Goal: Task Accomplishment & Management: Complete application form

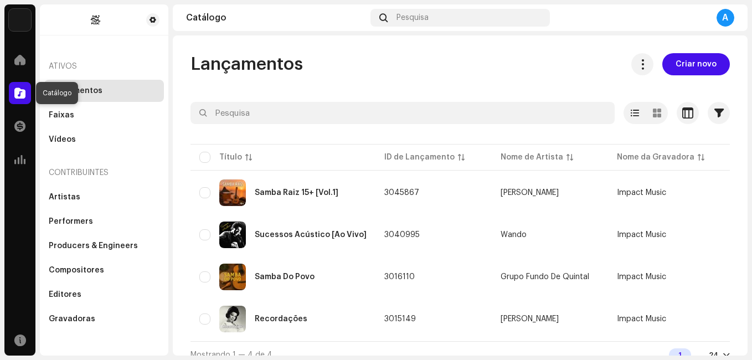
click at [17, 91] on span at bounding box center [19, 93] width 11 height 9
click at [688, 64] on span "Criar novo" at bounding box center [696, 64] width 41 height 22
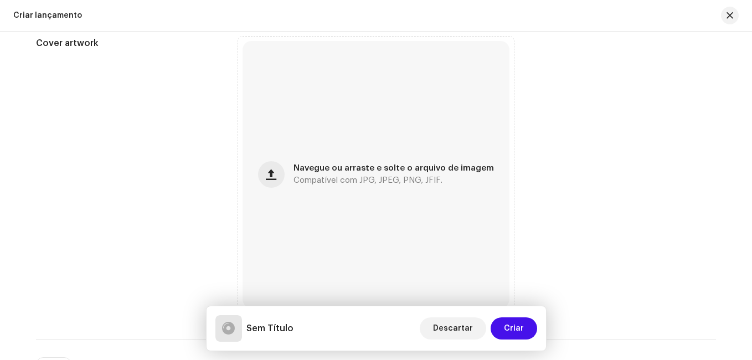
scroll to position [298, 0]
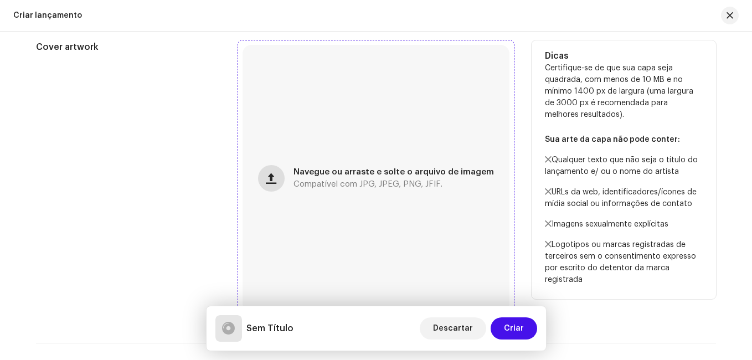
click at [272, 187] on button "button" at bounding box center [271, 178] width 27 height 27
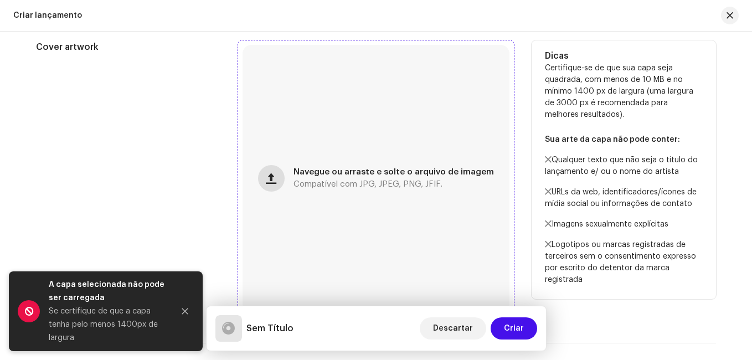
click at [275, 172] on button "button" at bounding box center [271, 178] width 27 height 27
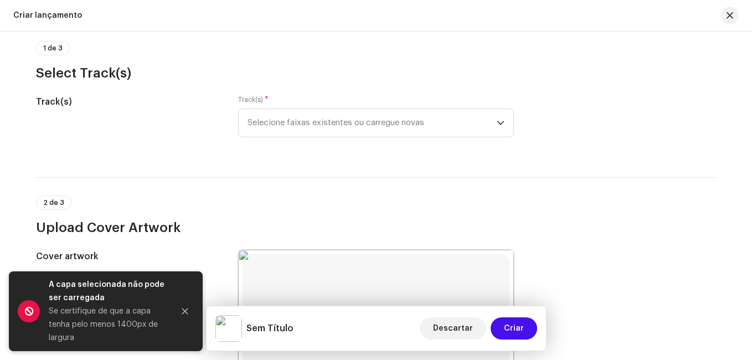
scroll to position [106, 0]
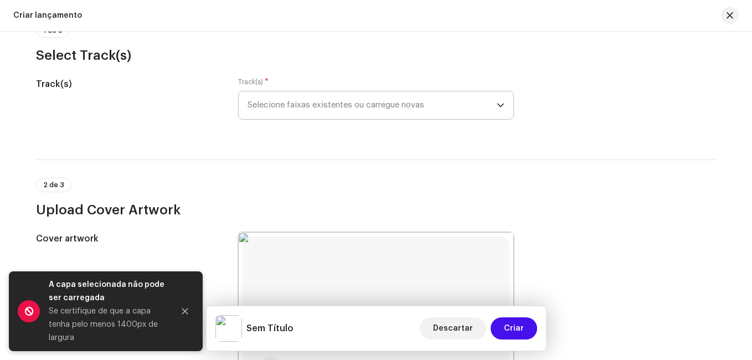
click at [498, 106] on icon "dropdown trigger" at bounding box center [500, 106] width 7 height 4
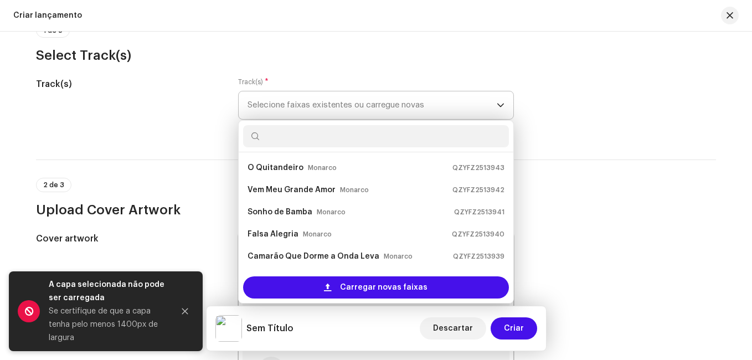
scroll to position [18, 0]
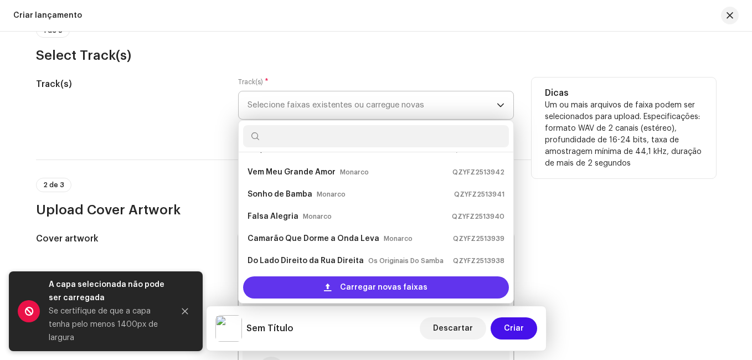
click at [337, 285] on div "Carregar novas faixas" at bounding box center [376, 287] width 266 height 22
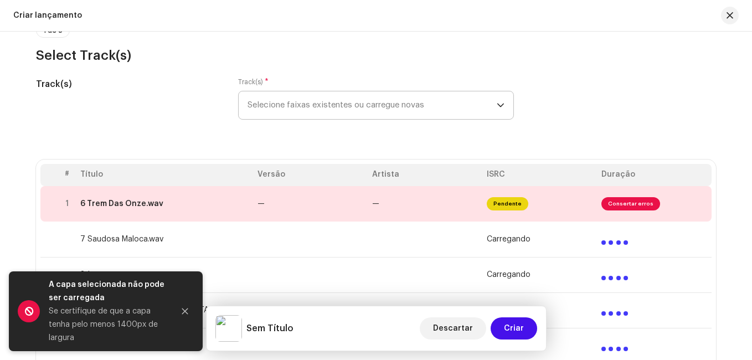
click at [3, 183] on div "Create a new release We’ll guide you through everything — from track selection …" at bounding box center [376, 196] width 752 height 328
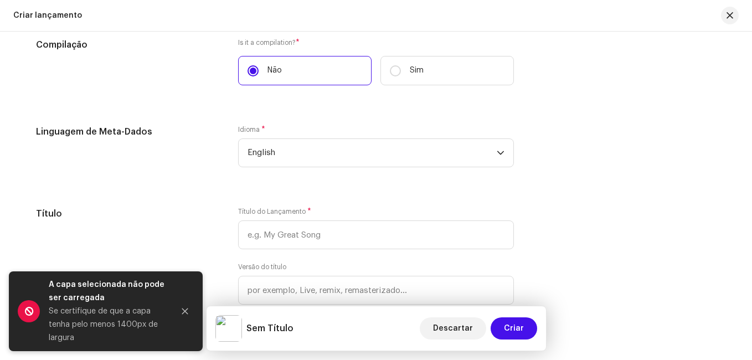
scroll to position [1037, 0]
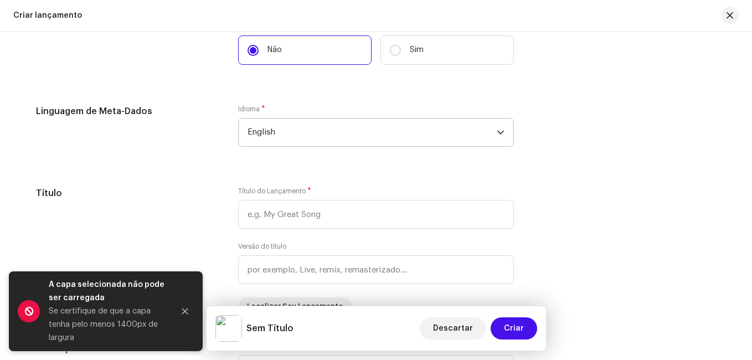
click at [336, 122] on span "English" at bounding box center [372, 132] width 249 height 28
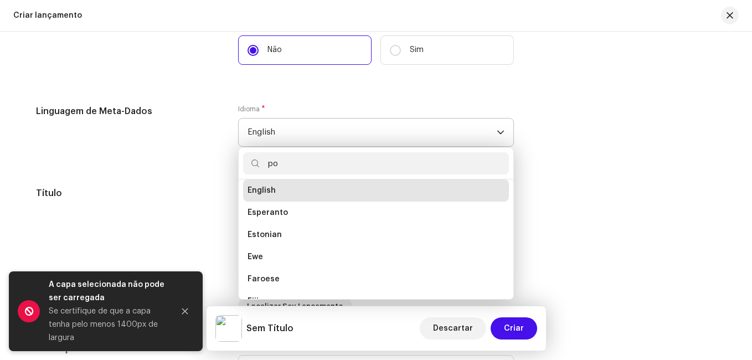
scroll to position [0, 0]
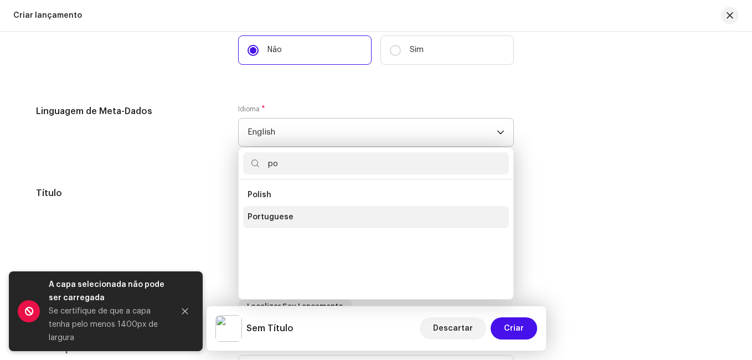
type input "po"
click at [287, 216] on span "Portuguese" at bounding box center [271, 217] width 46 height 11
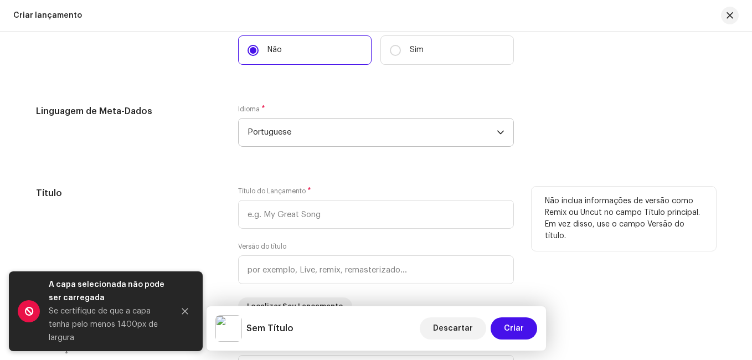
click at [156, 190] on h5 "Título" at bounding box center [128, 193] width 184 height 13
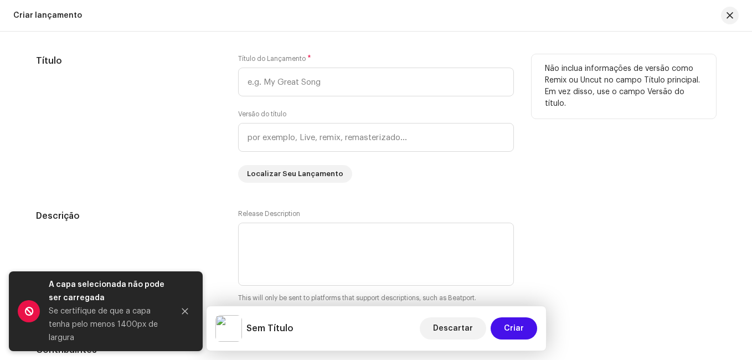
scroll to position [1169, 0]
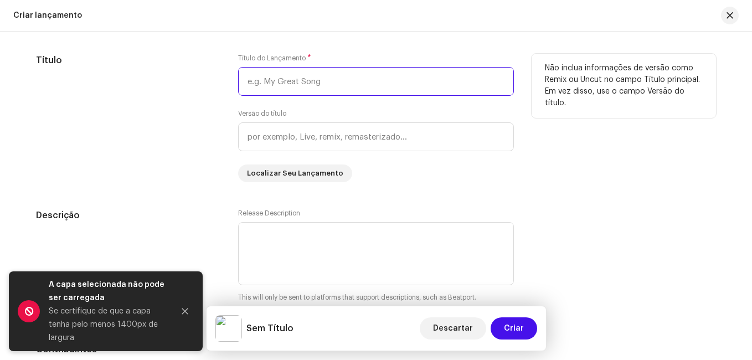
click at [293, 85] on input "text" at bounding box center [376, 81] width 276 height 29
type input "O Samba Paulistano"
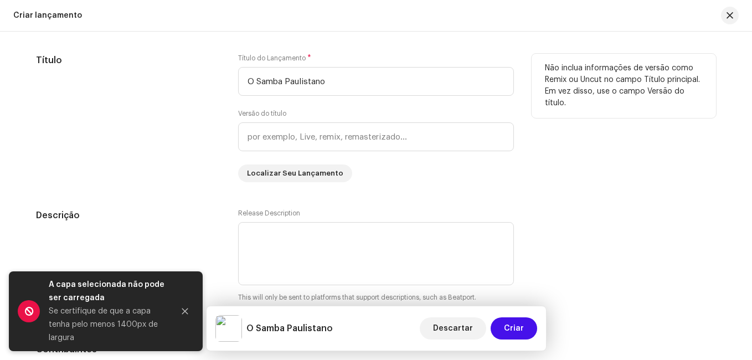
click at [187, 119] on div "Título" at bounding box center [128, 118] width 184 height 128
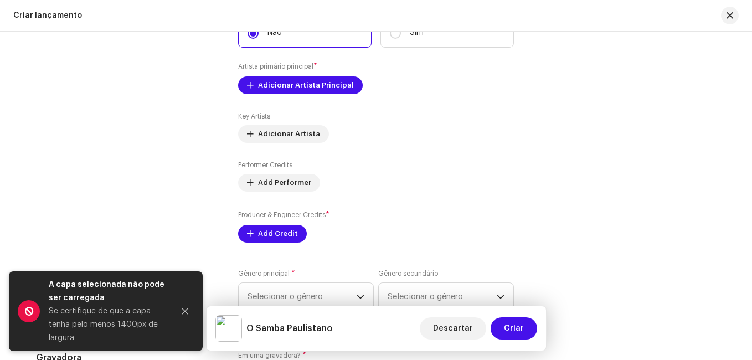
scroll to position [1524, 0]
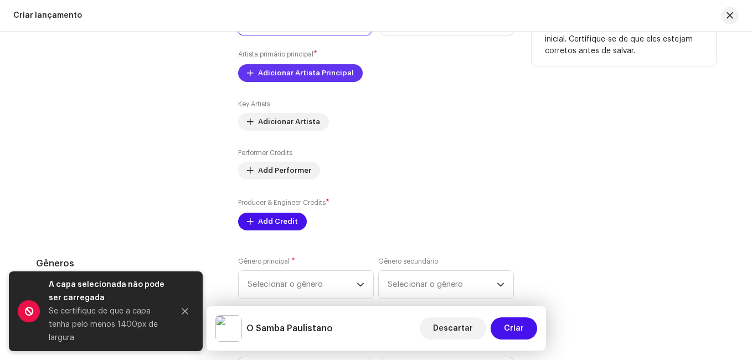
click at [307, 70] on span "Adicionar Artista Principal" at bounding box center [306, 73] width 96 height 22
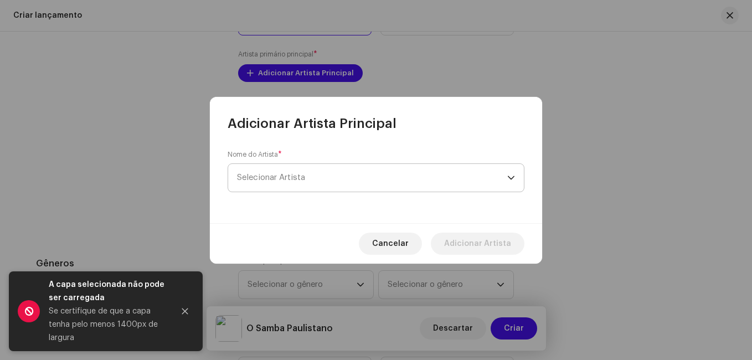
click at [293, 176] on span "Selecionar Artista" at bounding box center [271, 177] width 68 height 8
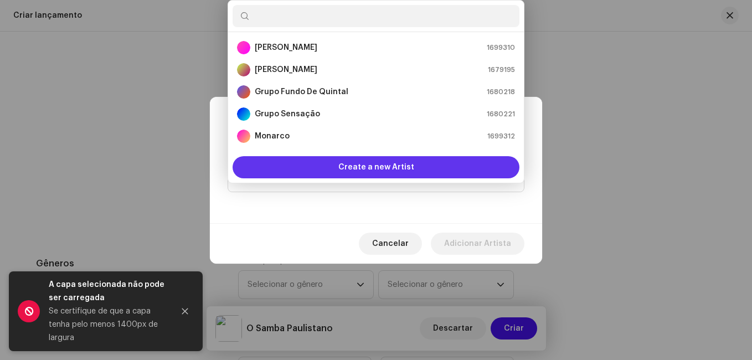
click at [327, 162] on div "Create a new Artist" at bounding box center [376, 167] width 287 height 22
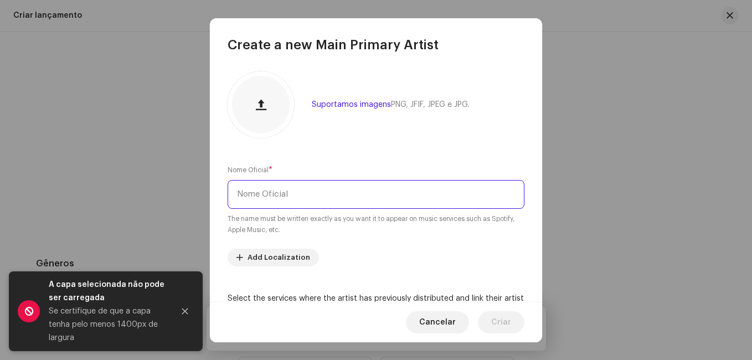
click at [312, 193] on input "text" at bounding box center [376, 194] width 297 height 29
paste input "[PERSON_NAME]"
type input "a"
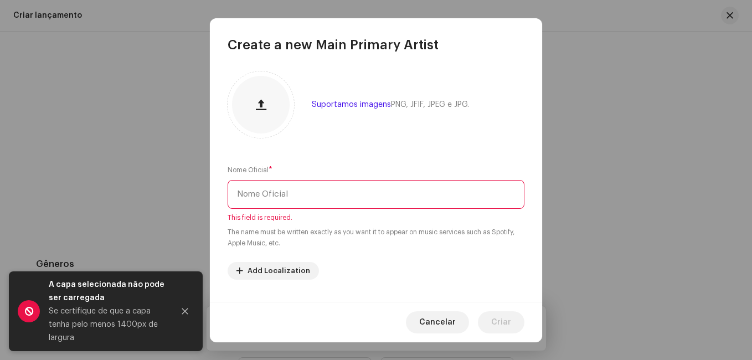
scroll to position [1524, 0]
paste input "[PERSON_NAME]"
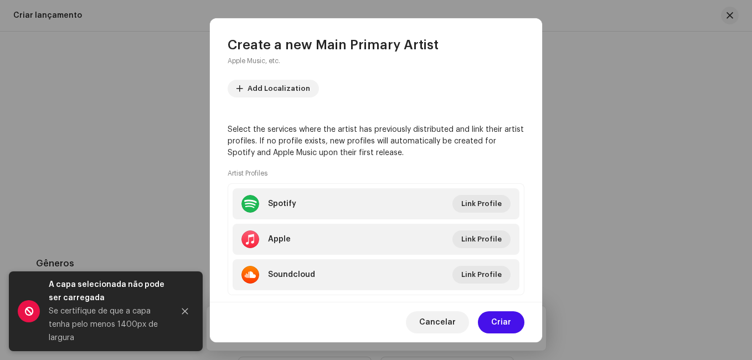
scroll to position [193, 0]
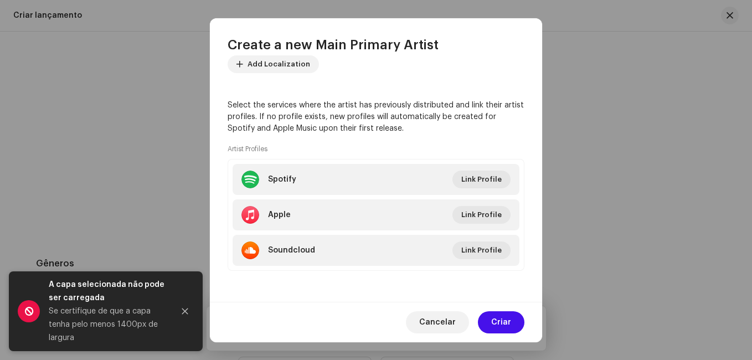
type input "[PERSON_NAME]"
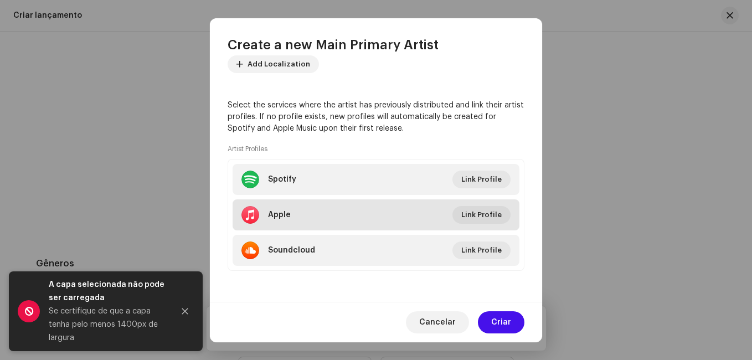
click at [440, 218] on li "Apple Link Profile" at bounding box center [376, 214] width 287 height 31
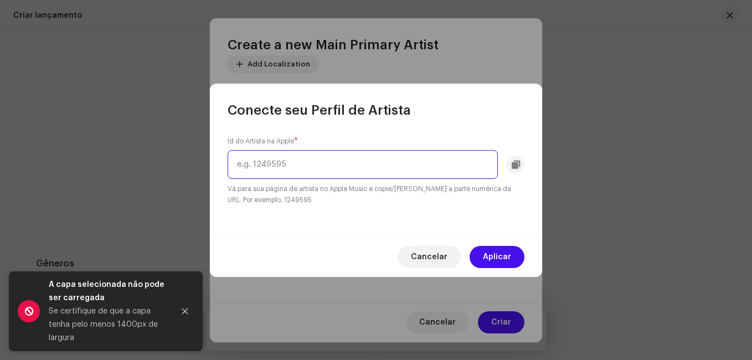
click at [408, 163] on input "text" at bounding box center [363, 164] width 270 height 29
paste input "38399826"
type input "38399826"
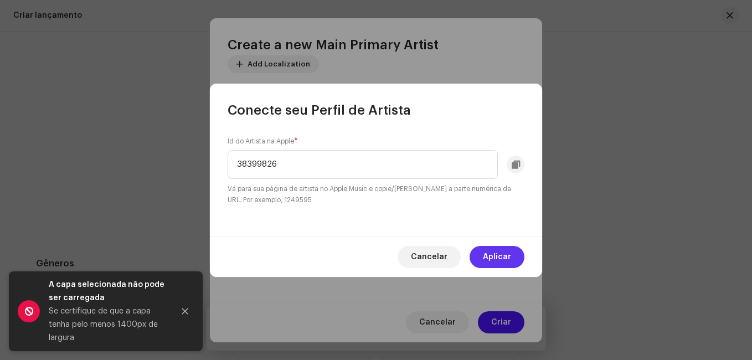
click at [493, 250] on span "Aplicar" at bounding box center [497, 257] width 28 height 22
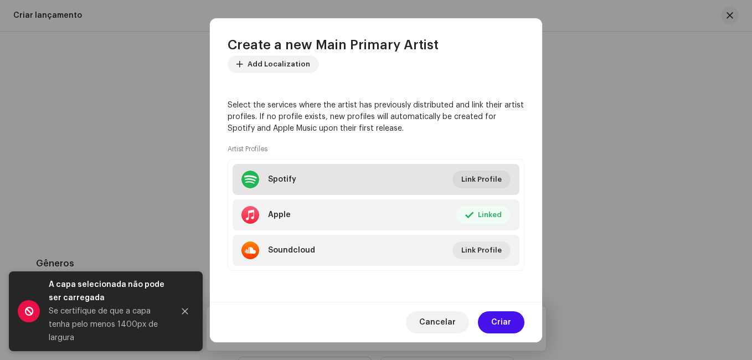
click at [375, 188] on li "Spotify Link Profile" at bounding box center [376, 179] width 287 height 31
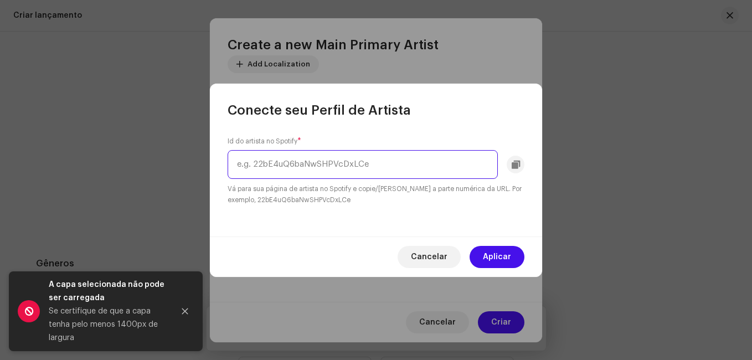
click at [380, 169] on input "text" at bounding box center [363, 164] width 270 height 29
paste input "7vTlV3ajnMxl5l0ahupUeP"
type input "7vTlV3ajnMxl5l0ahupUeP"
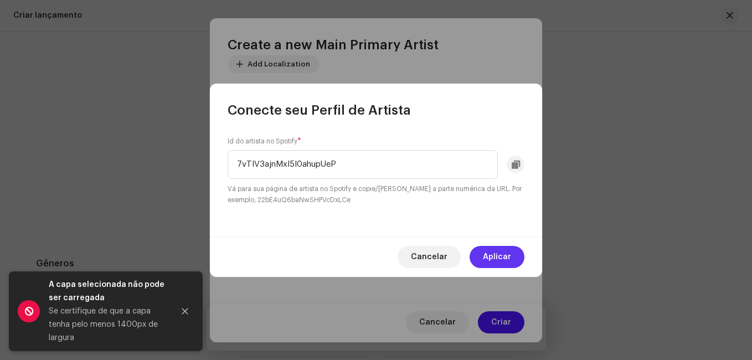
click at [502, 252] on span "Aplicar" at bounding box center [497, 257] width 28 height 22
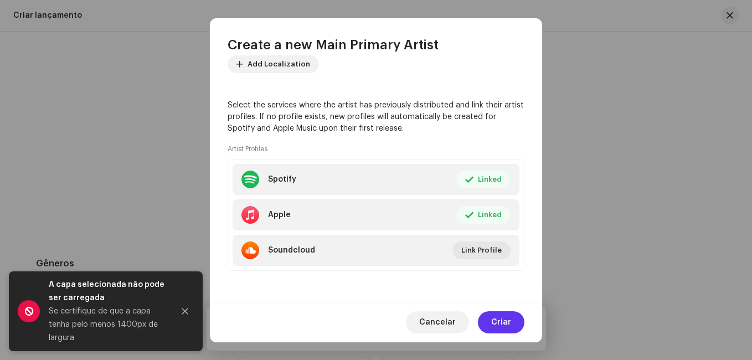
click at [502, 319] on span "Criar" at bounding box center [501, 322] width 20 height 22
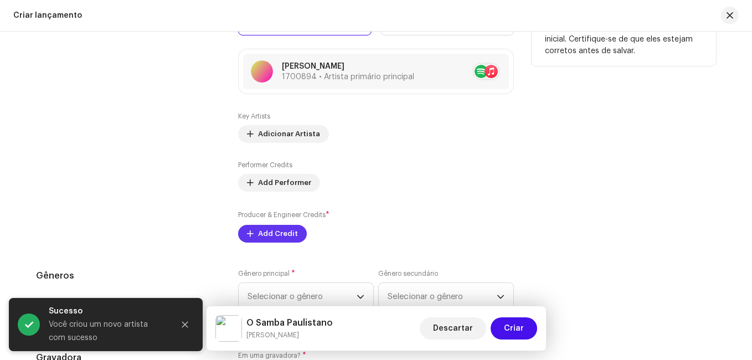
click at [264, 228] on span "Add Credit" at bounding box center [278, 234] width 40 height 22
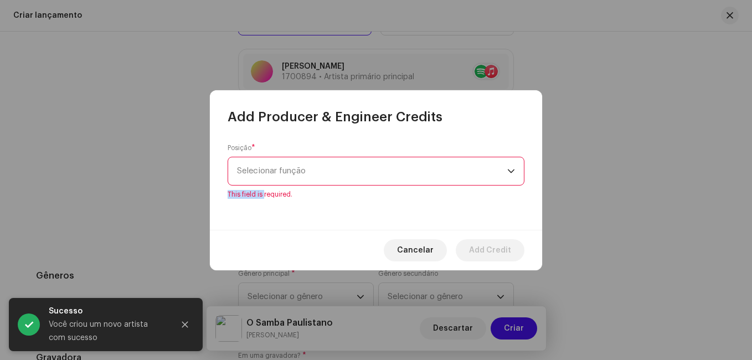
drag, startPoint x: 264, startPoint y: 228, endPoint x: 365, endPoint y: 173, distance: 115.2
click at [365, 173] on div "Add Producer & Engineer Credits Posição * Selecionar função This field is requi…" at bounding box center [376, 180] width 332 height 180
click at [365, 173] on span "Selecionar função" at bounding box center [372, 171] width 270 height 28
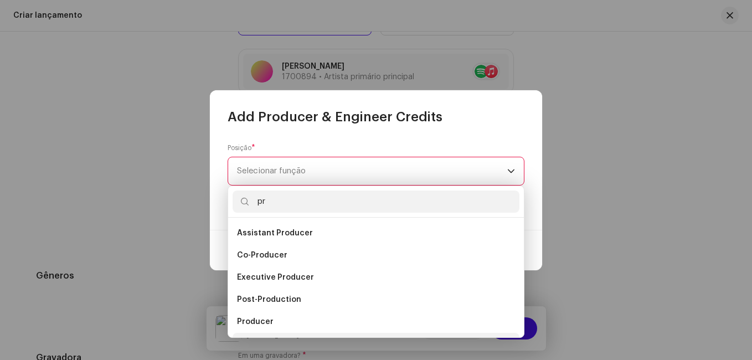
scroll to position [18, 0]
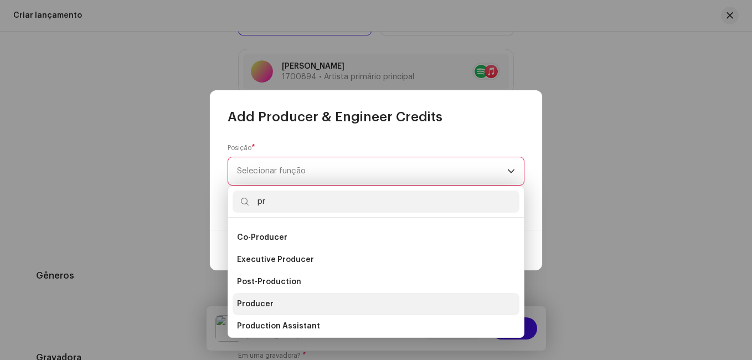
type input "pr"
click at [274, 303] on li "Producer" at bounding box center [376, 304] width 287 height 22
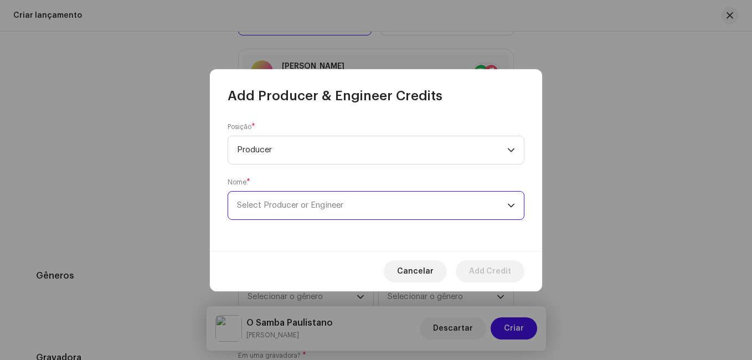
click at [322, 202] on span "Select Producer or Engineer" at bounding box center [290, 205] width 106 height 8
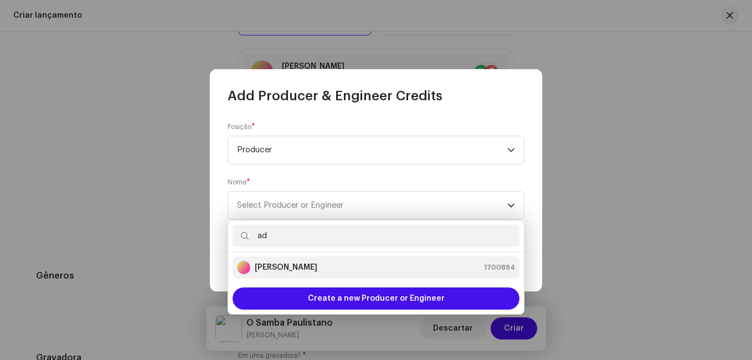
type input "ad"
click at [292, 264] on strong "[PERSON_NAME]" at bounding box center [286, 267] width 63 height 11
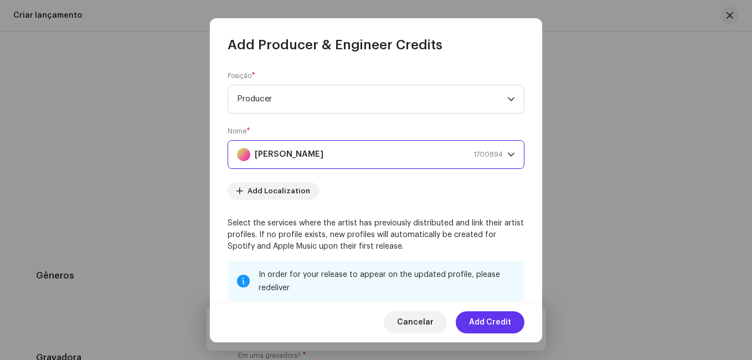
click at [498, 325] on span "Add Credit" at bounding box center [490, 322] width 42 height 22
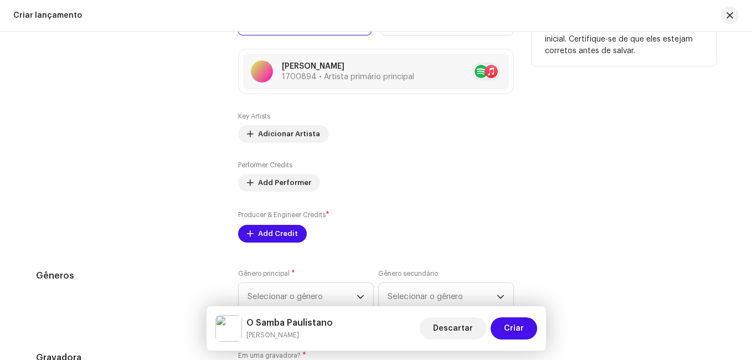
click at [190, 219] on div "Contribuintes" at bounding box center [128, 115] width 184 height 254
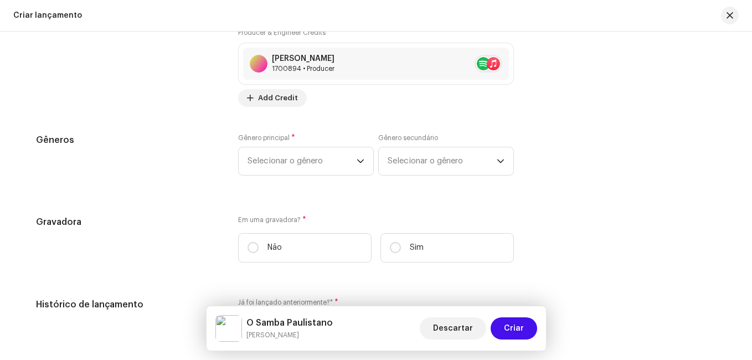
scroll to position [1768, 0]
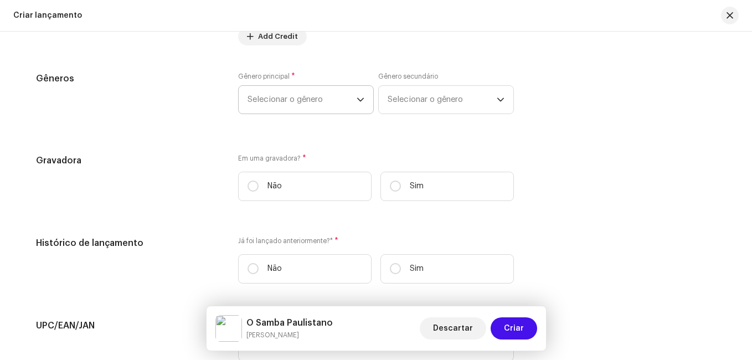
click at [331, 100] on span "Selecionar o gênero" at bounding box center [302, 100] width 109 height 28
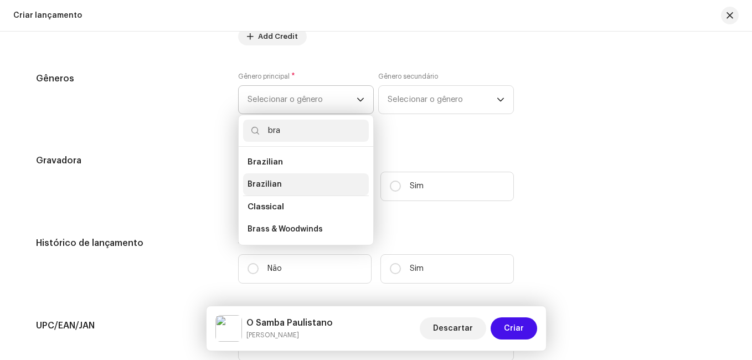
type input "bra"
click at [279, 185] on li "Brazilian" at bounding box center [306, 184] width 126 height 22
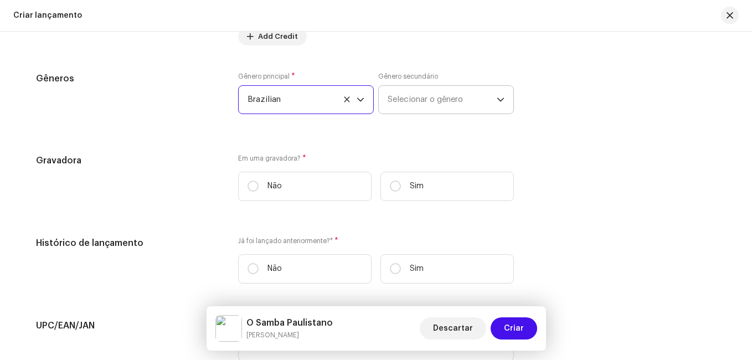
click at [446, 100] on span "Selecionar o gênero" at bounding box center [442, 100] width 109 height 28
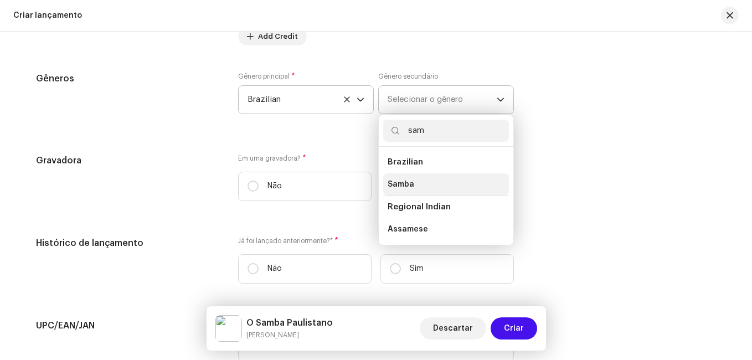
type input "sam"
click at [406, 185] on span "Samba" at bounding box center [401, 184] width 27 height 11
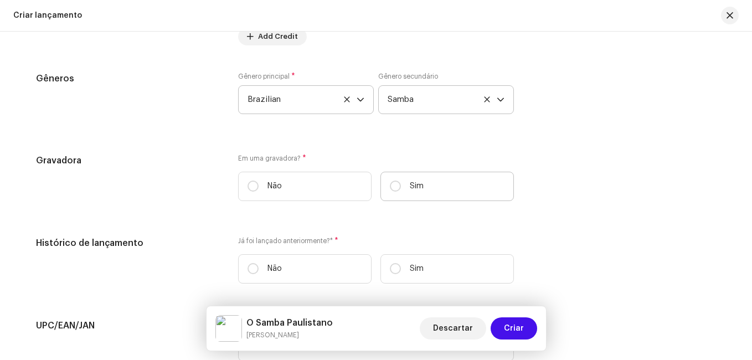
click at [427, 185] on label "Sim" at bounding box center [446, 186] width 133 height 29
click at [401, 185] on input "Sim" at bounding box center [395, 186] width 11 height 11
radio input "true"
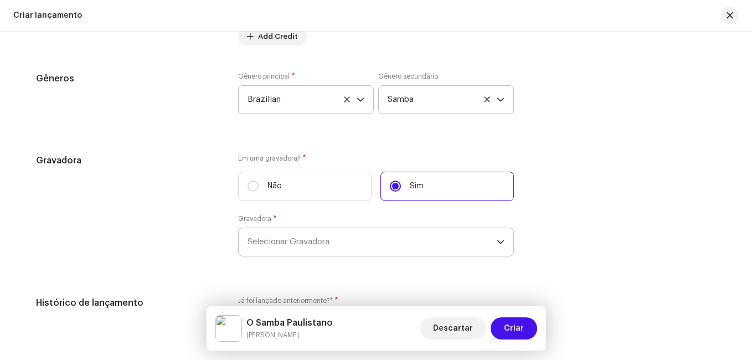
click at [329, 249] on span "Selecionar Gravadora" at bounding box center [372, 242] width 249 height 28
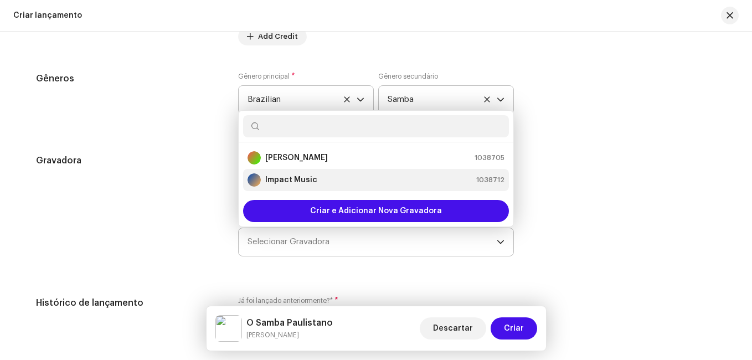
click at [315, 183] on div "Impact Music 1038712" at bounding box center [376, 179] width 257 height 13
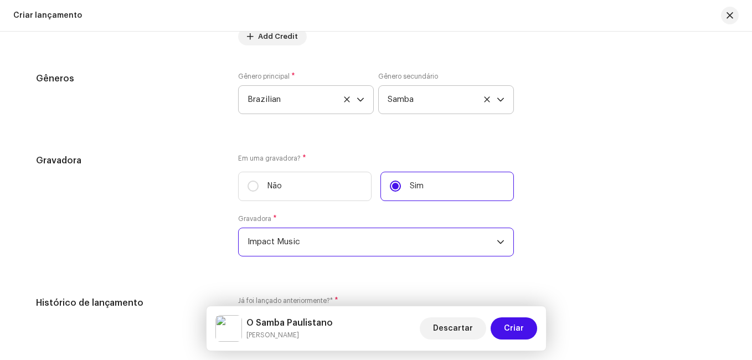
click at [169, 203] on div "Gravadora" at bounding box center [128, 212] width 184 height 116
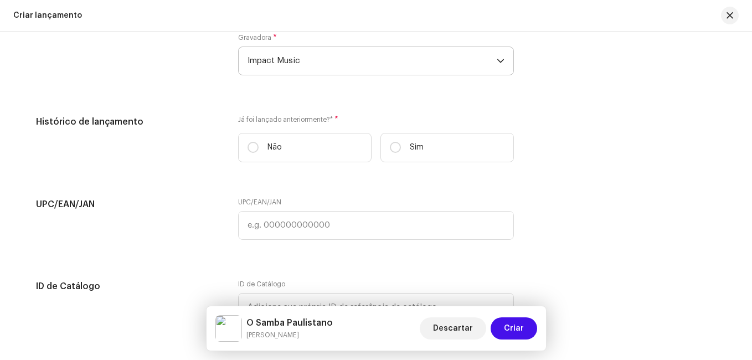
scroll to position [2012, 0]
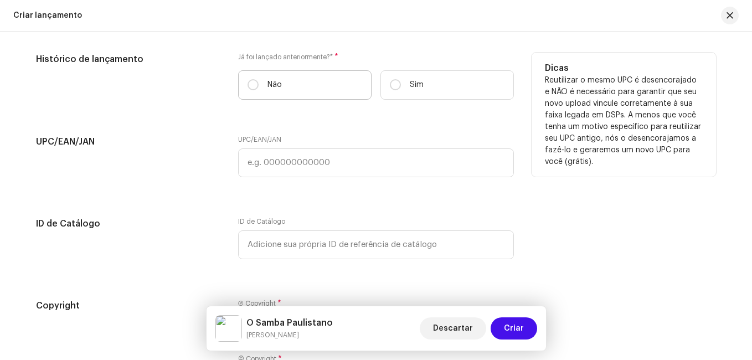
click at [311, 76] on label "Não" at bounding box center [304, 84] width 133 height 29
click at [259, 79] on input "Não" at bounding box center [253, 84] width 11 height 11
radio input "true"
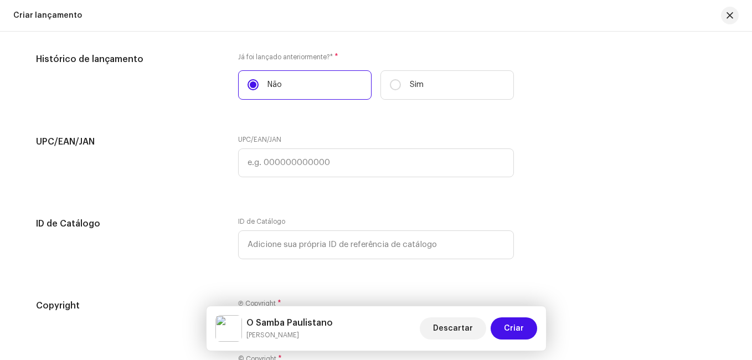
click at [174, 188] on div "UPC/EAN/JAN" at bounding box center [128, 162] width 184 height 55
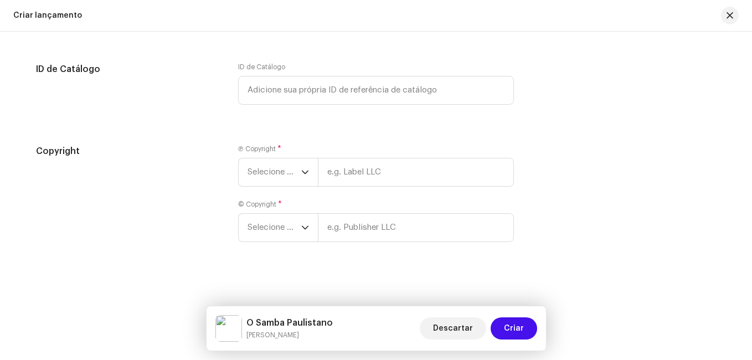
scroll to position [2168, 0]
click at [258, 174] on span "Selecione o ano" at bounding box center [275, 171] width 54 height 28
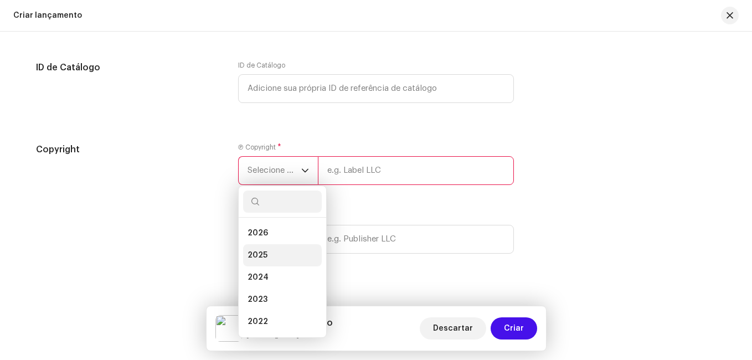
click at [260, 251] on span "2025" at bounding box center [258, 255] width 20 height 11
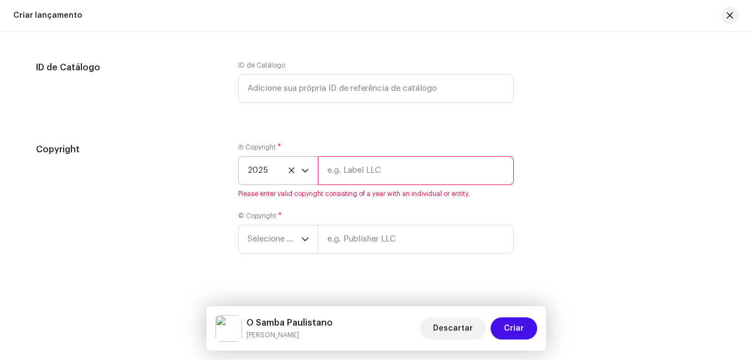
click at [386, 177] on input "text" at bounding box center [416, 170] width 196 height 29
type input "Impact Music"
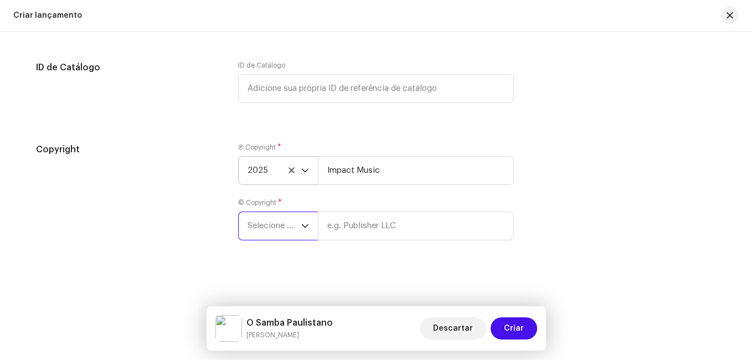
click at [285, 232] on span "Selecione o ano" at bounding box center [275, 226] width 54 height 28
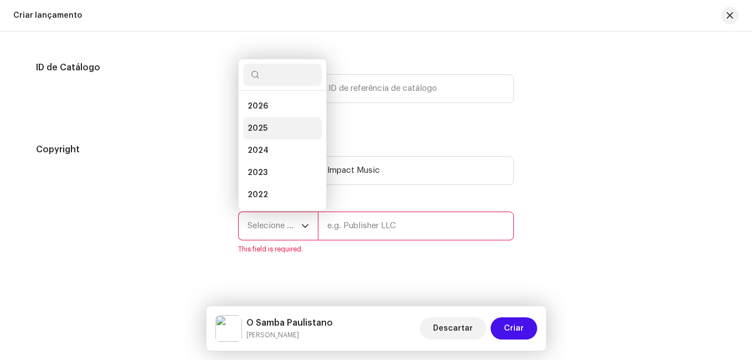
click at [262, 122] on li "2025" at bounding box center [282, 128] width 79 height 22
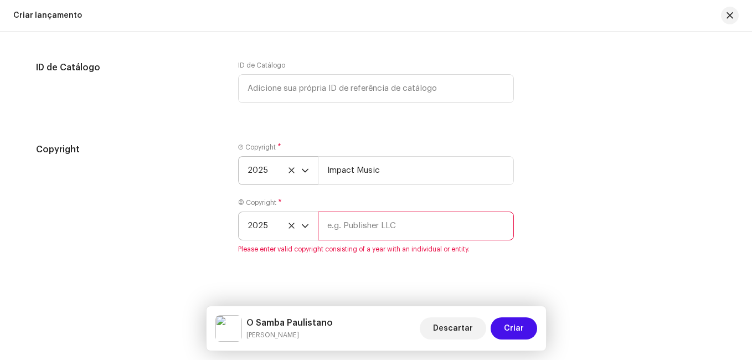
click at [365, 228] on input "text" at bounding box center [416, 226] width 196 height 29
type input "Impact Music"
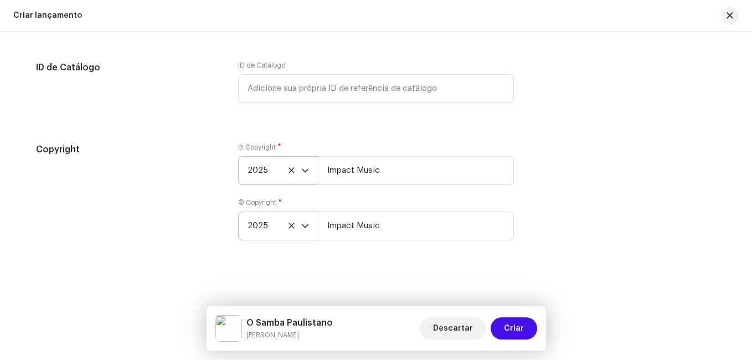
click at [544, 228] on div "Copyright Ⓟ Copyright * 2025 Impact Music © Copyright * 2025 Impact Music" at bounding box center [376, 198] width 680 height 111
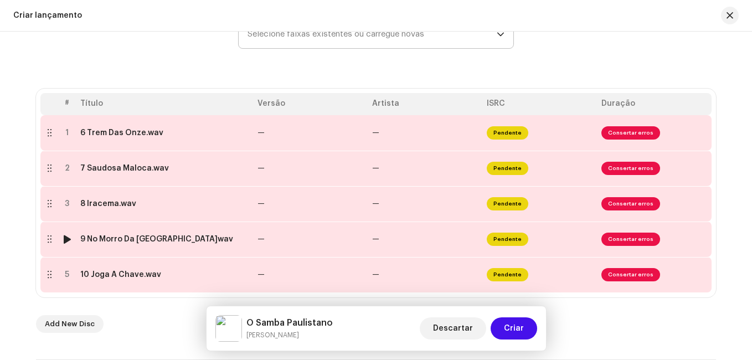
scroll to position [174, 0]
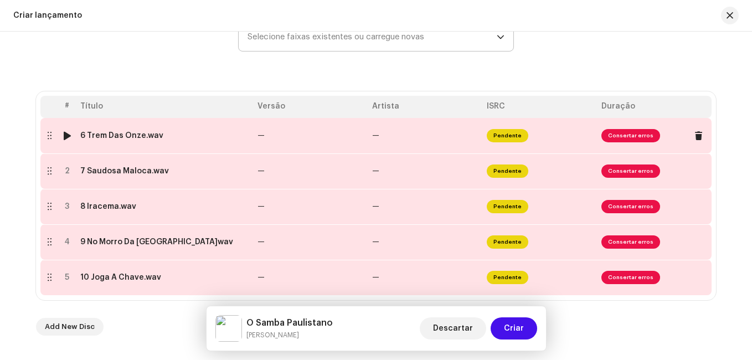
click at [357, 138] on td "—" at bounding box center [310, 135] width 115 height 35
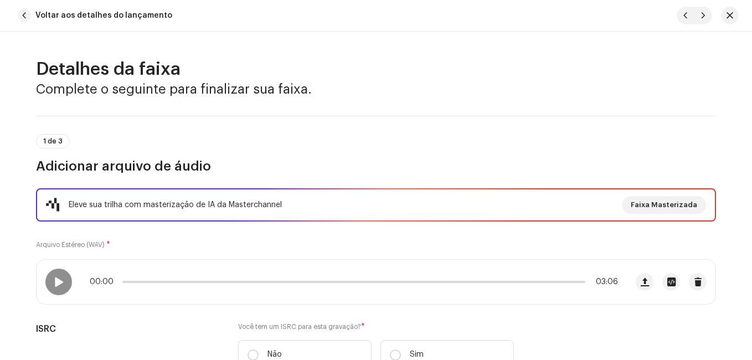
click at [267, 250] on div "Eleve sua trilha com masterização de IA da Masterchannel Faixa Masterizada Arqu…" at bounding box center [376, 285] width 680 height 194
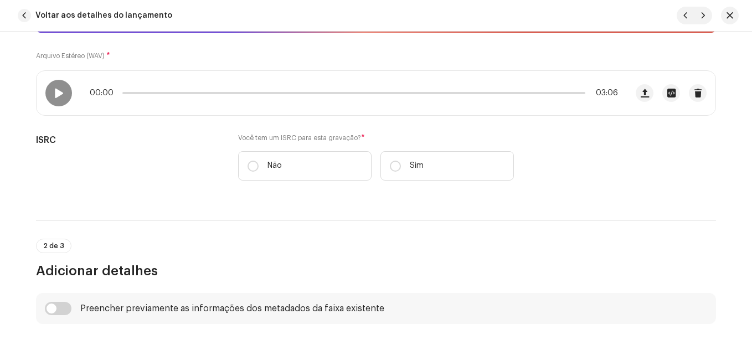
scroll to position [199, 0]
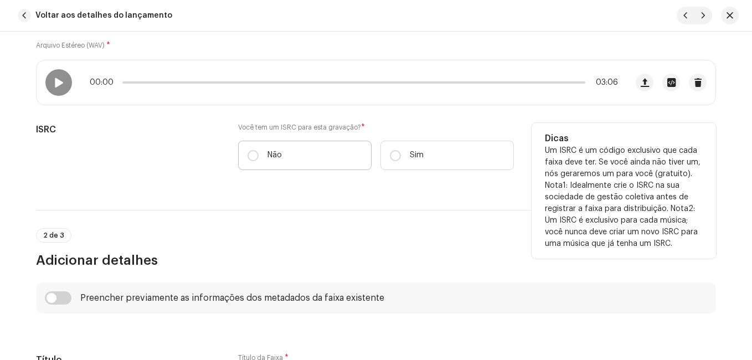
click at [281, 153] on label "Não" at bounding box center [304, 155] width 133 height 29
click at [259, 153] on input "Não" at bounding box center [253, 155] width 11 height 11
radio input "true"
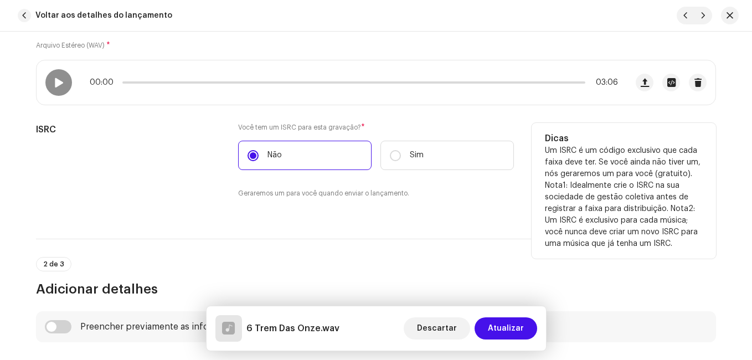
click at [186, 182] on div "ISRC" at bounding box center [128, 167] width 184 height 89
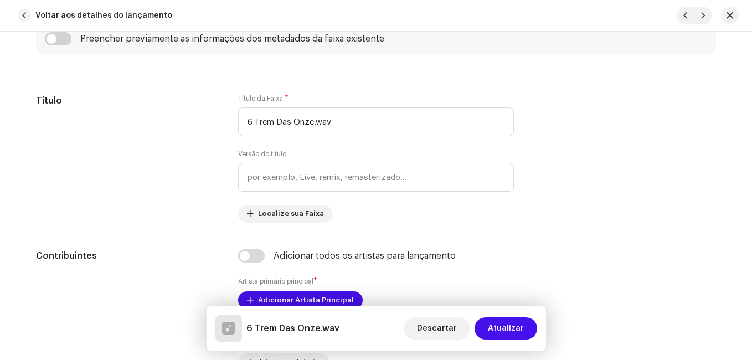
scroll to position [509, 0]
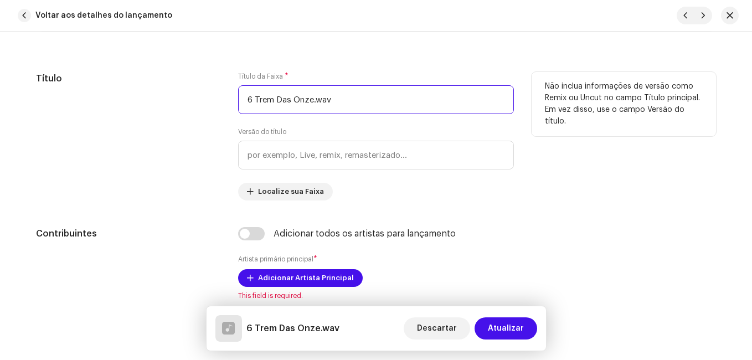
drag, startPoint x: 252, startPoint y: 99, endPoint x: 233, endPoint y: 95, distance: 19.8
click at [233, 95] on div "Título Título da Faixa * 6 Trem Das Onze.wav Versão do título Localize sua Faix…" at bounding box center [376, 136] width 680 height 128
drag, startPoint x: 303, startPoint y: 104, endPoint x: 337, endPoint y: 100, distance: 34.0
click at [337, 100] on input "Trem Das Onze.wav" at bounding box center [376, 99] width 276 height 29
type input "Trem Das Onze"
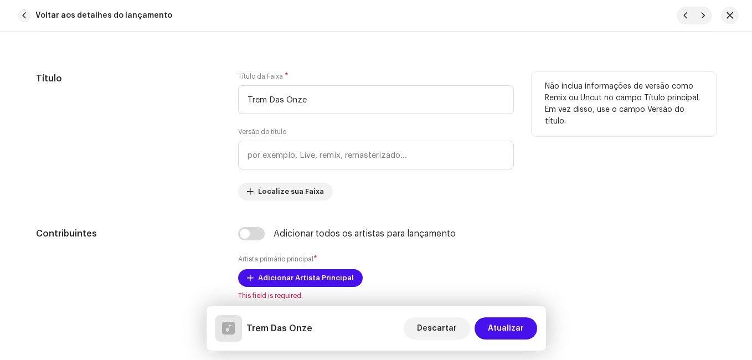
click at [122, 151] on div "Título" at bounding box center [128, 136] width 184 height 128
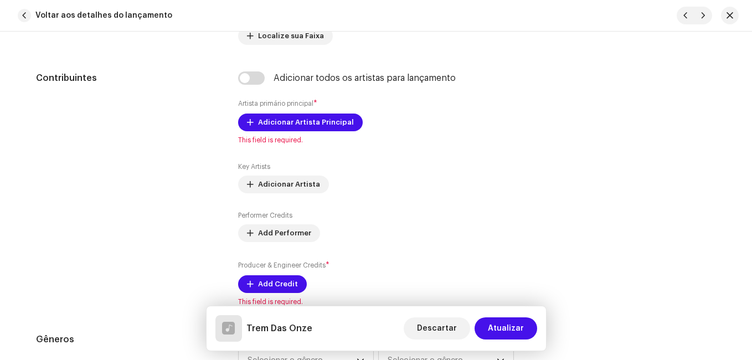
scroll to position [687, 0]
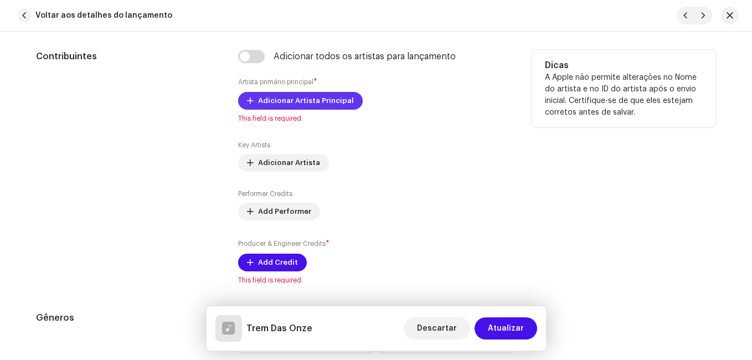
click at [270, 106] on span "Adicionar Artista Principal" at bounding box center [306, 101] width 96 height 22
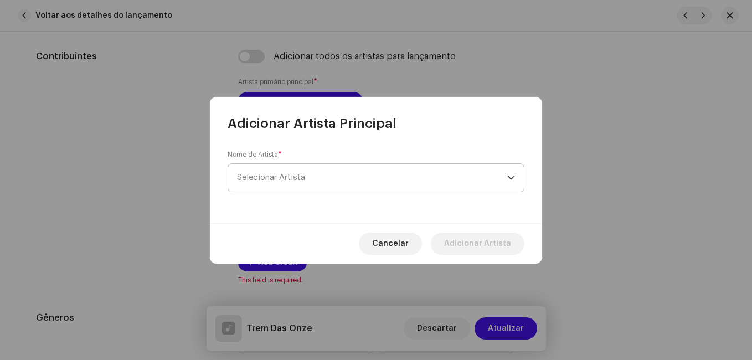
click at [289, 168] on span "Selecionar Artista" at bounding box center [372, 178] width 270 height 28
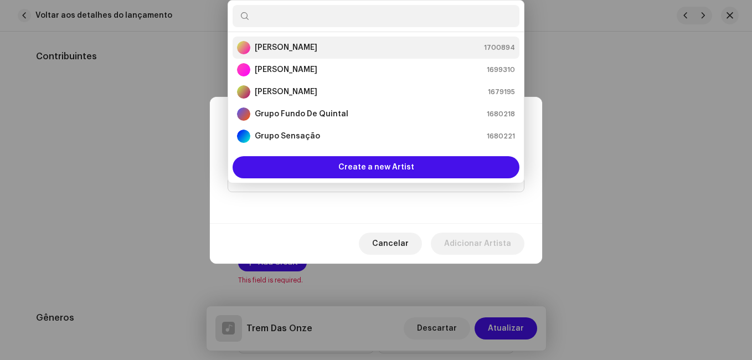
click at [303, 50] on strong "[PERSON_NAME]" at bounding box center [286, 47] width 63 height 11
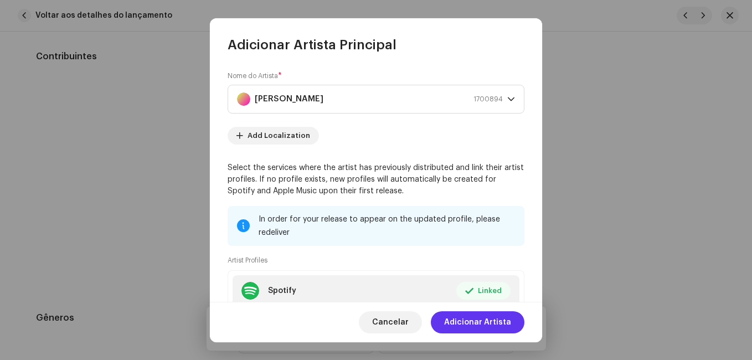
click at [465, 319] on span "Adicionar Artista" at bounding box center [477, 322] width 67 height 22
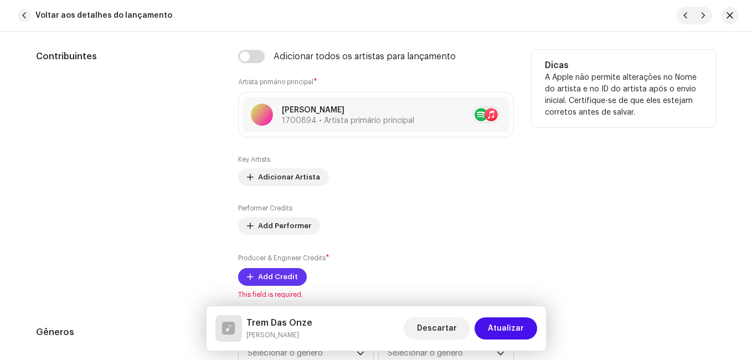
click at [288, 281] on span "Add Credit" at bounding box center [278, 277] width 40 height 22
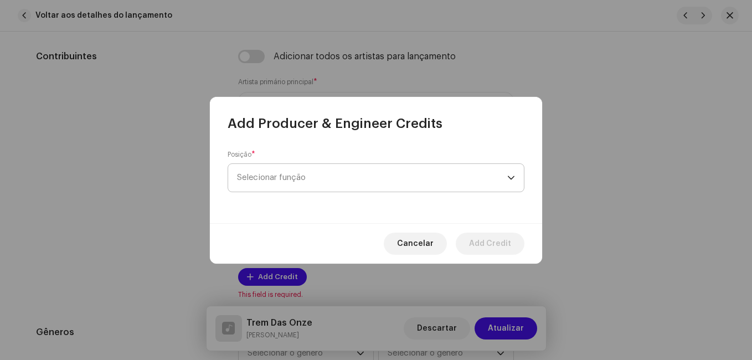
click at [404, 187] on span "Selecionar função" at bounding box center [372, 178] width 270 height 28
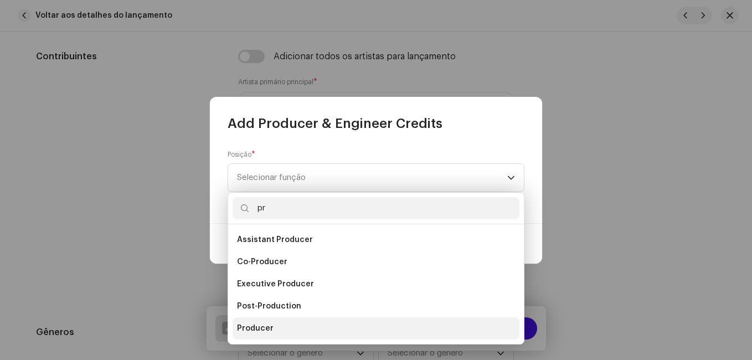
type input "pr"
click at [275, 326] on li "Producer" at bounding box center [376, 328] width 287 height 22
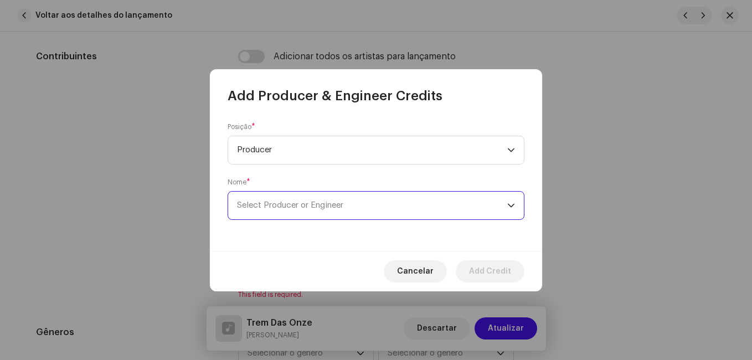
click at [312, 205] on span "Select Producer or Engineer" at bounding box center [290, 205] width 106 height 8
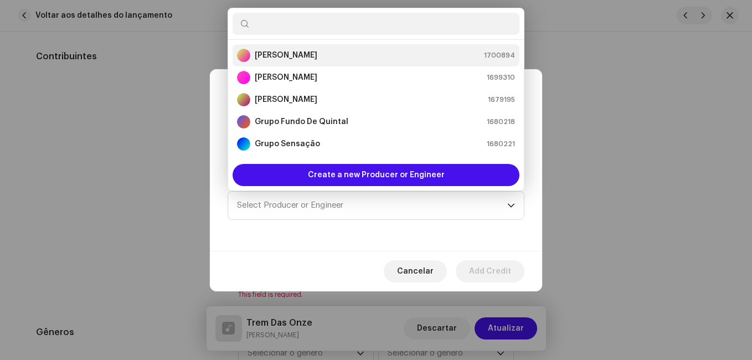
click at [288, 56] on strong "[PERSON_NAME]" at bounding box center [286, 55] width 63 height 11
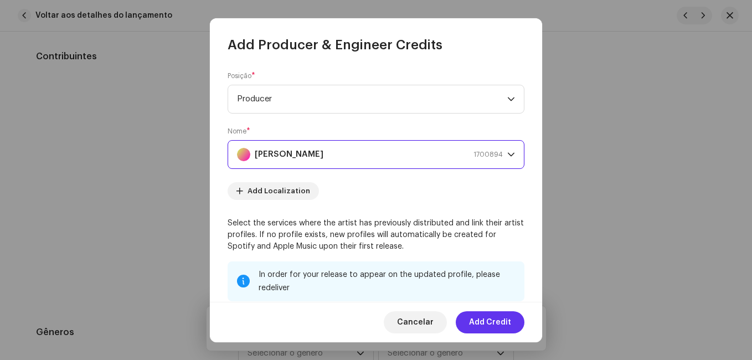
click at [497, 326] on span "Add Credit" at bounding box center [490, 322] width 42 height 22
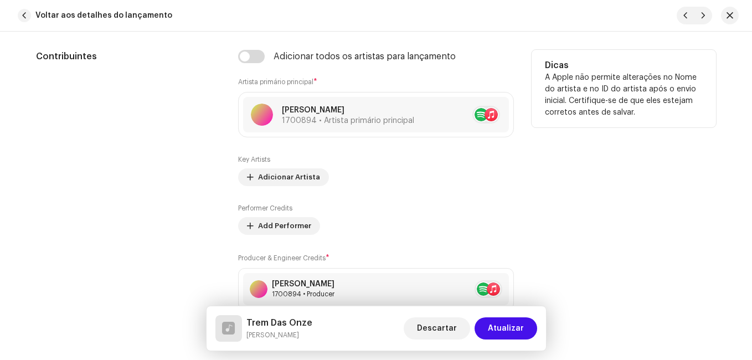
click at [187, 217] on div "Contribuintes" at bounding box center [128, 191] width 184 height 282
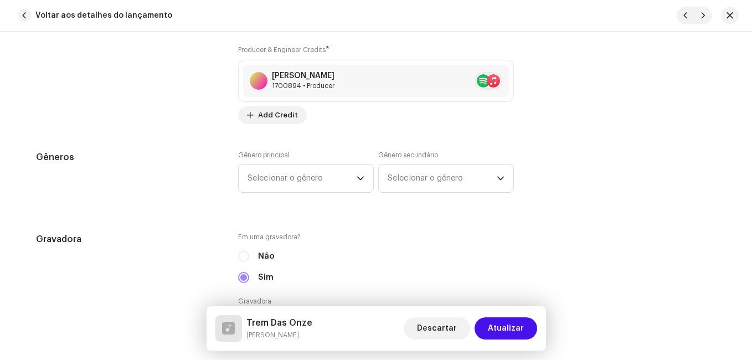
scroll to position [952, 0]
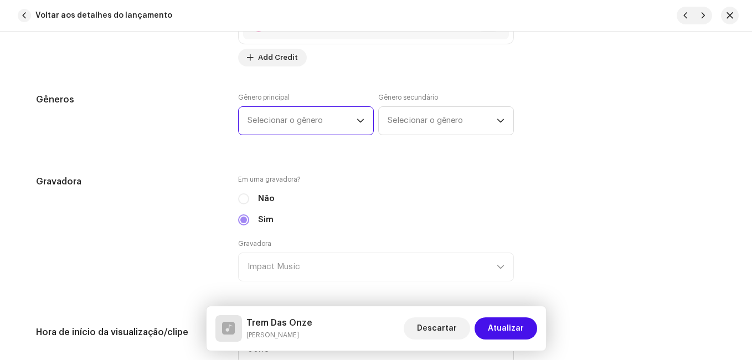
click at [328, 124] on span "Selecionar o gênero" at bounding box center [302, 121] width 109 height 28
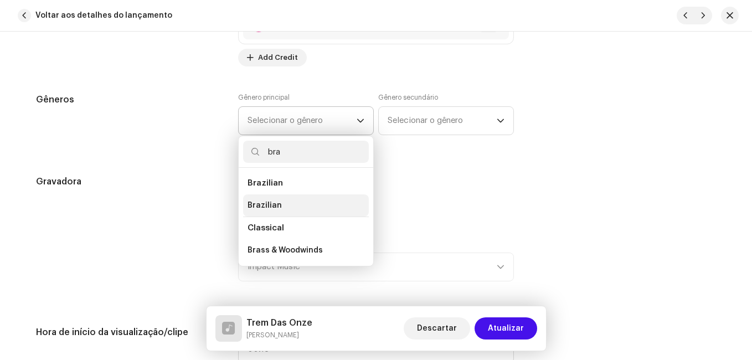
type input "bra"
click at [272, 205] on span "Brazilian" at bounding box center [265, 205] width 34 height 11
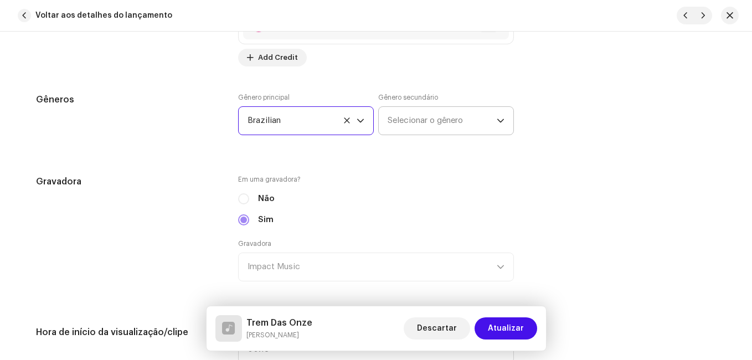
click at [443, 118] on span "Selecionar o gênero" at bounding box center [442, 121] width 109 height 28
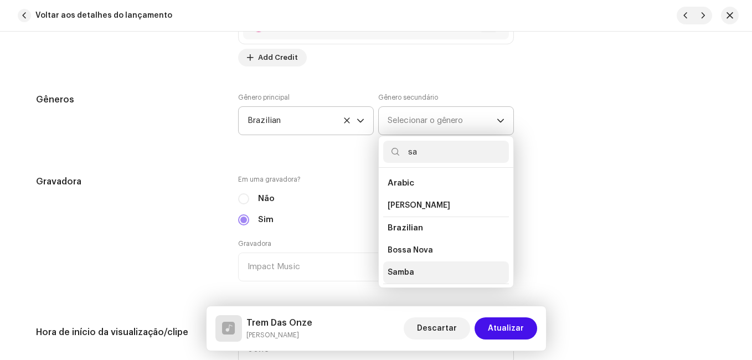
type input "sa"
click at [409, 272] on span "Samba" at bounding box center [401, 272] width 27 height 11
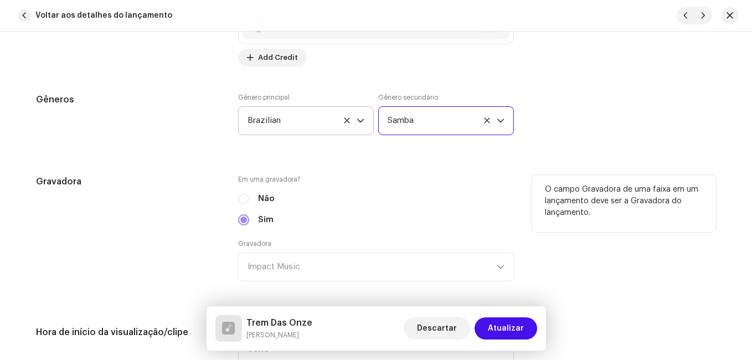
click at [189, 187] on h5 "Gravadora" at bounding box center [128, 181] width 184 height 13
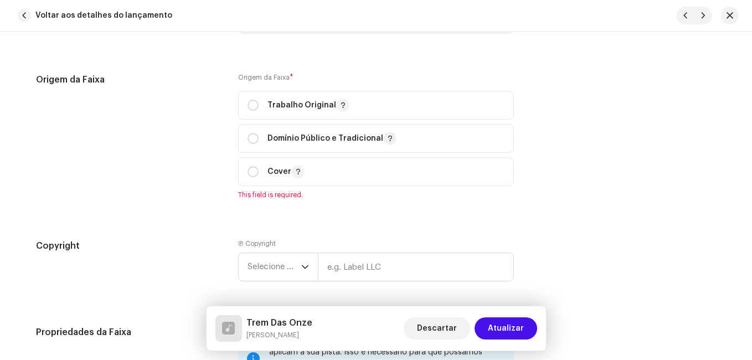
scroll to position [1395, 0]
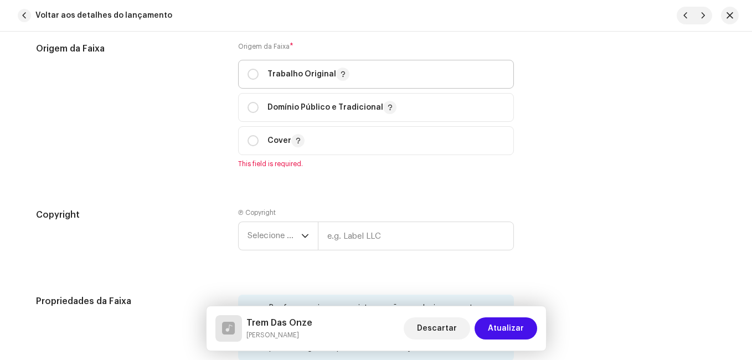
click at [295, 70] on p "Trabalho Original" at bounding box center [308, 74] width 82 height 13
radio input "true"
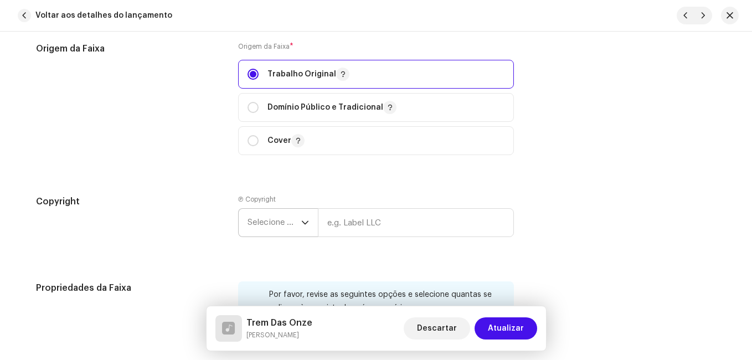
click at [269, 224] on span "Selecione o ano" at bounding box center [275, 223] width 54 height 28
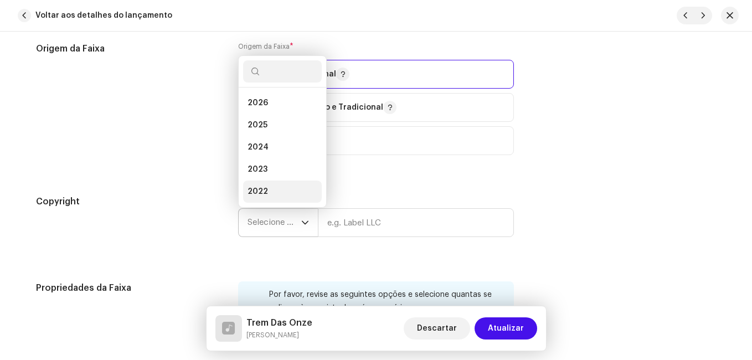
scroll to position [18, 0]
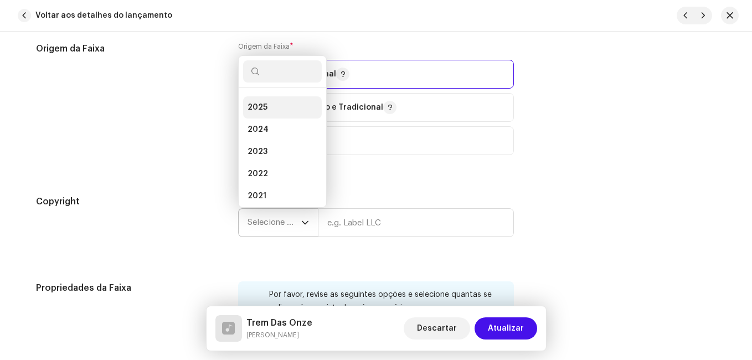
click at [266, 110] on li "2025" at bounding box center [282, 107] width 79 height 22
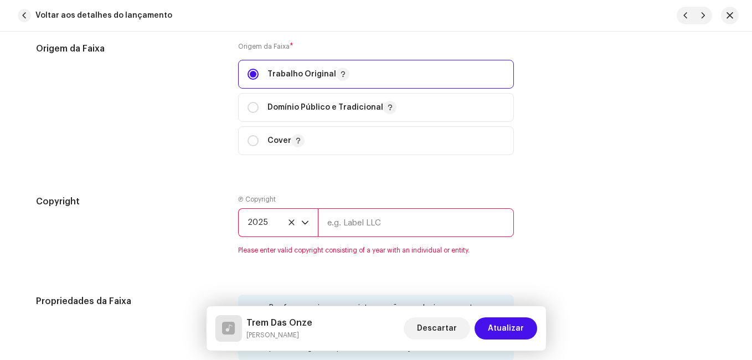
click at [369, 226] on input "text" at bounding box center [416, 222] width 196 height 29
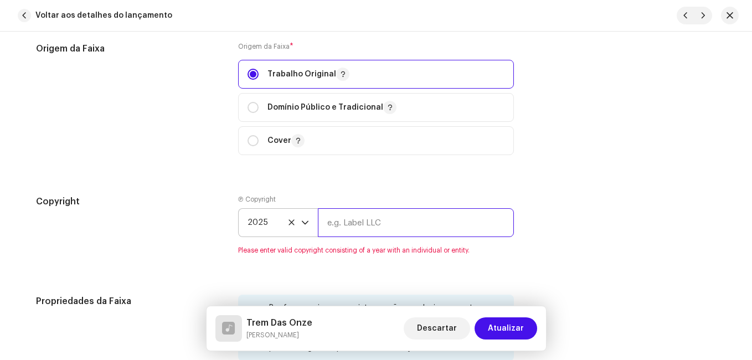
type input "Impact Music"
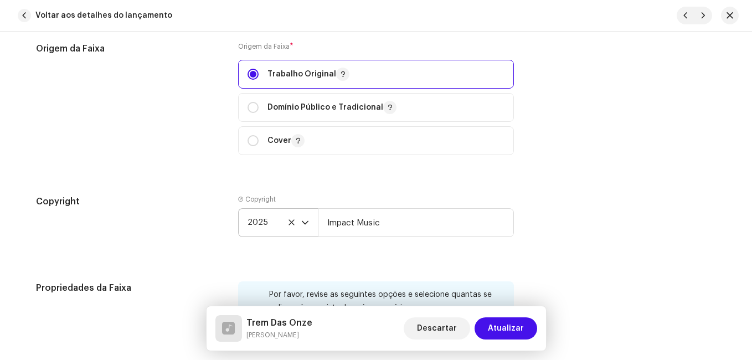
click at [170, 165] on div "Origem da Faixa" at bounding box center [128, 105] width 184 height 126
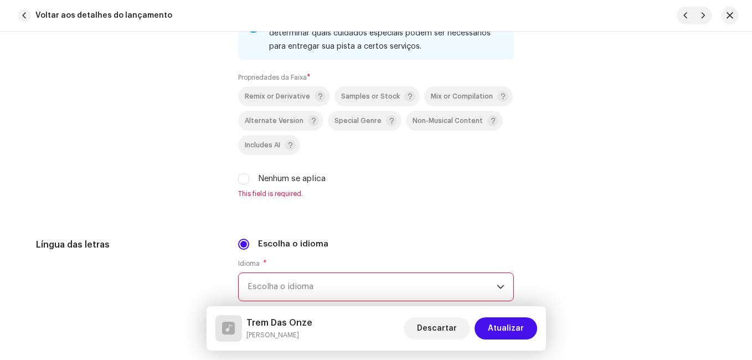
scroll to position [1705, 0]
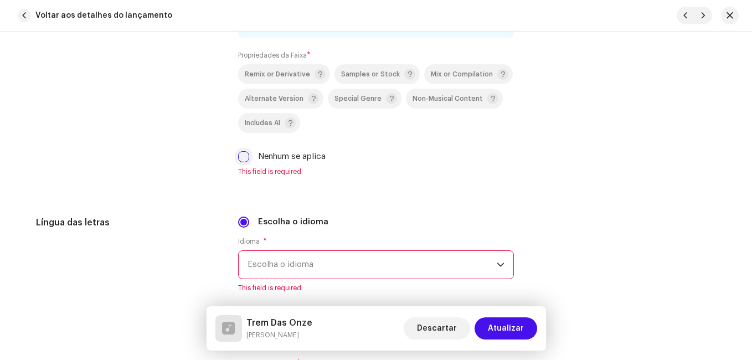
click at [243, 157] on input "Nenhum se aplica" at bounding box center [243, 156] width 11 height 11
checkbox input "true"
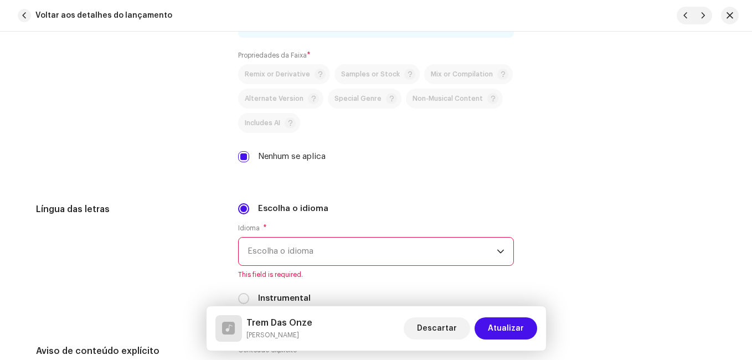
click at [310, 248] on span "Escolha o idioma" at bounding box center [372, 252] width 249 height 28
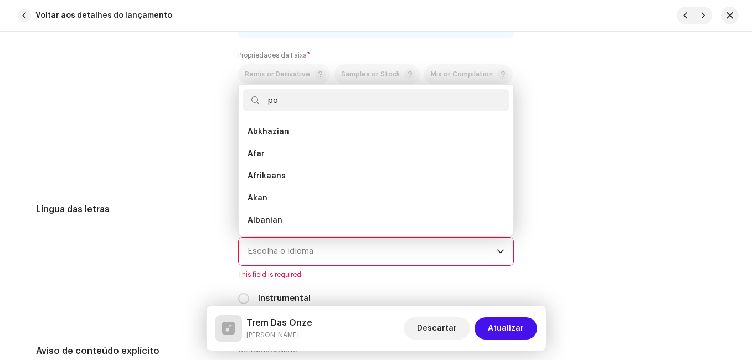
scroll to position [0, 0]
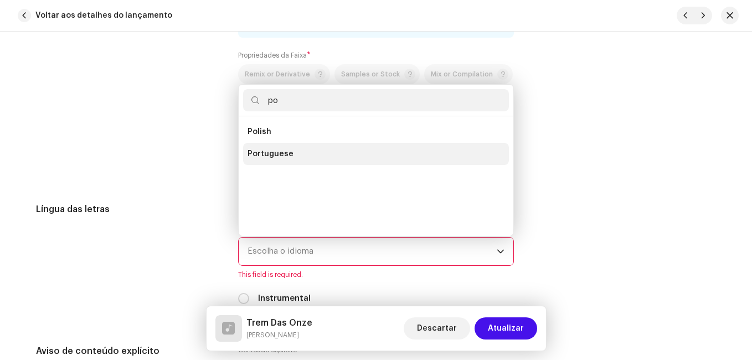
type input "po"
click at [277, 159] on span "Portuguese" at bounding box center [271, 153] width 46 height 11
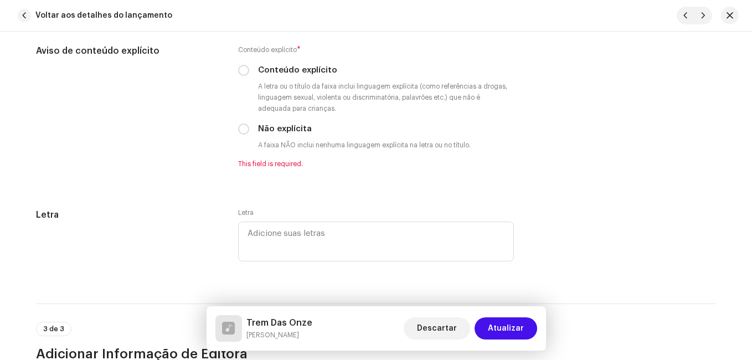
scroll to position [1993, 0]
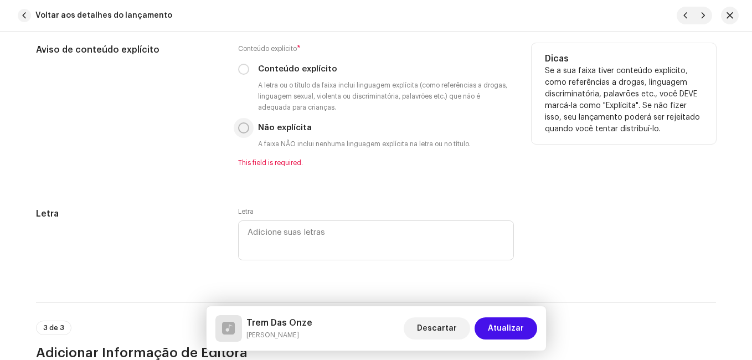
click at [243, 130] on input "Não explícita" at bounding box center [243, 127] width 11 height 11
radio input "true"
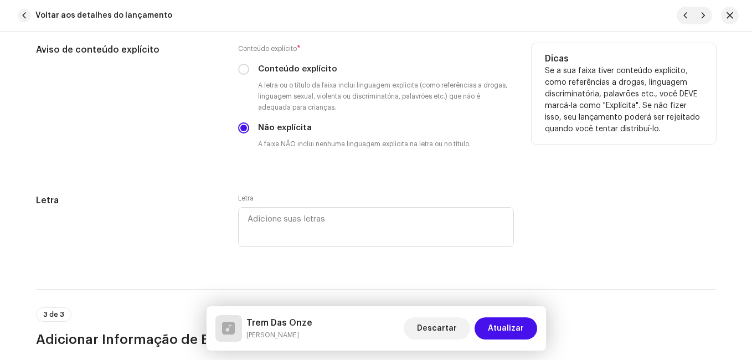
click at [195, 157] on div "Aviso de conteúdo explícito" at bounding box center [128, 105] width 184 height 124
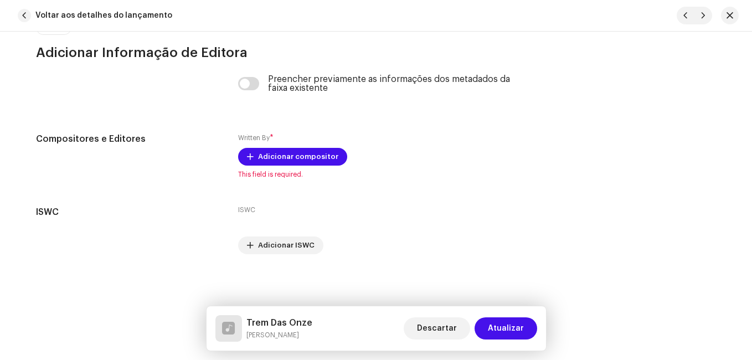
scroll to position [2281, 0]
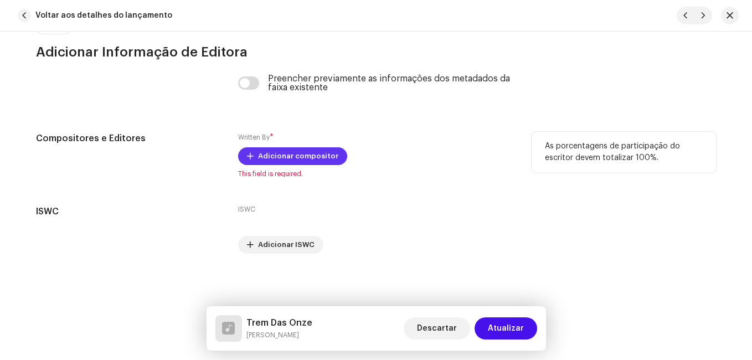
click at [301, 149] on span "Adicionar compositor" at bounding box center [298, 156] width 80 height 22
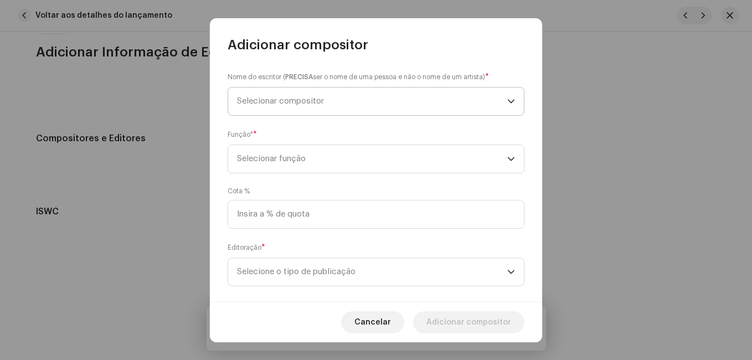
click at [396, 103] on span "Selecionar compositor" at bounding box center [372, 101] width 270 height 28
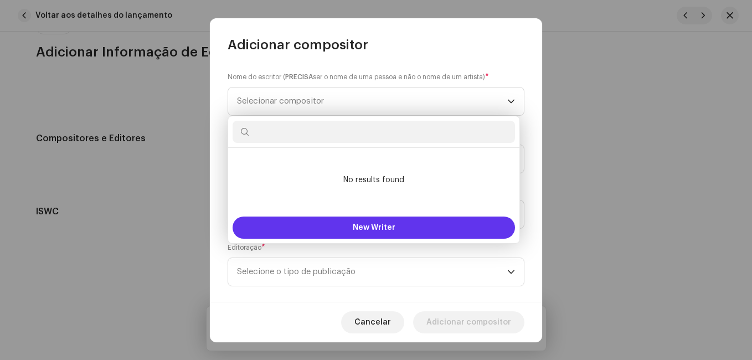
click at [348, 233] on button "New Writer" at bounding box center [374, 228] width 282 height 22
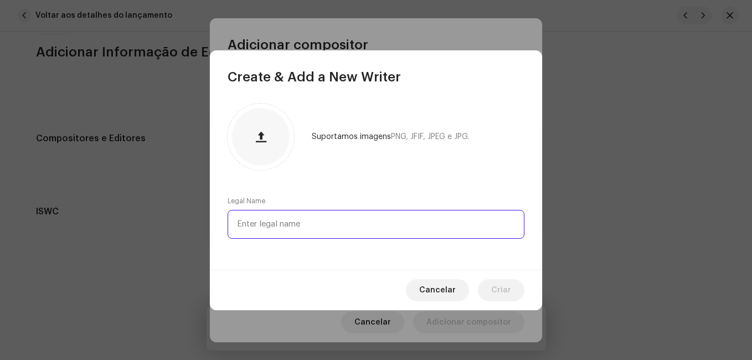
click at [348, 224] on input "text" at bounding box center [376, 224] width 297 height 29
paste input "[PERSON_NAME]"
type input "[PERSON_NAME]"
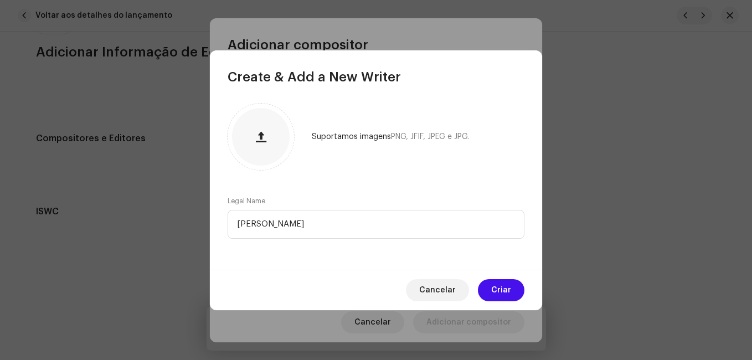
click at [508, 284] on span "Criar" at bounding box center [501, 290] width 20 height 22
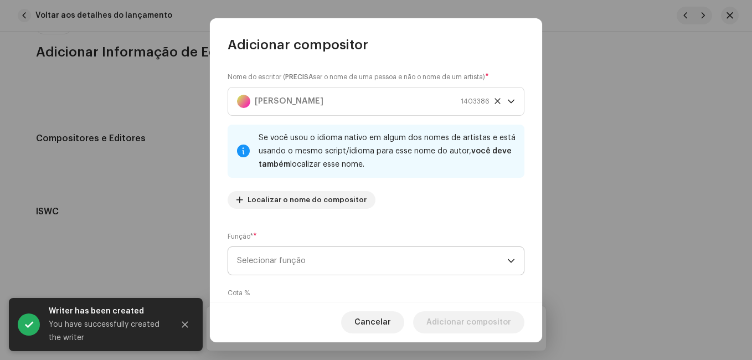
click at [445, 252] on span "Selecionar função" at bounding box center [372, 261] width 270 height 28
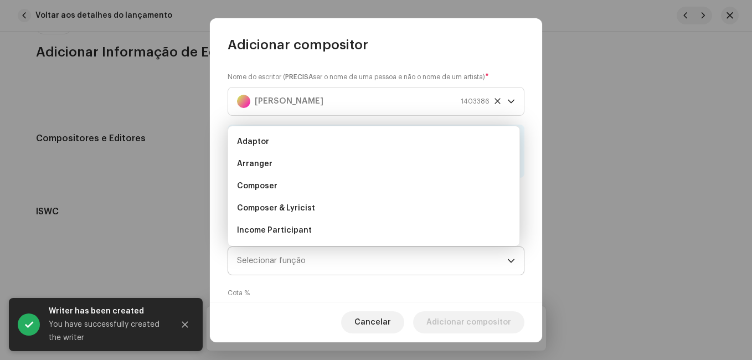
scroll to position [18, 0]
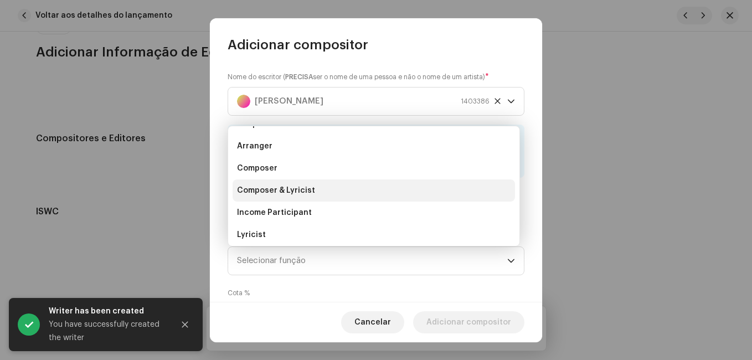
click at [410, 199] on li "Composer & Lyricist" at bounding box center [374, 190] width 282 height 22
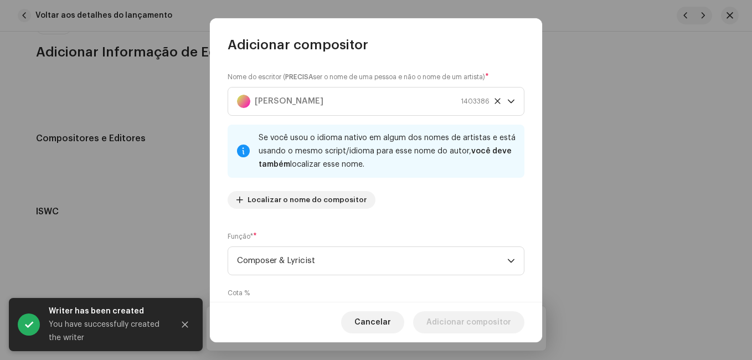
click at [457, 226] on div "Nome do escritor ( PRECISA ser o nome de uma pessoa e não o nome de um artista)…" at bounding box center [376, 178] width 332 height 248
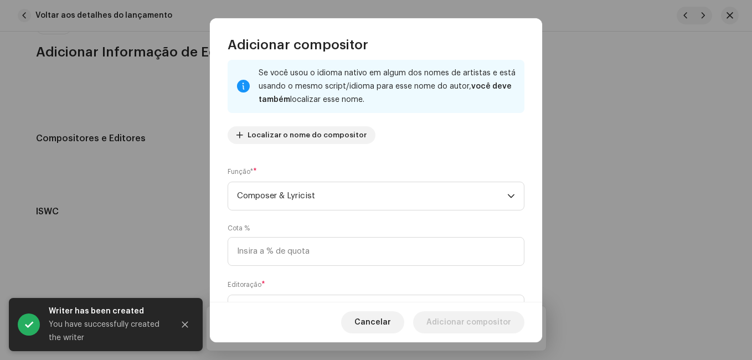
scroll to position [117, 0]
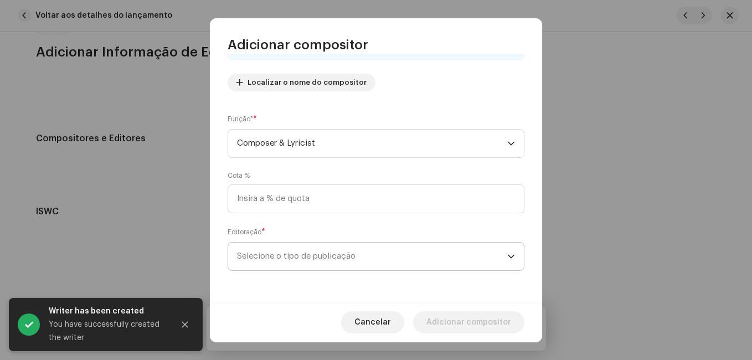
click at [386, 251] on span "Selecione o tipo de publicação" at bounding box center [372, 257] width 270 height 28
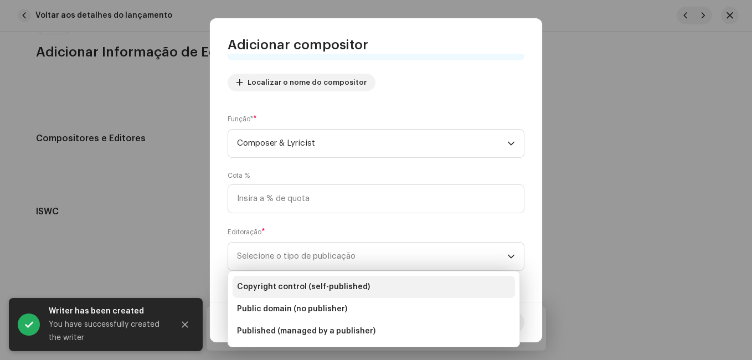
click at [337, 284] on span "Copyright control (self-published)" at bounding box center [303, 286] width 133 height 11
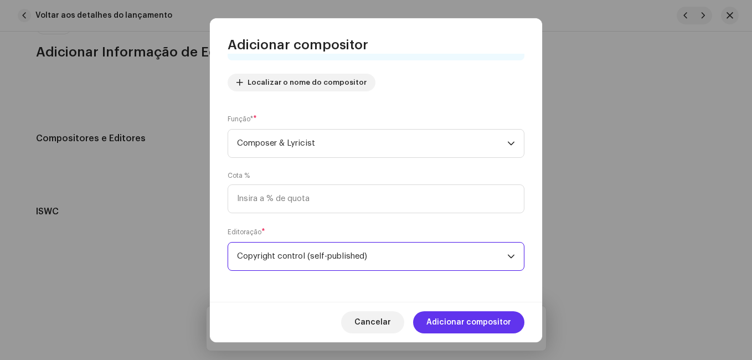
click at [458, 319] on span "Adicionar compositor" at bounding box center [468, 322] width 85 height 22
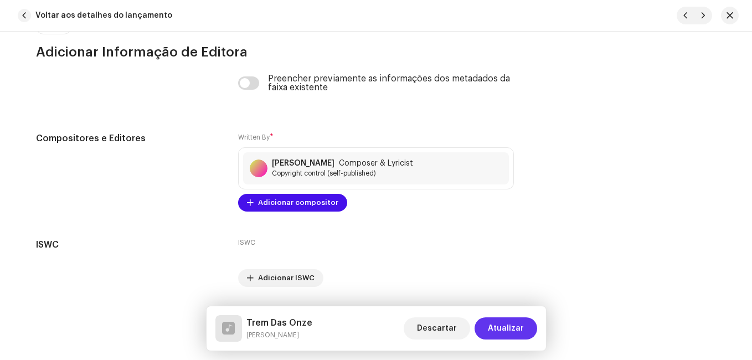
click at [509, 324] on span "Atualizar" at bounding box center [506, 328] width 36 height 22
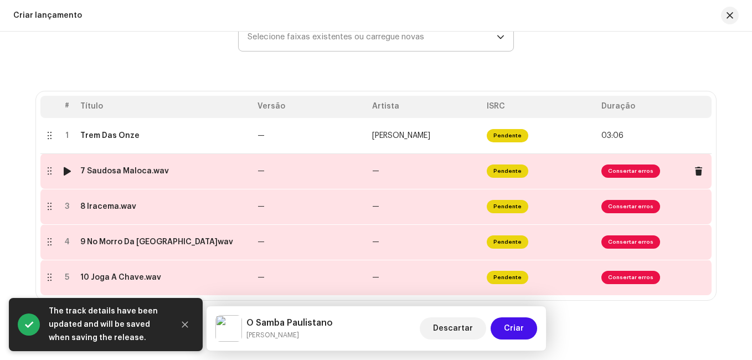
click at [386, 171] on td "—" at bounding box center [425, 170] width 115 height 35
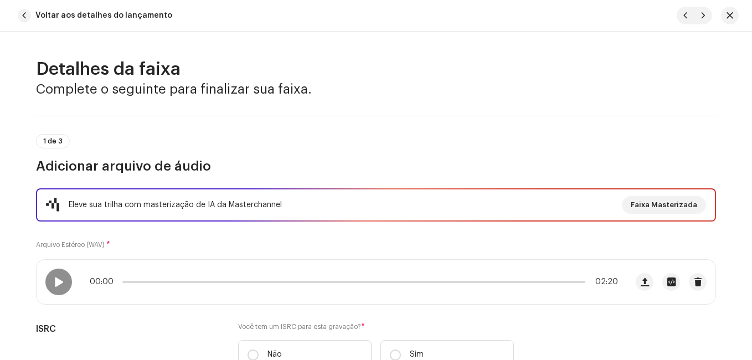
click at [260, 238] on div "Eleve sua trilha com masterização de IA da Masterchannel Faixa Masterizada Arqu…" at bounding box center [376, 285] width 680 height 194
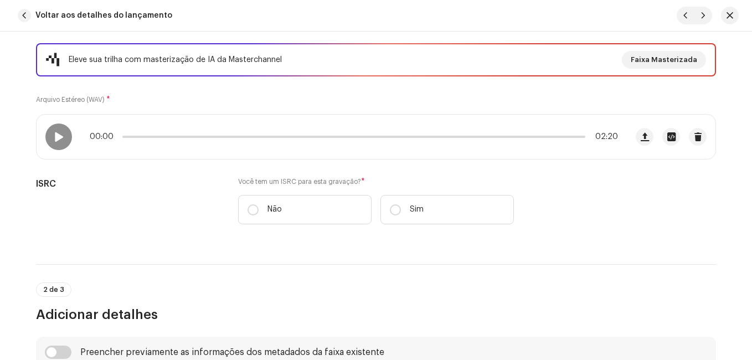
scroll to position [199, 0]
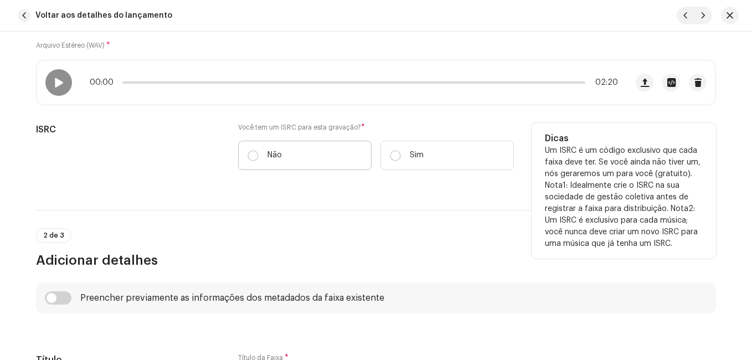
click at [274, 152] on p "Não" at bounding box center [274, 156] width 14 height 12
click at [259, 152] on input "Não" at bounding box center [253, 155] width 11 height 11
radio input "true"
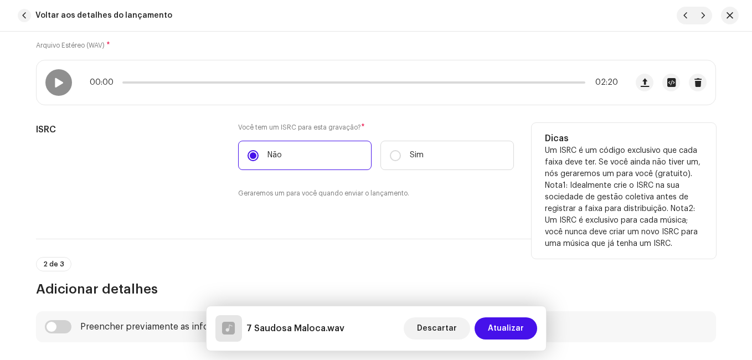
click at [159, 171] on div "ISRC" at bounding box center [128, 167] width 184 height 89
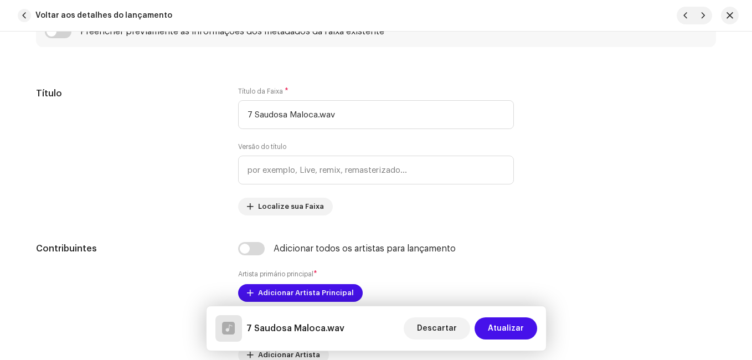
scroll to position [509, 0]
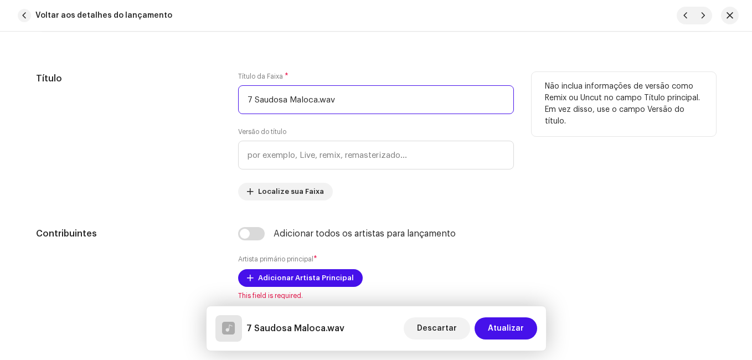
drag, startPoint x: 252, startPoint y: 100, endPoint x: 242, endPoint y: 100, distance: 10.5
click at [242, 100] on input "7 Saudosa Maloca.wav" at bounding box center [376, 99] width 276 height 29
drag, startPoint x: 308, startPoint y: 102, endPoint x: 348, endPoint y: 100, distance: 40.5
click at [348, 100] on input "Saudosa Maloca.wav" at bounding box center [376, 99] width 276 height 29
type input "Saudosa Maloca"
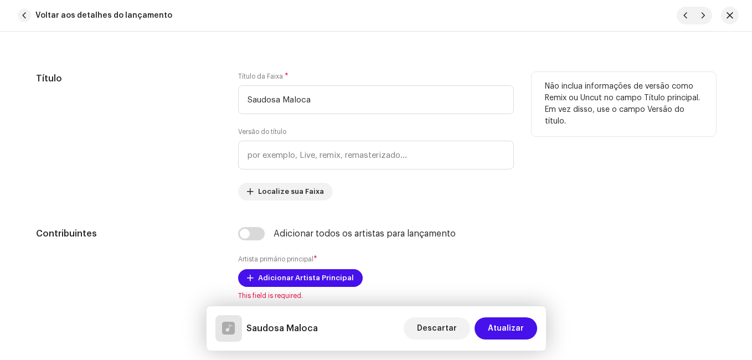
click at [163, 182] on div "Título" at bounding box center [128, 136] width 184 height 128
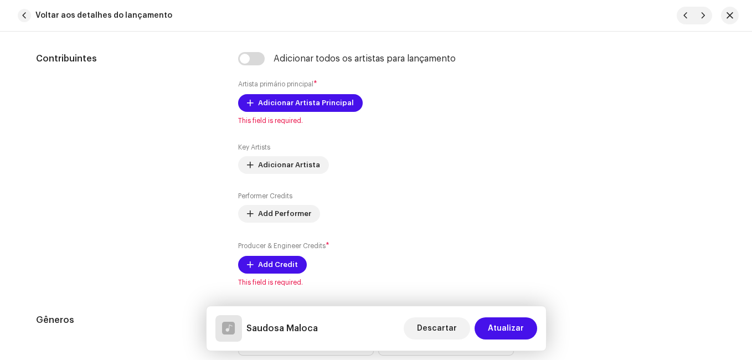
scroll to position [687, 0]
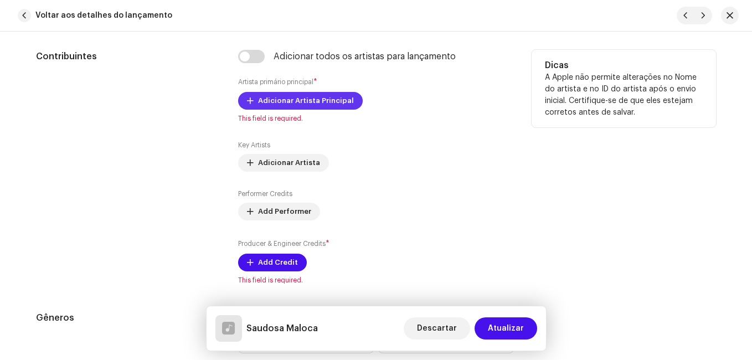
click at [307, 107] on span "Adicionar Artista Principal" at bounding box center [306, 101] width 96 height 22
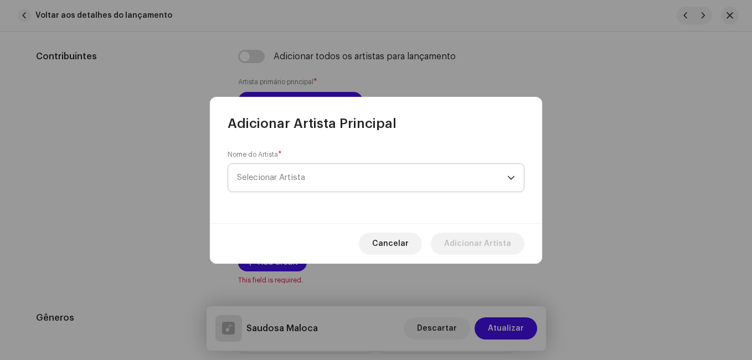
click at [322, 175] on span "Selecionar Artista" at bounding box center [372, 178] width 270 height 28
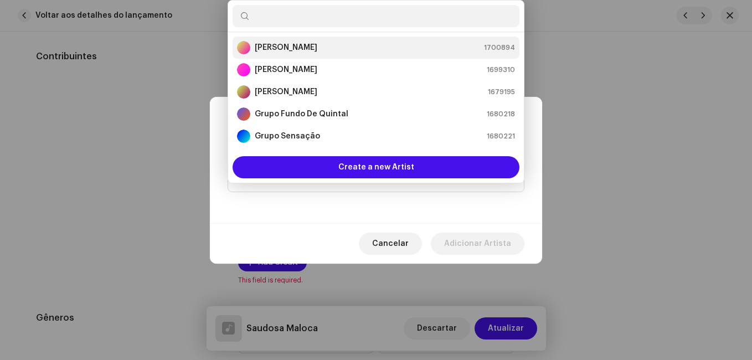
click at [311, 44] on strong "[PERSON_NAME]" at bounding box center [286, 47] width 63 height 11
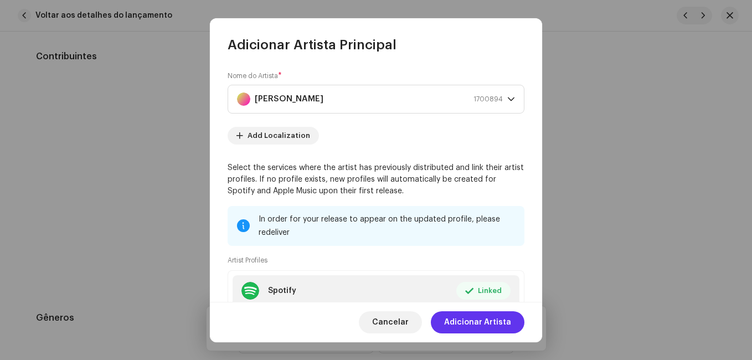
click at [470, 317] on span "Adicionar Artista" at bounding box center [477, 322] width 67 height 22
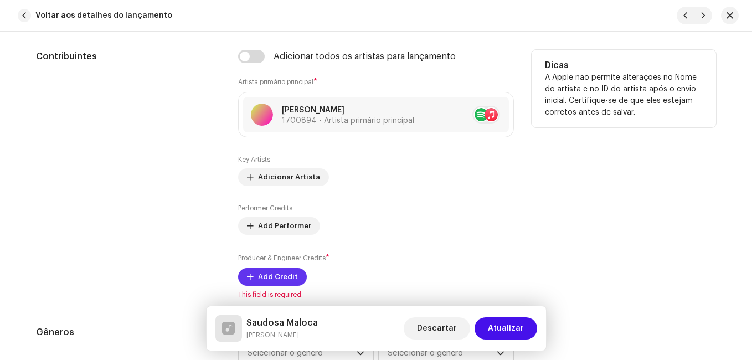
click at [283, 282] on span "Add Credit" at bounding box center [278, 277] width 40 height 22
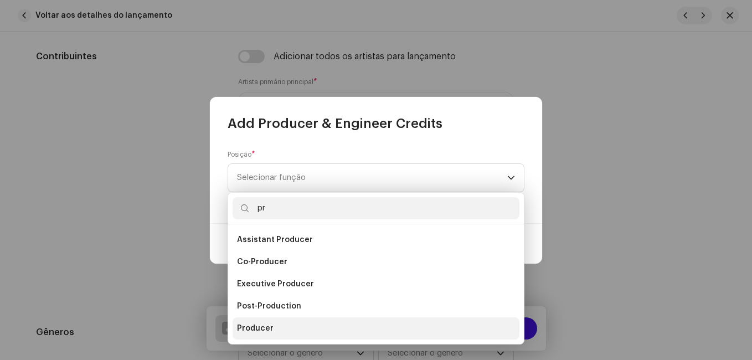
type input "pr"
click at [261, 324] on span "Producer" at bounding box center [255, 328] width 37 height 11
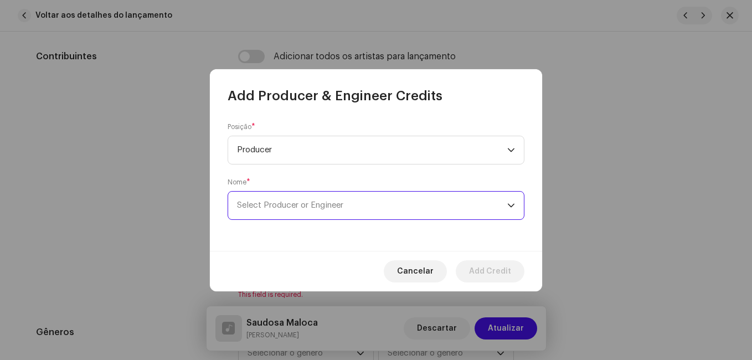
click at [460, 217] on span "Select Producer or Engineer" at bounding box center [372, 206] width 270 height 28
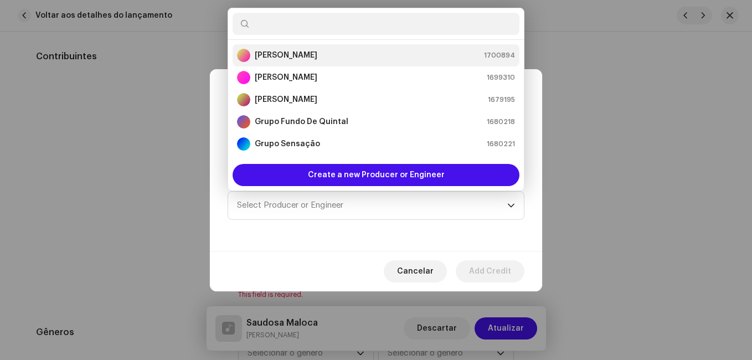
click at [362, 49] on div "[PERSON_NAME] 1700894" at bounding box center [376, 55] width 278 height 13
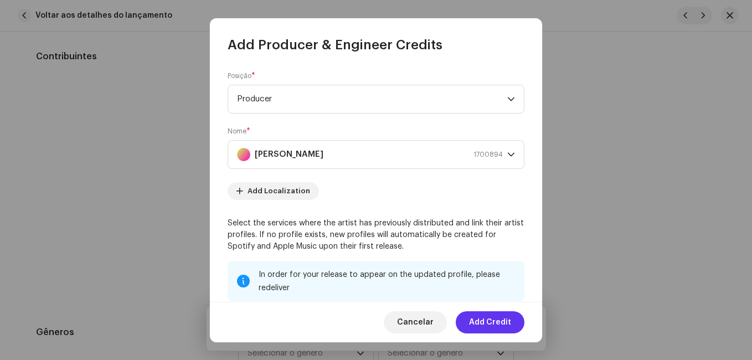
click at [492, 322] on span "Add Credit" at bounding box center [490, 322] width 42 height 22
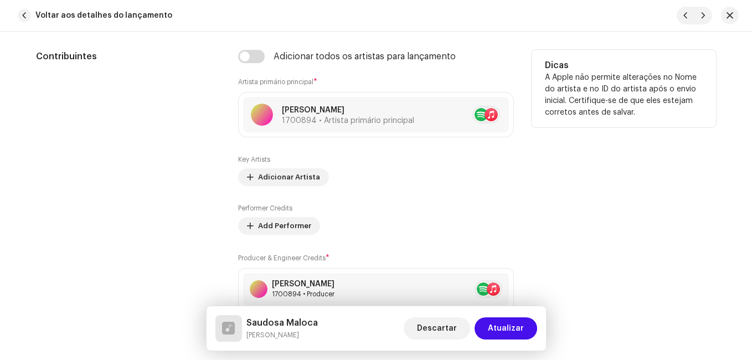
click at [161, 229] on div "Contribuintes" at bounding box center [128, 191] width 184 height 282
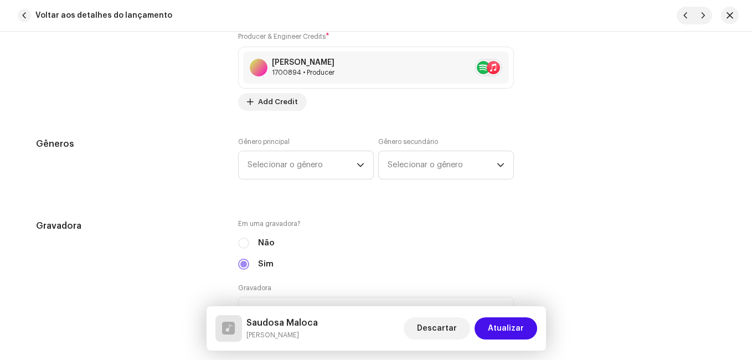
scroll to position [930, 0]
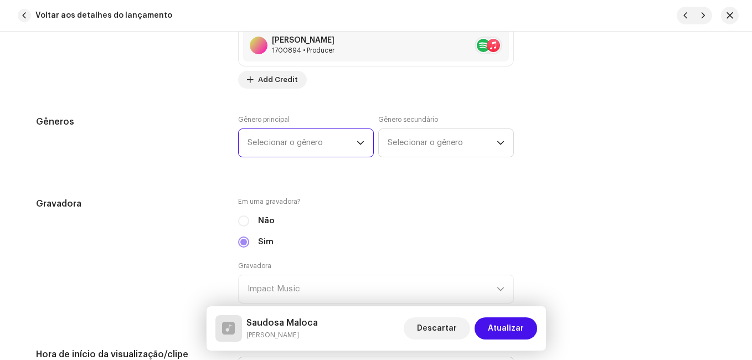
click at [322, 147] on span "Selecionar o gênero" at bounding box center [302, 143] width 109 height 28
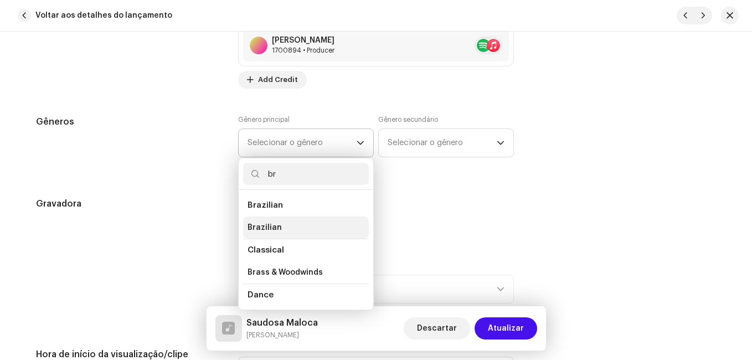
type input "br"
click at [277, 221] on li "Brazilian" at bounding box center [306, 228] width 126 height 22
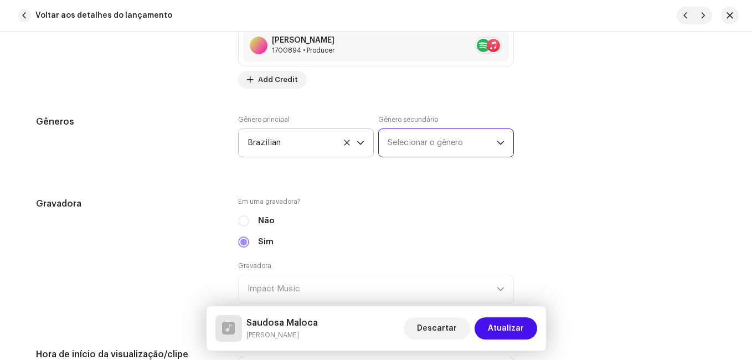
click at [431, 147] on span "Selecionar o gênero" at bounding box center [442, 143] width 109 height 28
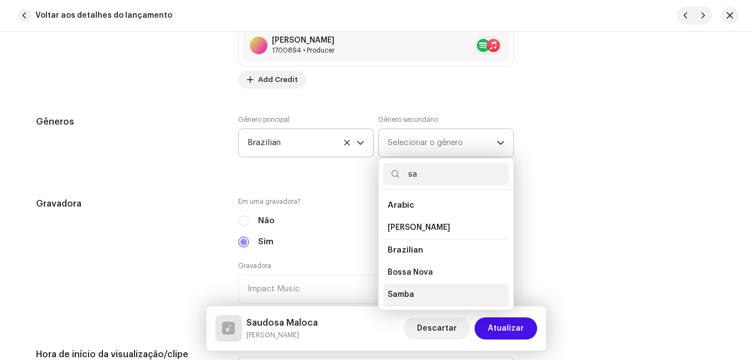
type input "sa"
click at [404, 293] on span "Samba" at bounding box center [401, 294] width 27 height 11
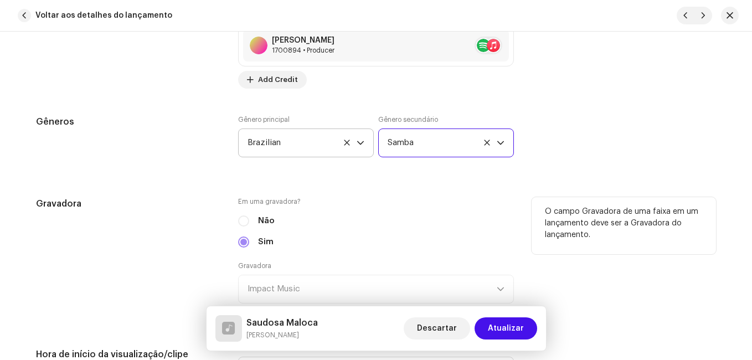
click at [200, 261] on div "Gravadora" at bounding box center [128, 257] width 184 height 120
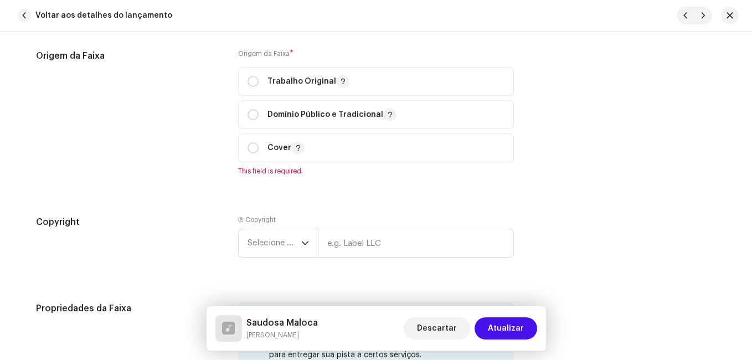
scroll to position [1395, 0]
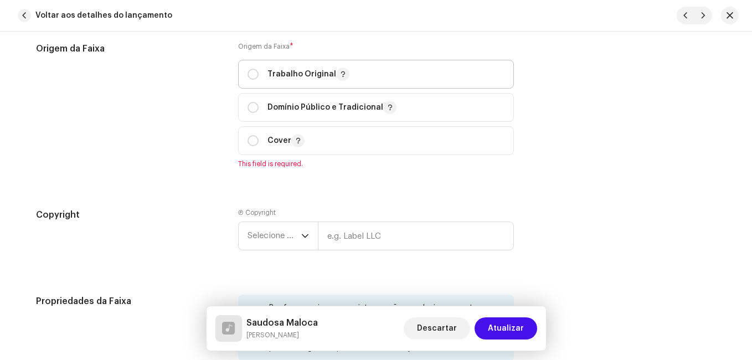
click at [310, 78] on p "Trabalho Original" at bounding box center [308, 74] width 82 height 13
radio input "true"
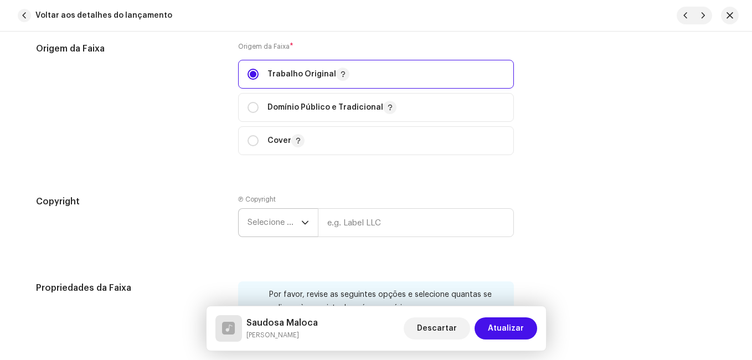
click at [261, 213] on span "Selecione o ano" at bounding box center [275, 223] width 54 height 28
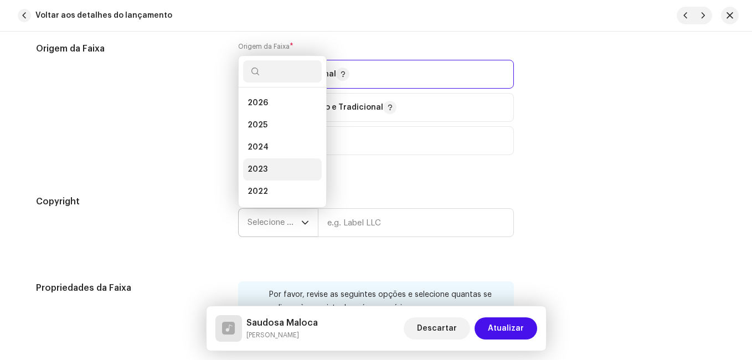
scroll to position [18, 0]
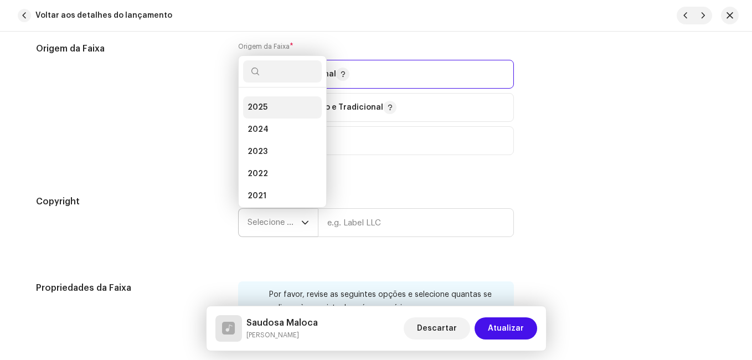
click at [275, 106] on li "2025" at bounding box center [282, 107] width 79 height 22
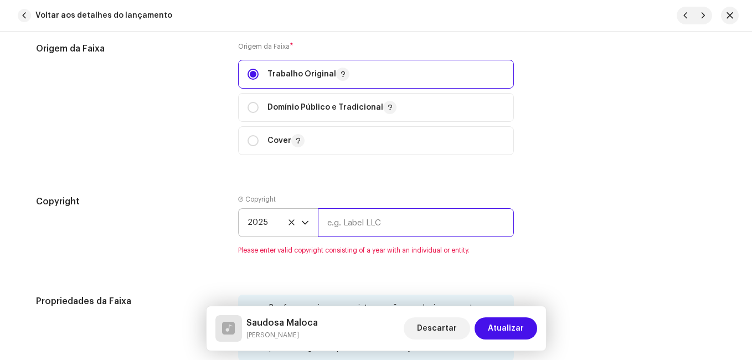
click at [414, 224] on input "text" at bounding box center [416, 222] width 196 height 29
type input "Impact Music"
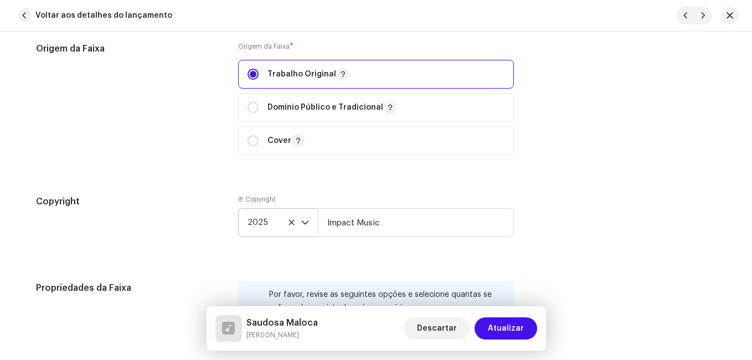
click at [178, 148] on div "Origem da Faixa" at bounding box center [128, 105] width 184 height 126
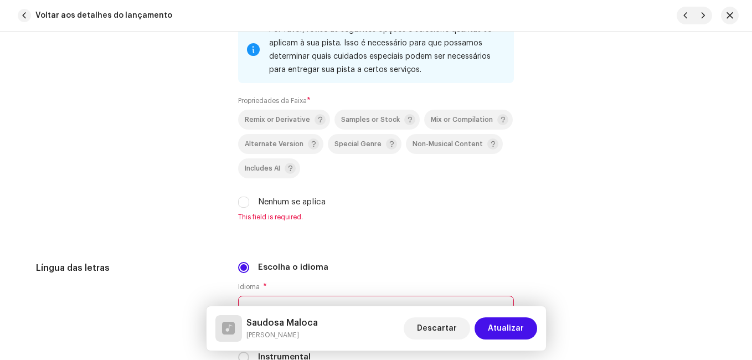
scroll to position [1661, 0]
click at [238, 197] on input "Nenhum se aplica" at bounding box center [243, 200] width 11 height 11
checkbox input "true"
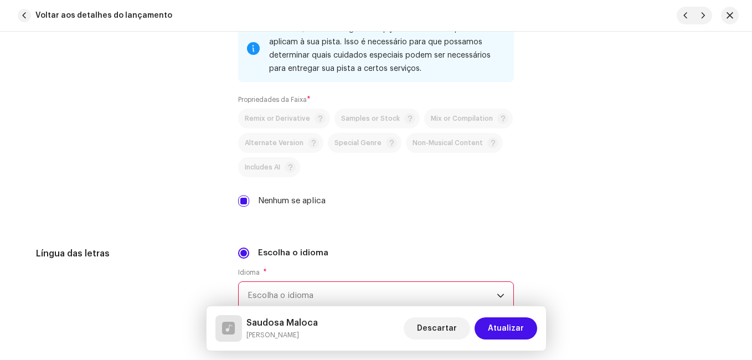
click at [186, 215] on div "Propriedades da Faixa" at bounding box center [128, 118] width 184 height 205
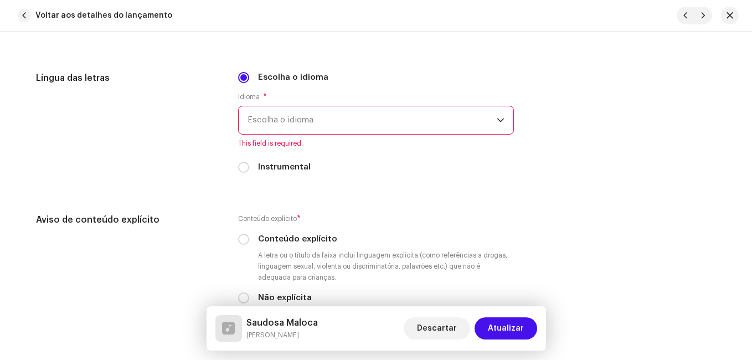
scroll to position [1838, 0]
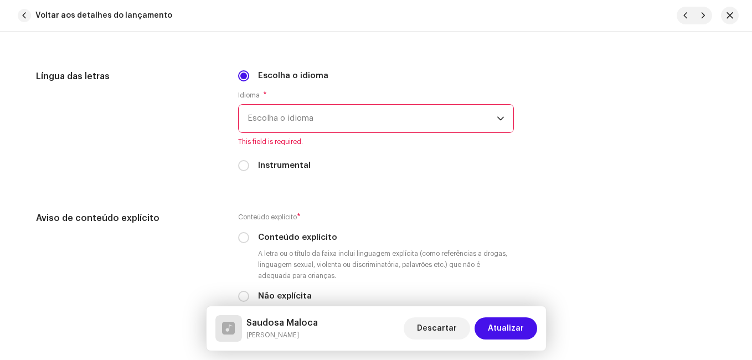
click at [400, 109] on span "Escolha o idioma" at bounding box center [372, 119] width 249 height 28
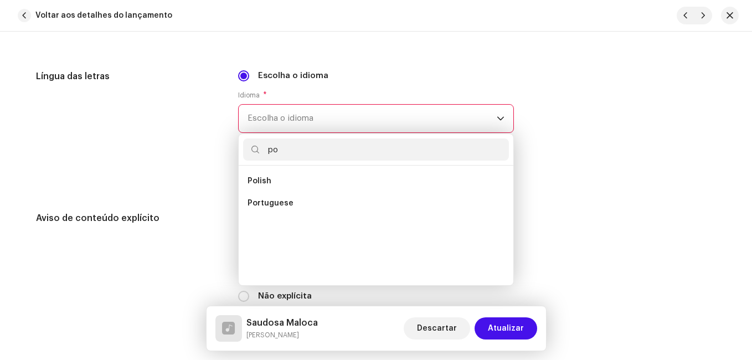
scroll to position [0, 0]
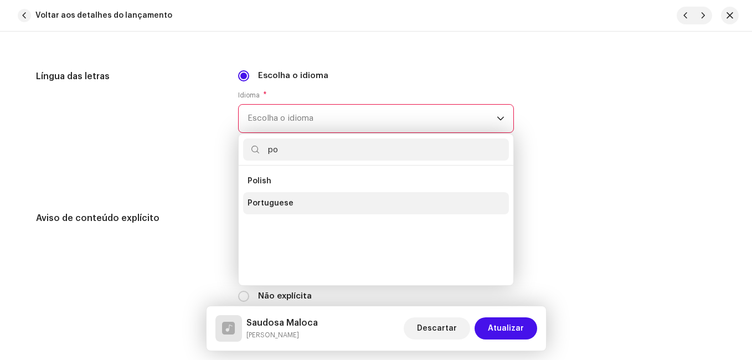
type input "po"
click at [276, 203] on span "Portuguese" at bounding box center [271, 203] width 46 height 11
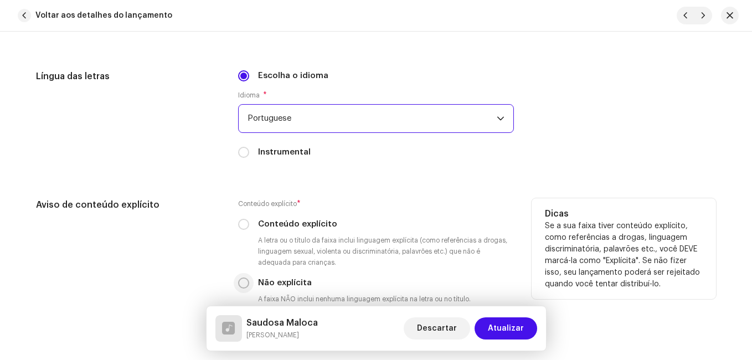
click at [243, 282] on input "Não explícita" at bounding box center [243, 282] width 11 height 11
radio input "true"
click at [194, 265] on div "Aviso de conteúdo explícito" at bounding box center [128, 260] width 184 height 124
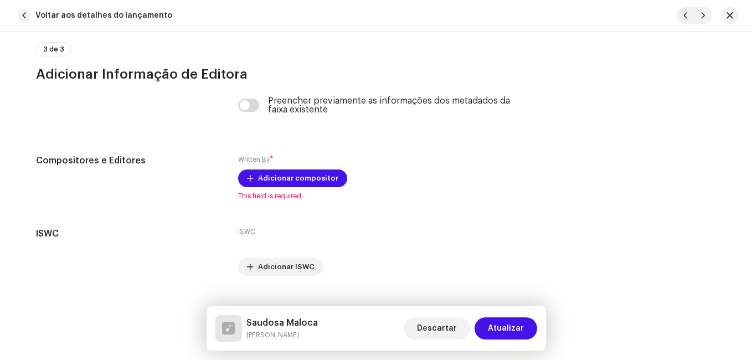
scroll to position [2281, 0]
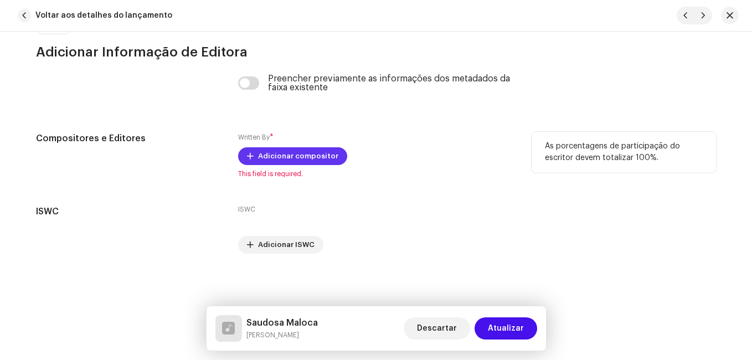
click at [311, 150] on span "Adicionar compositor" at bounding box center [298, 156] width 80 height 22
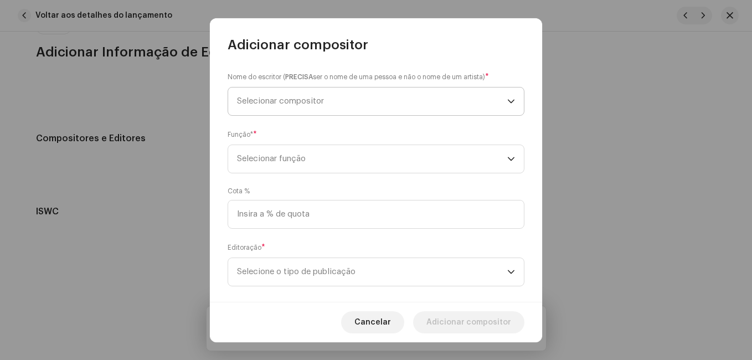
click at [368, 98] on span "Selecionar compositor" at bounding box center [372, 101] width 270 height 28
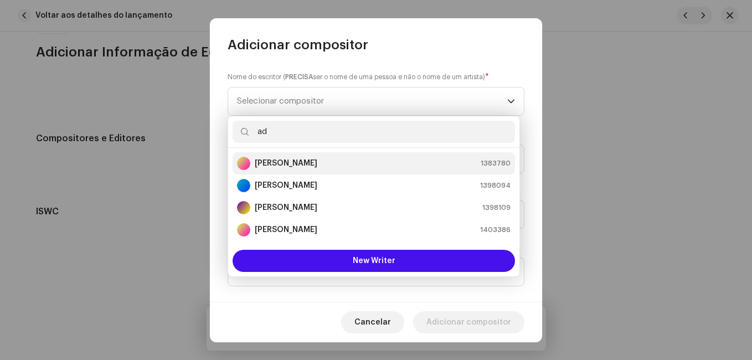
type input "ad"
click at [322, 161] on div "[PERSON_NAME] 1383780" at bounding box center [374, 163] width 274 height 13
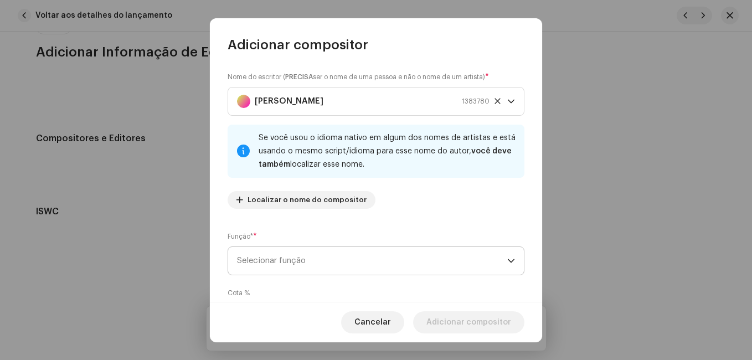
click at [364, 256] on span "Selecionar função" at bounding box center [372, 261] width 270 height 28
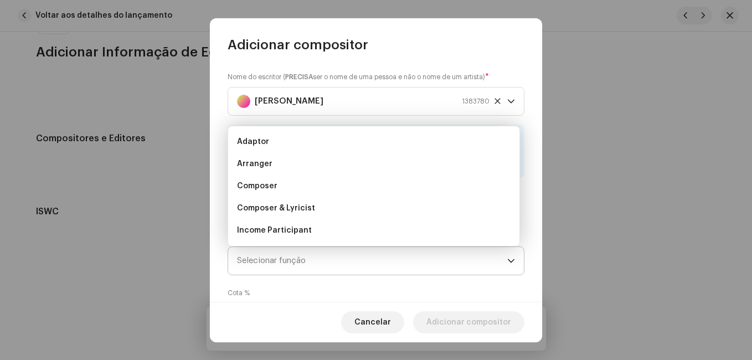
scroll to position [18, 0]
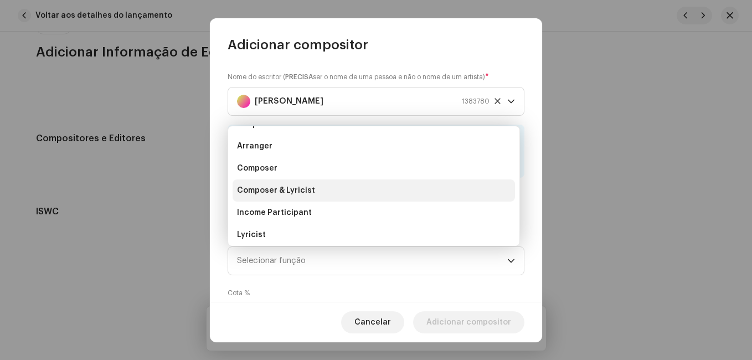
click at [348, 193] on li "Composer & Lyricist" at bounding box center [374, 190] width 282 height 22
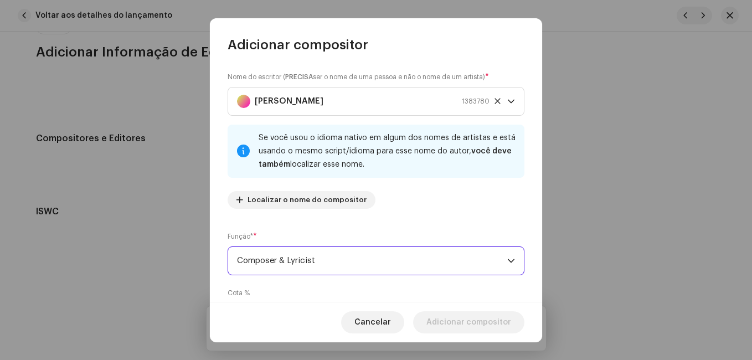
click at [434, 213] on div "Nome do escritor ( PRECISA ser o nome de uma pessoa e não o nome de um artista)…" at bounding box center [376, 144] width 297 height 146
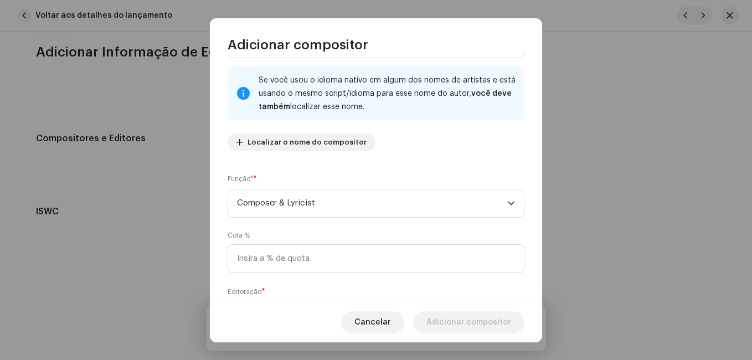
scroll to position [117, 0]
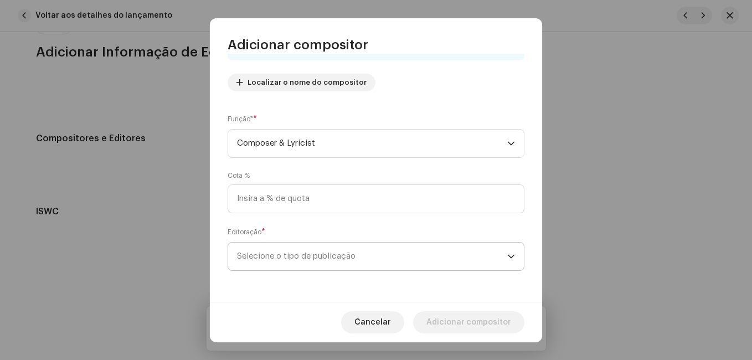
click at [375, 267] on span "Selecione o tipo de publicação" at bounding box center [372, 257] width 270 height 28
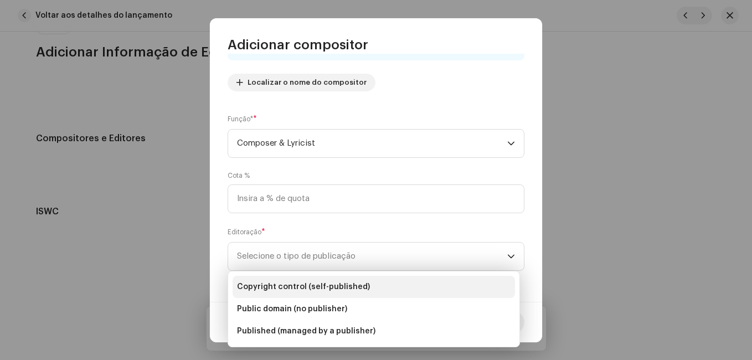
click at [369, 281] on li "Copyright control (self-published)" at bounding box center [374, 287] width 282 height 22
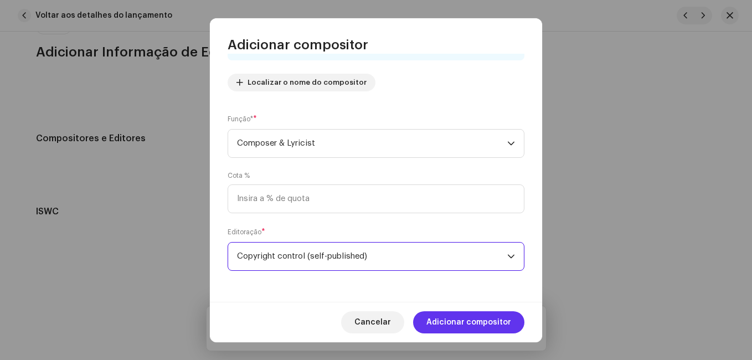
click at [463, 318] on span "Adicionar compositor" at bounding box center [468, 322] width 85 height 22
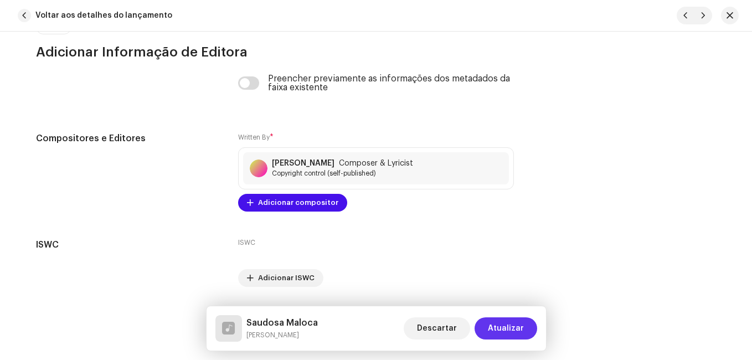
click at [497, 322] on span "Atualizar" at bounding box center [506, 328] width 36 height 22
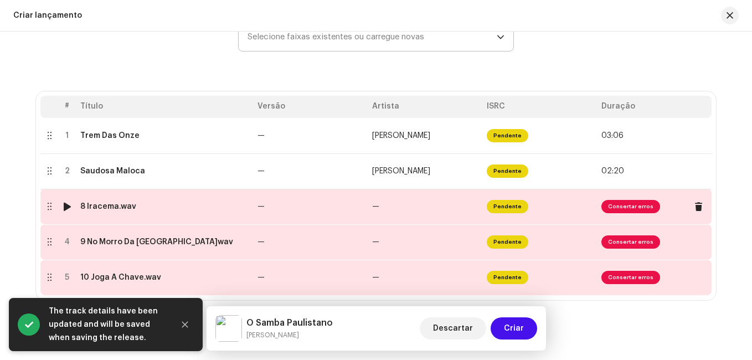
click at [380, 209] on td "—" at bounding box center [425, 206] width 115 height 35
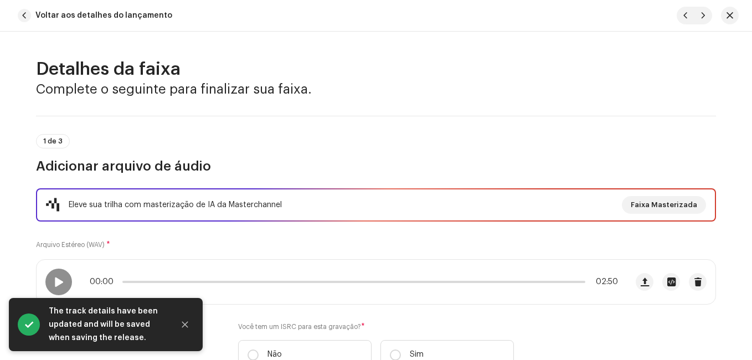
click at [314, 243] on div "Eleve sua trilha com masterização de IA da Masterchannel Faixa Masterizada Arqu…" at bounding box center [376, 285] width 680 height 194
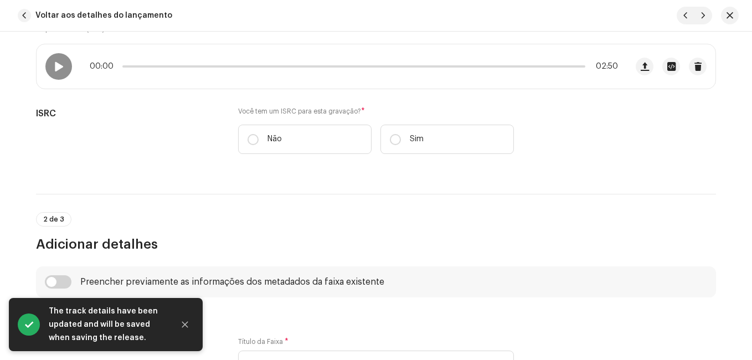
scroll to position [266, 0]
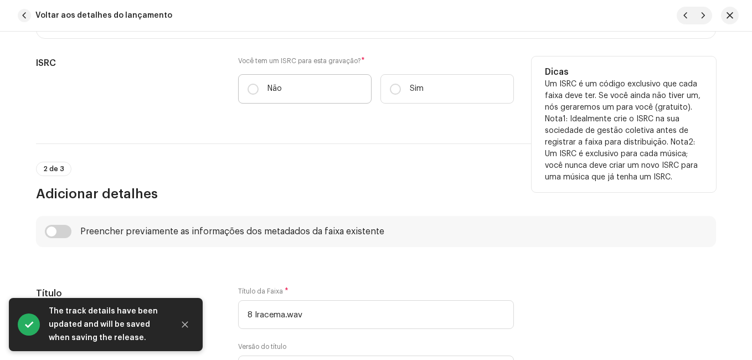
click at [261, 90] on label "Não" at bounding box center [304, 88] width 133 height 29
click at [259, 90] on input "Não" at bounding box center [253, 89] width 11 height 11
radio input "true"
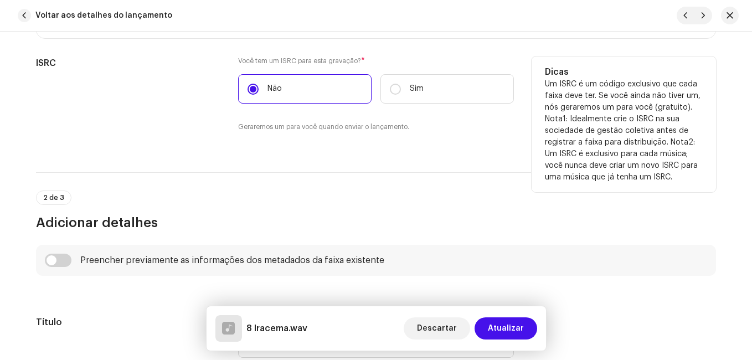
click at [204, 95] on div "ISRC" at bounding box center [128, 100] width 184 height 89
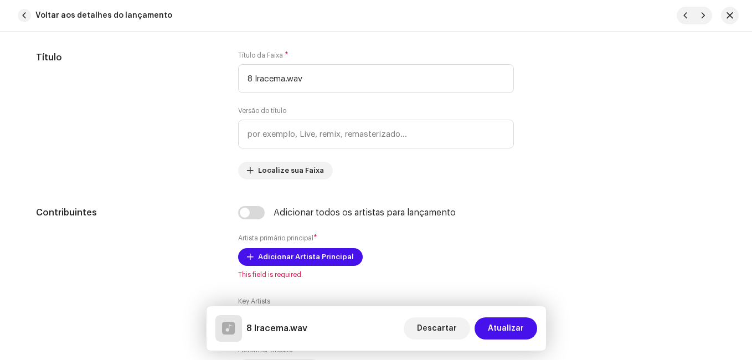
scroll to position [532, 0]
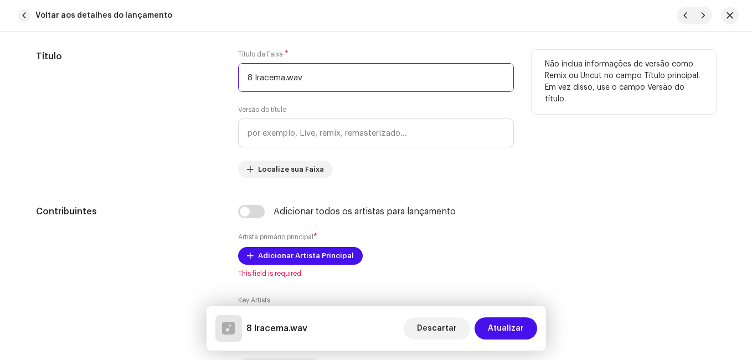
click at [252, 81] on input "8 Iracema.wav" at bounding box center [376, 77] width 276 height 29
drag, startPoint x: 252, startPoint y: 80, endPoint x: 238, endPoint y: 82, distance: 13.9
click at [238, 82] on input "8 Iracema.wav" at bounding box center [376, 77] width 276 height 29
drag, startPoint x: 276, startPoint y: 79, endPoint x: 317, endPoint y: 80, distance: 41.6
click at [317, 80] on input "Iracema.wav" at bounding box center [376, 77] width 276 height 29
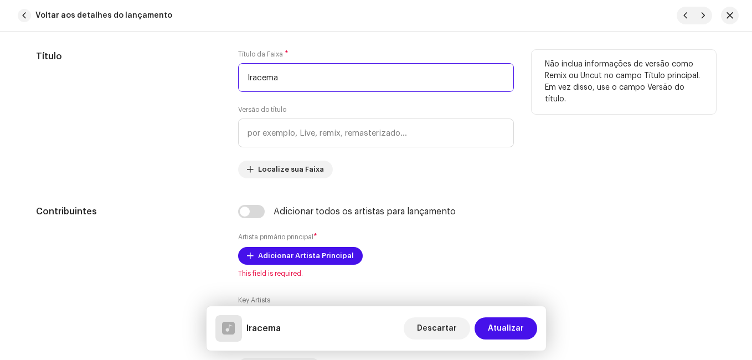
type input "Iracema"
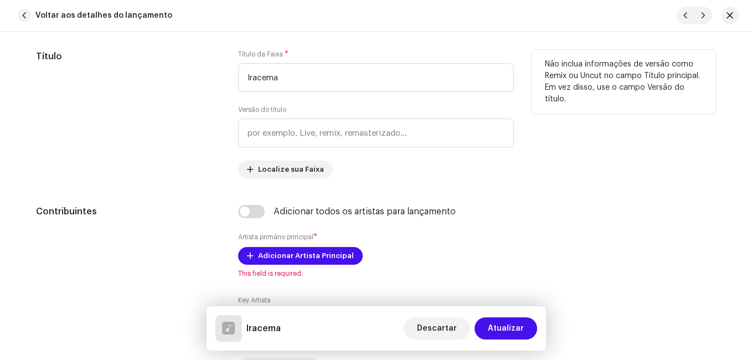
click at [207, 167] on div "Título" at bounding box center [128, 114] width 184 height 128
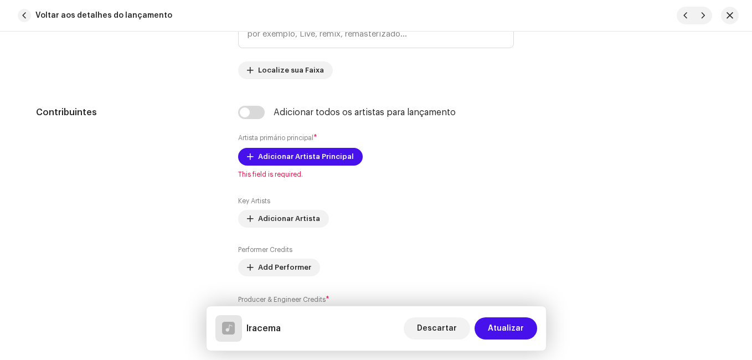
scroll to position [687, 0]
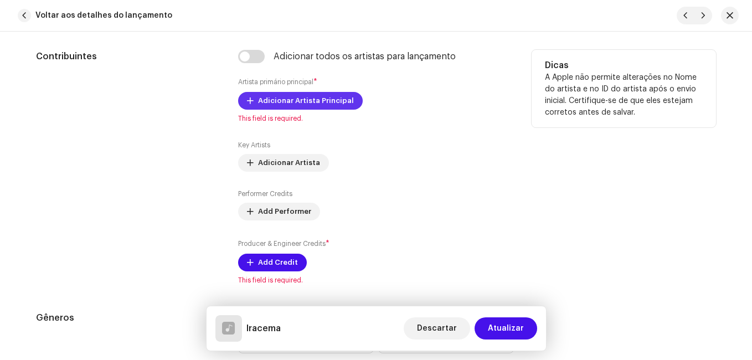
click at [317, 98] on span "Adicionar Artista Principal" at bounding box center [306, 101] width 96 height 22
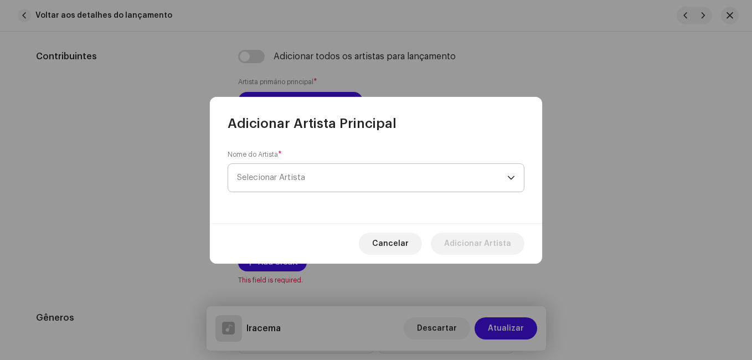
click at [303, 170] on span "Selecionar Artista" at bounding box center [372, 178] width 270 height 28
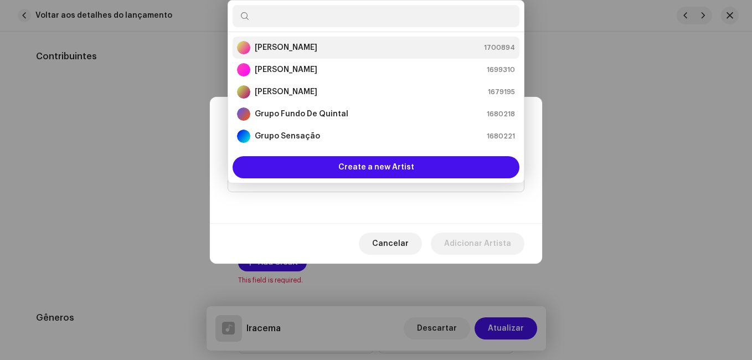
click at [295, 44] on strong "[PERSON_NAME]" at bounding box center [286, 47] width 63 height 11
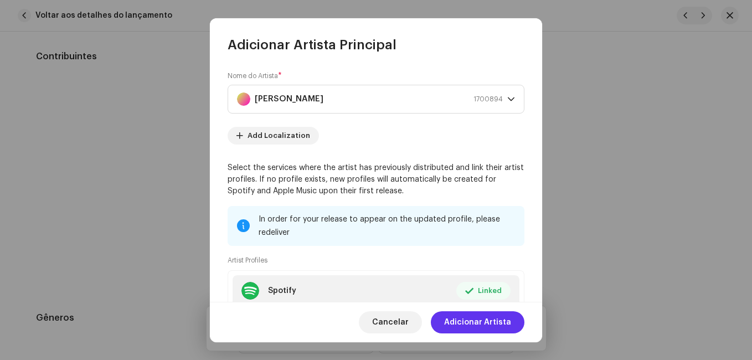
click at [487, 319] on span "Adicionar Artista" at bounding box center [477, 322] width 67 height 22
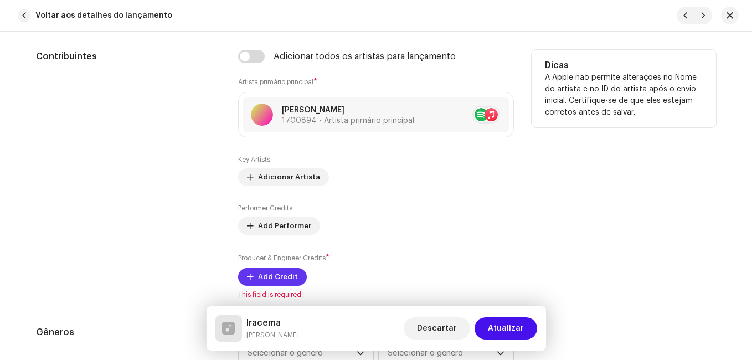
click at [285, 280] on span "Add Credit" at bounding box center [278, 277] width 40 height 22
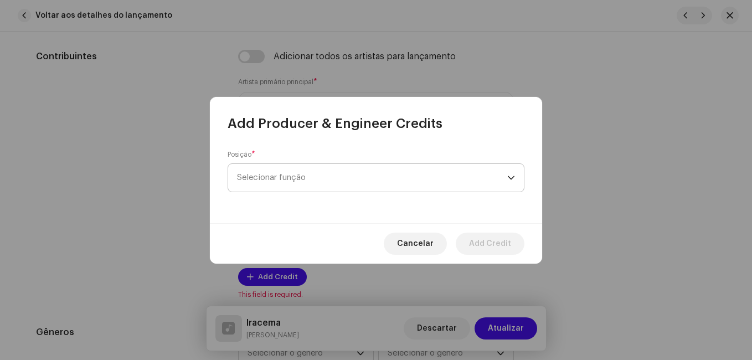
click at [280, 178] on span "Selecionar função" at bounding box center [372, 178] width 270 height 28
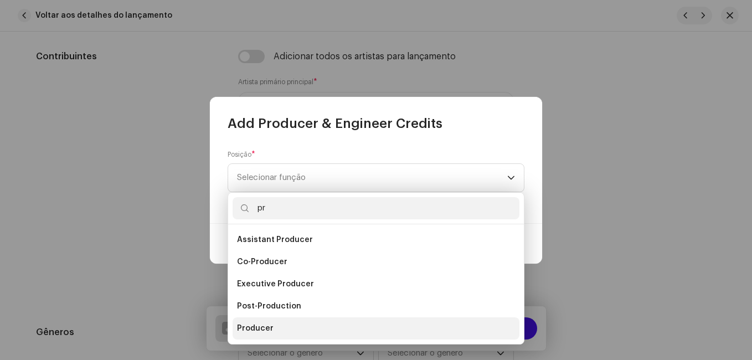
type input "pr"
click at [245, 322] on li "Producer" at bounding box center [376, 328] width 287 height 22
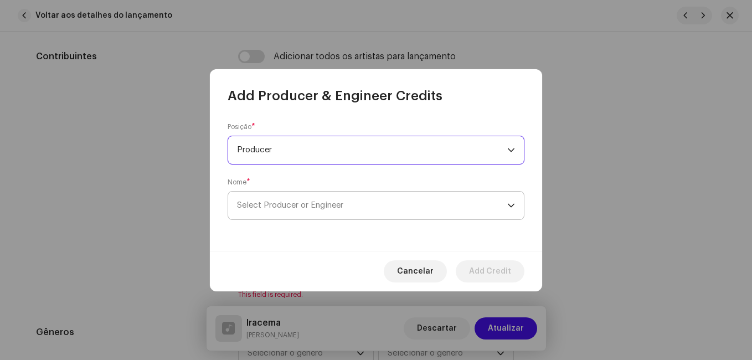
click at [413, 208] on span "Select Producer or Engineer" at bounding box center [372, 206] width 270 height 28
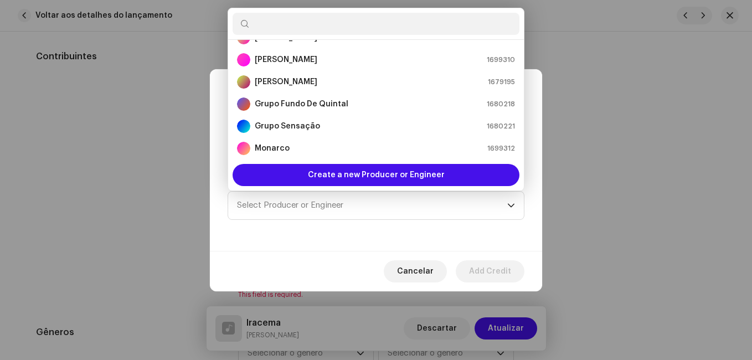
scroll to position [4, 0]
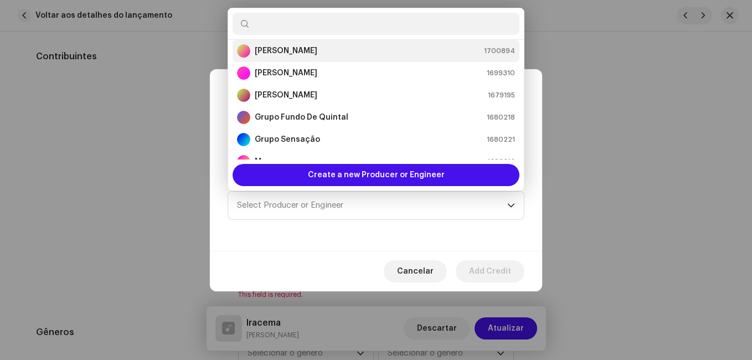
click at [398, 45] on div "[PERSON_NAME] 1700894" at bounding box center [376, 50] width 278 height 13
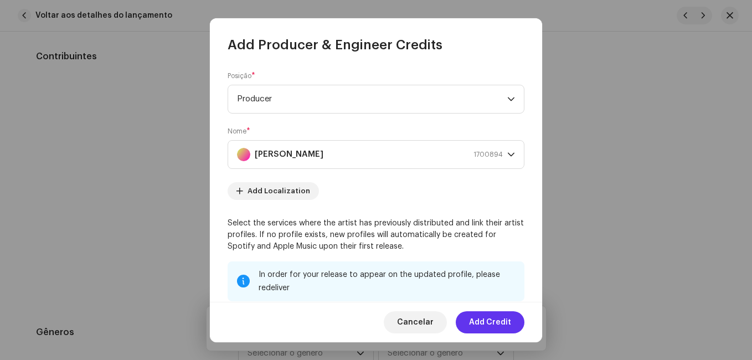
click at [489, 322] on span "Add Credit" at bounding box center [490, 322] width 42 height 22
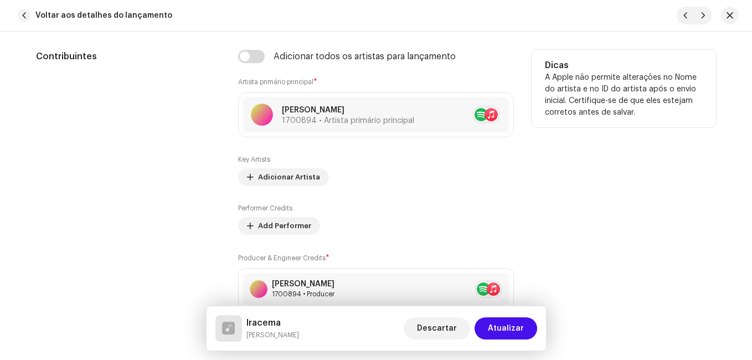
click at [144, 210] on div "Contribuintes" at bounding box center [128, 191] width 184 height 282
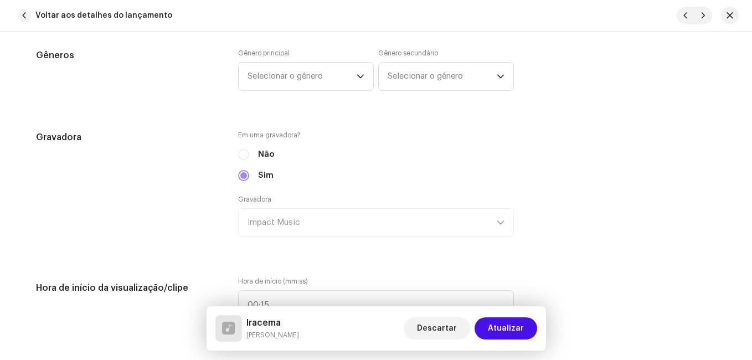
scroll to position [1019, 0]
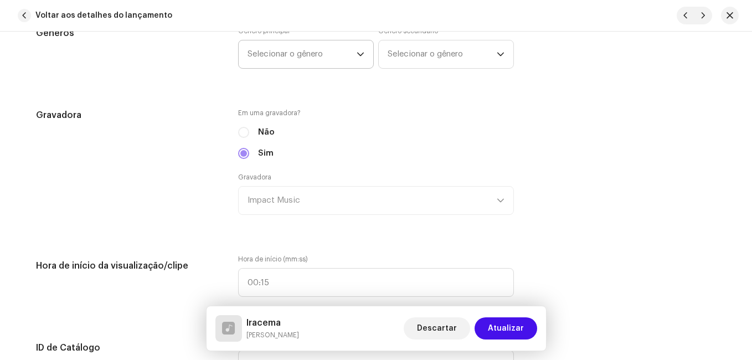
click at [357, 53] on icon "dropdown trigger" at bounding box center [360, 55] width 7 height 4
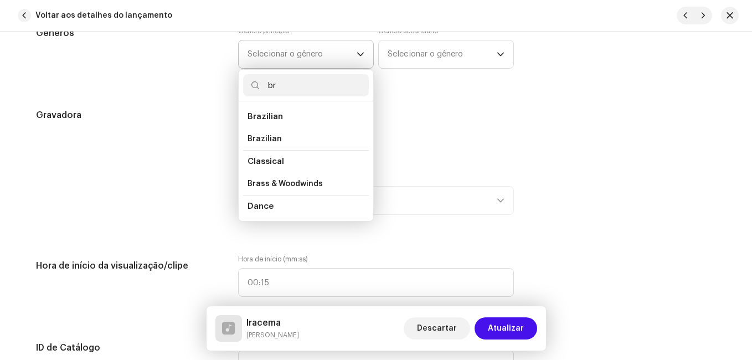
type input "br"
click at [291, 117] on li "Brazilian" at bounding box center [306, 117] width 126 height 22
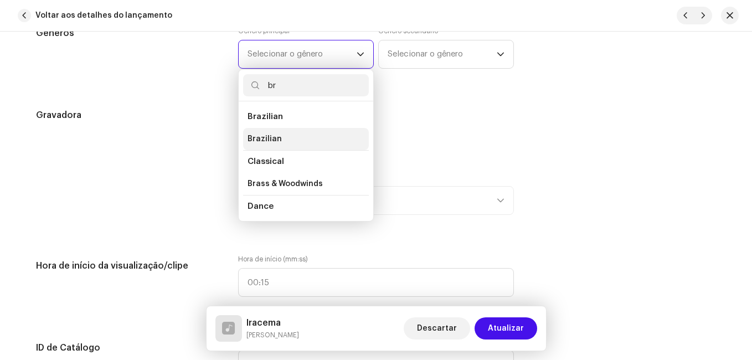
click at [271, 137] on span "Brazilian" at bounding box center [265, 138] width 34 height 11
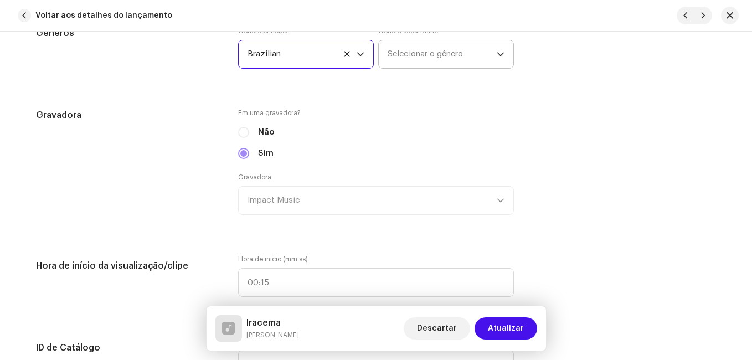
click at [450, 47] on span "Selecionar o gênero" at bounding box center [442, 54] width 109 height 28
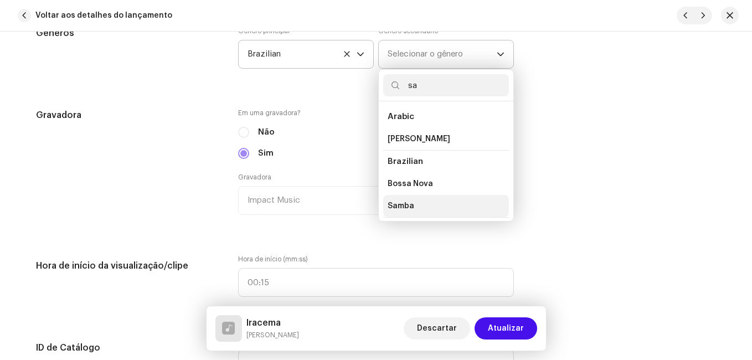
type input "sa"
click at [411, 204] on li "Samba" at bounding box center [446, 206] width 126 height 22
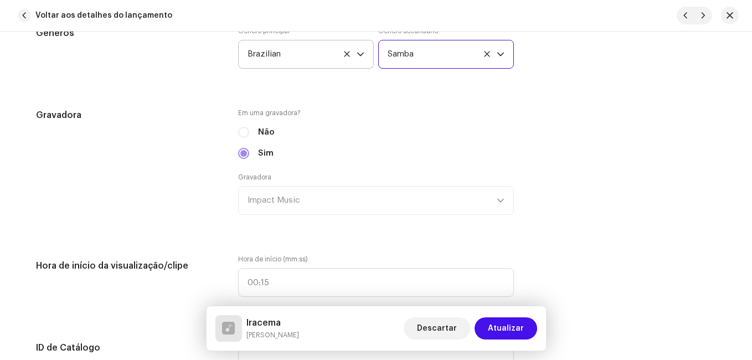
click at [359, 233] on div "Detalhes da faixa Complete o seguinte para finalizar sua faixa. 1 de 3 Adiciona…" at bounding box center [375, 303] width 715 height 2529
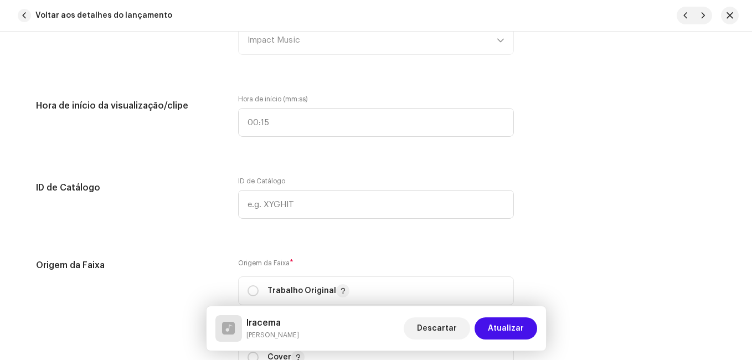
scroll to position [1307, 0]
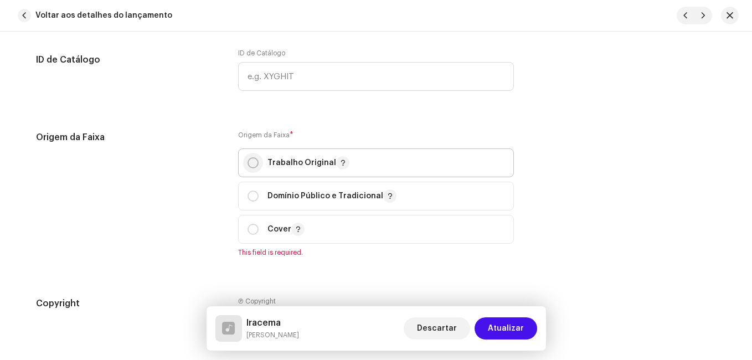
click at [253, 158] on input "radio" at bounding box center [253, 162] width 11 height 11
radio input "true"
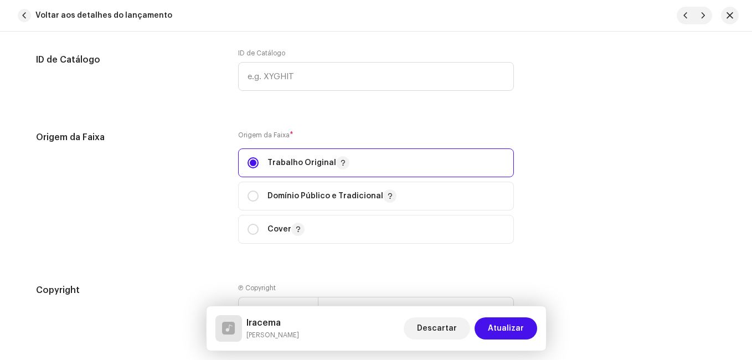
click at [206, 164] on div "Origem da Faixa" at bounding box center [128, 194] width 184 height 126
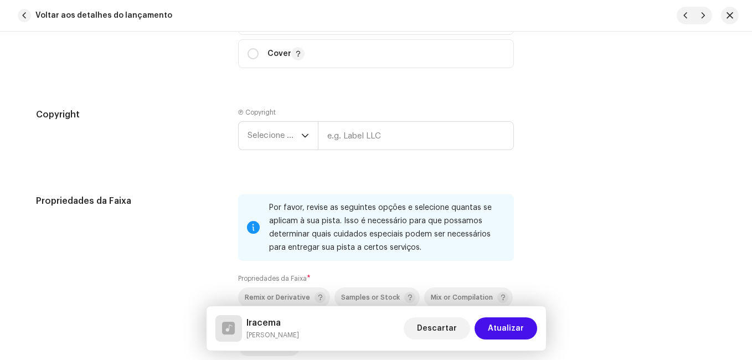
scroll to position [1506, 0]
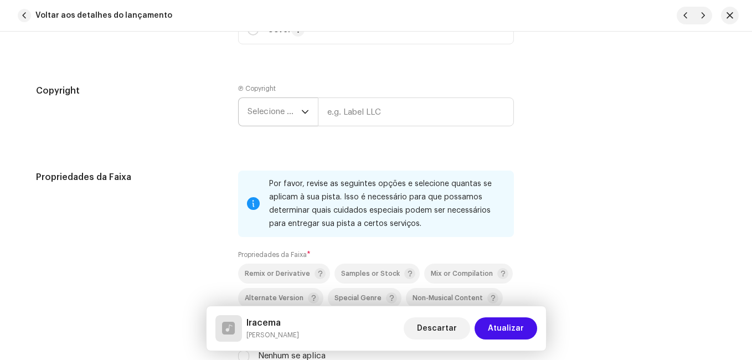
click at [305, 106] on div "dropdown trigger" at bounding box center [305, 112] width 8 height 28
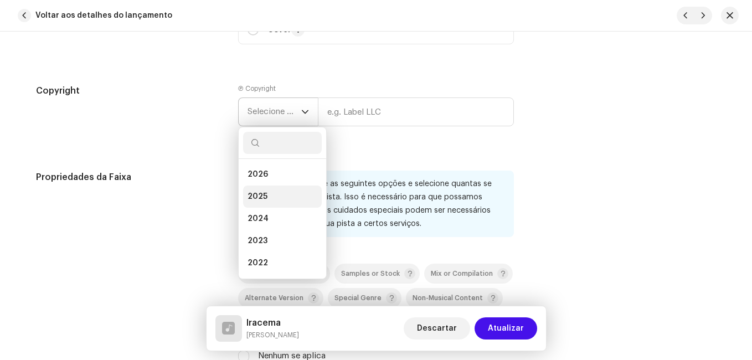
click at [261, 198] on span "2025" at bounding box center [258, 196] width 20 height 11
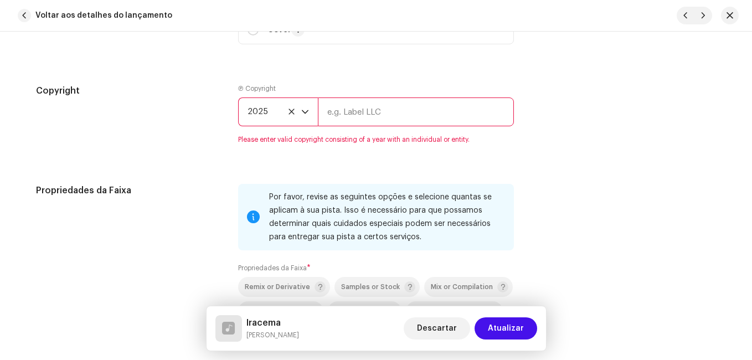
click at [415, 111] on input "text" at bounding box center [416, 111] width 196 height 29
type input "Impact Music"
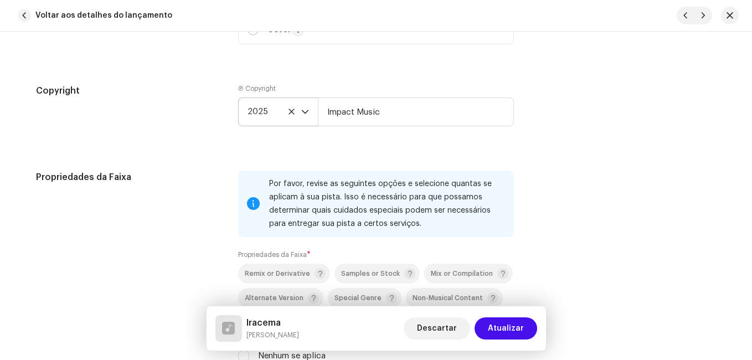
click at [190, 208] on div "Propriedades da Faixa" at bounding box center [128, 280] width 184 height 218
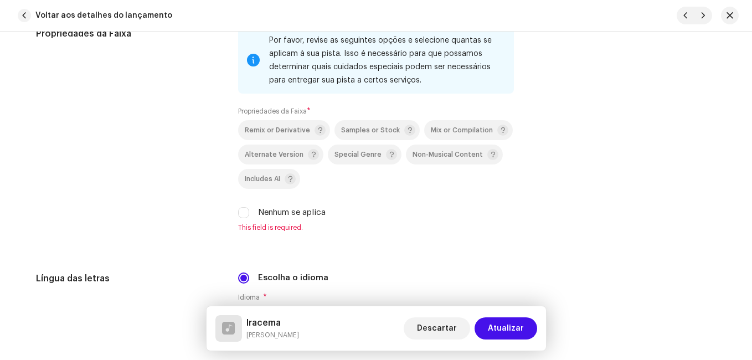
scroll to position [1683, 0]
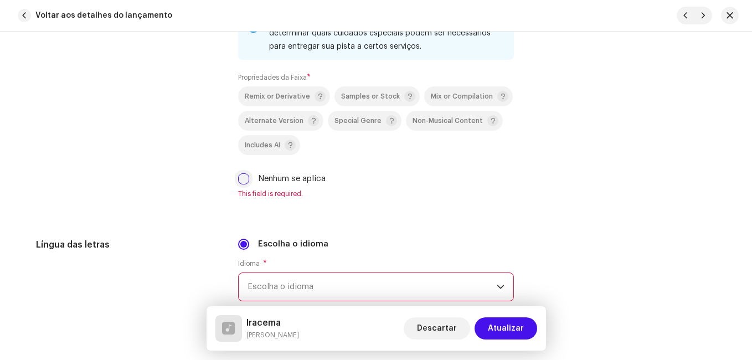
click at [246, 183] on input "Nenhum se aplica" at bounding box center [243, 178] width 11 height 11
checkbox input "true"
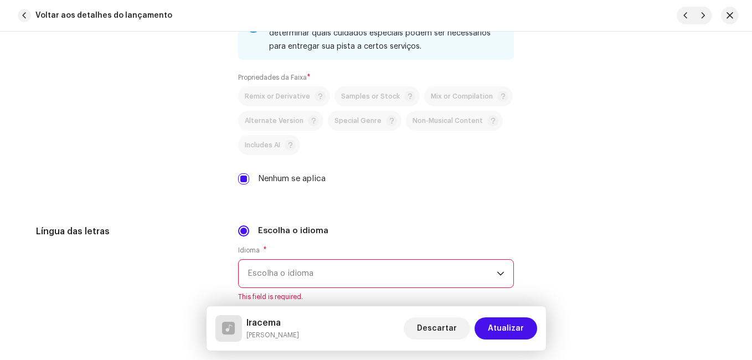
click at [200, 185] on div "Propriedades da Faixa" at bounding box center [128, 95] width 184 height 205
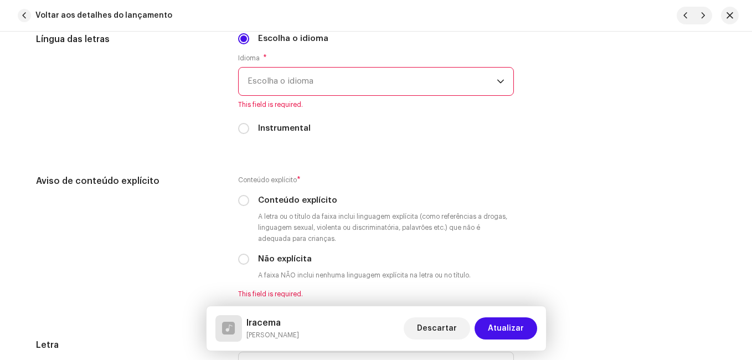
scroll to position [1883, 0]
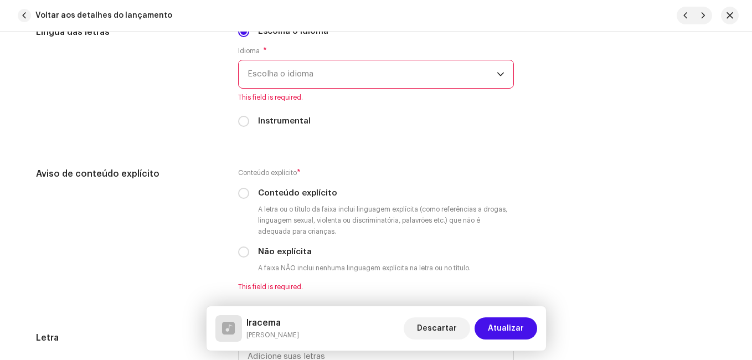
click at [410, 68] on span "Escolha o idioma" at bounding box center [372, 74] width 249 height 28
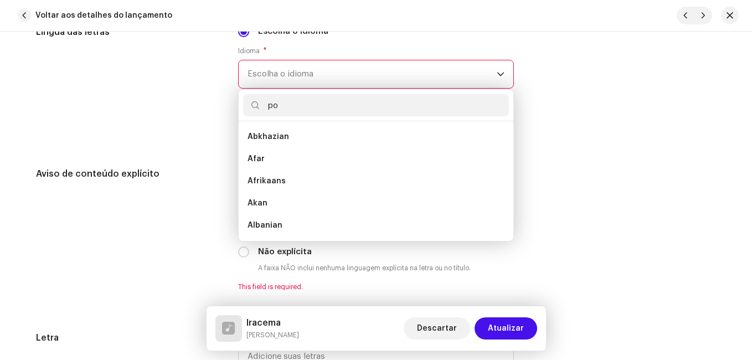
scroll to position [0, 0]
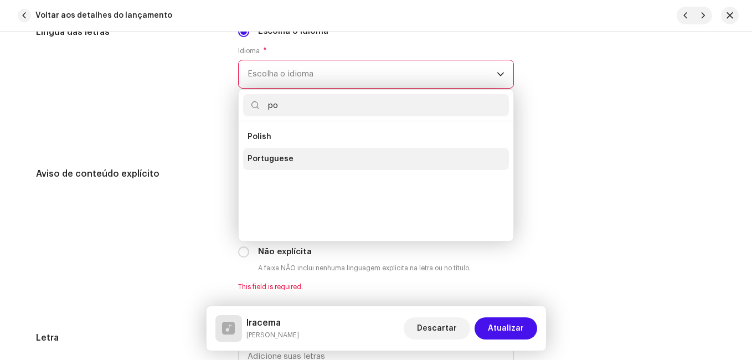
type input "po"
click at [277, 157] on span "Portuguese" at bounding box center [271, 158] width 46 height 11
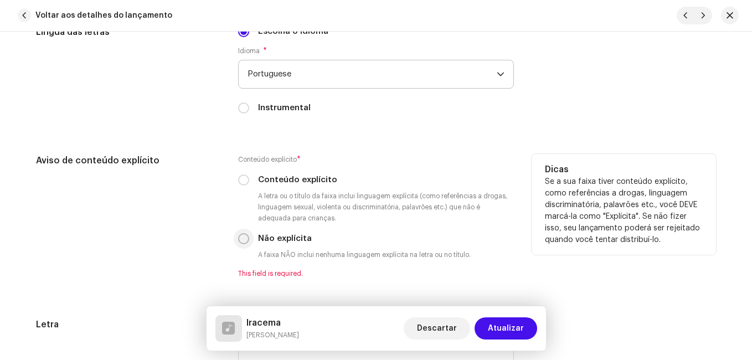
click at [242, 236] on input "Não explícita" at bounding box center [243, 238] width 11 height 11
radio input "true"
click at [185, 221] on div "Aviso de conteúdo explícito" at bounding box center [128, 216] width 184 height 124
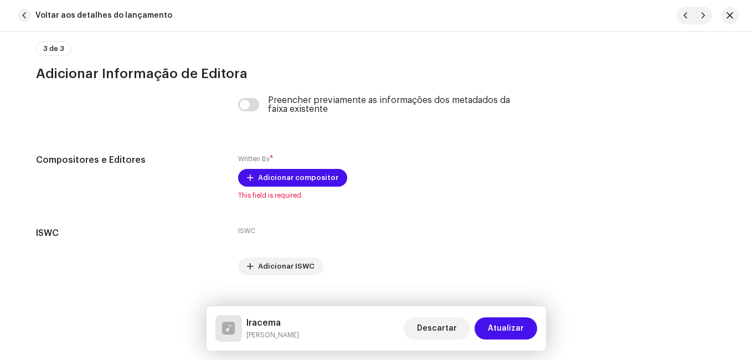
scroll to position [2281, 0]
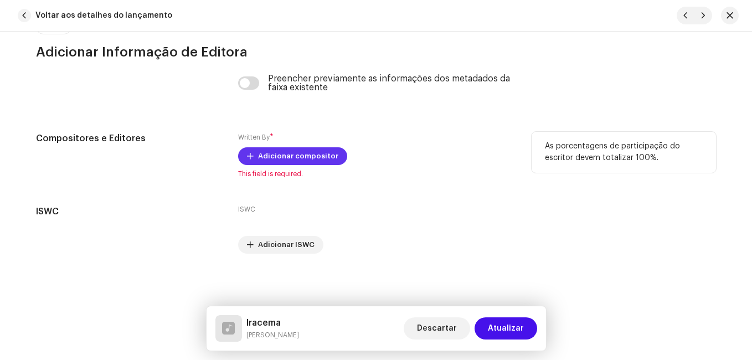
click at [297, 156] on span "Adicionar compositor" at bounding box center [298, 156] width 80 height 22
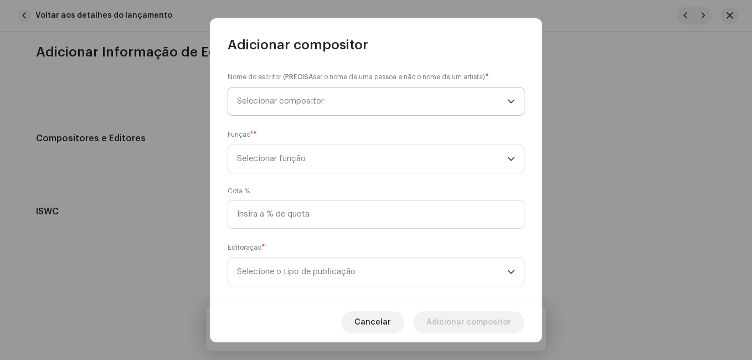
click at [359, 104] on span "Selecionar compositor" at bounding box center [372, 101] width 270 height 28
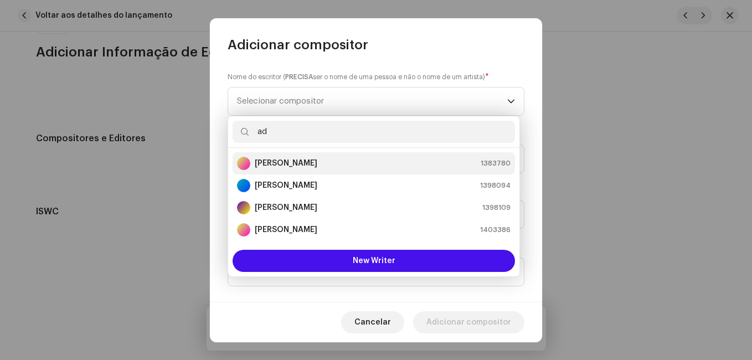
type input "ad"
click at [317, 161] on strong "[PERSON_NAME]" at bounding box center [286, 163] width 63 height 11
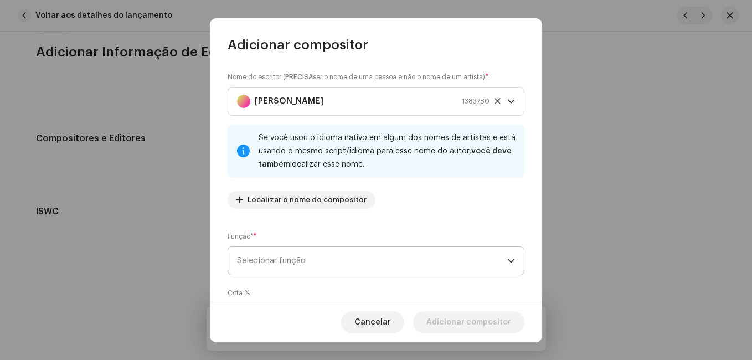
click at [312, 259] on span "Selecionar função" at bounding box center [372, 261] width 270 height 28
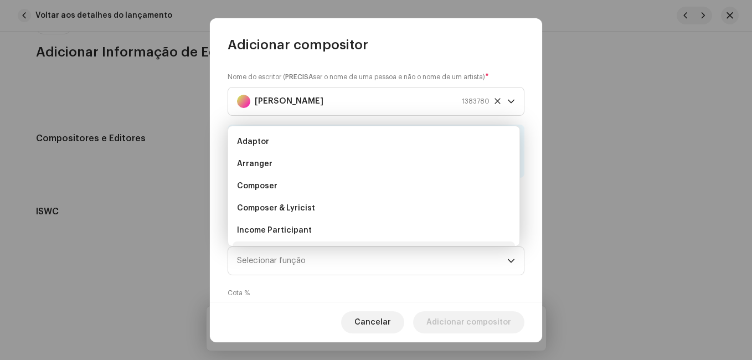
scroll to position [18, 0]
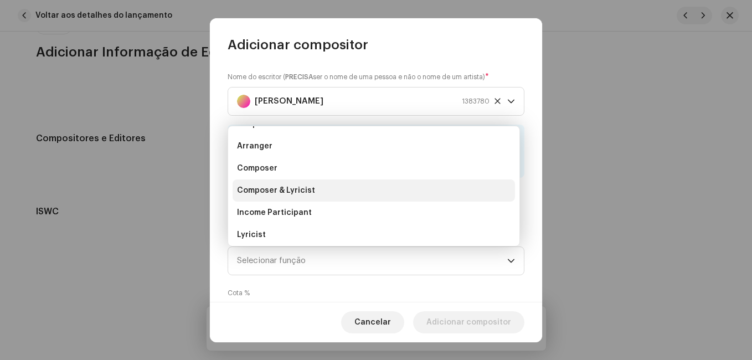
click at [365, 190] on li "Composer & Lyricist" at bounding box center [374, 190] width 282 height 22
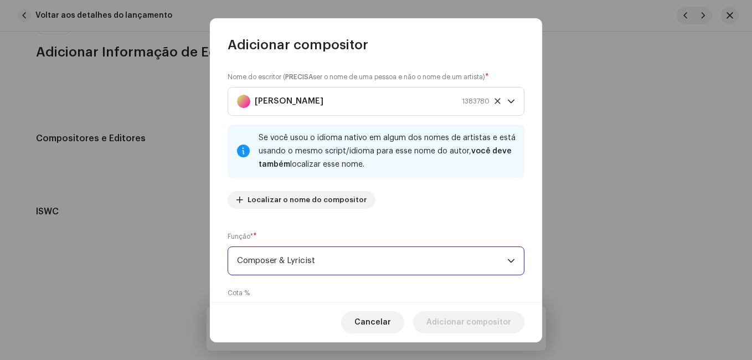
click at [430, 212] on div "Nome do escritor ( PRECISA ser o nome de uma pessoa e não o nome de um artista)…" at bounding box center [376, 144] width 297 height 146
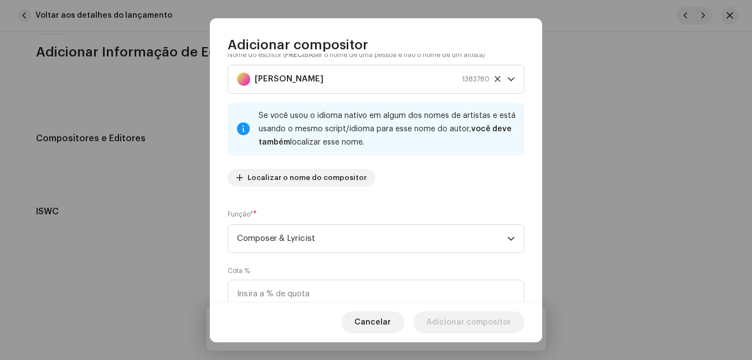
scroll to position [117, 0]
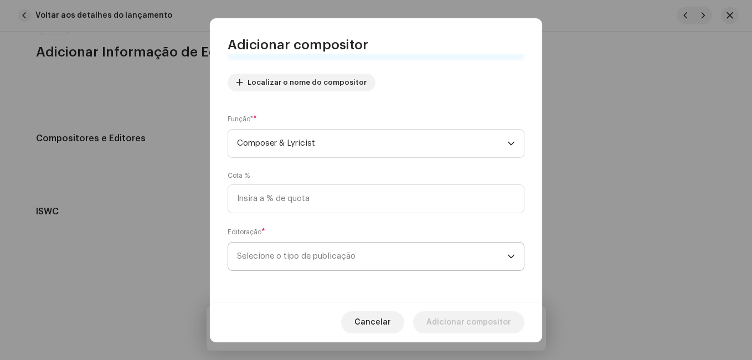
click at [338, 261] on span "Selecione o tipo de publicação" at bounding box center [372, 257] width 270 height 28
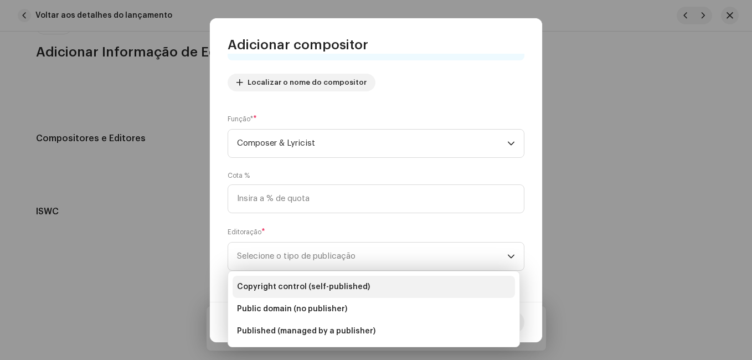
click at [351, 282] on span "Copyright control (self-published)" at bounding box center [303, 286] width 133 height 11
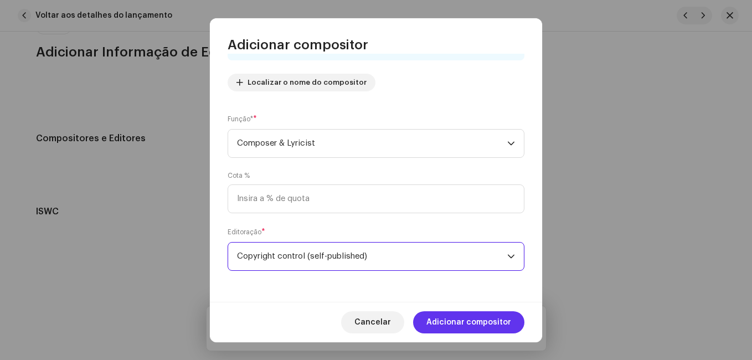
click at [456, 314] on span "Adicionar compositor" at bounding box center [468, 322] width 85 height 22
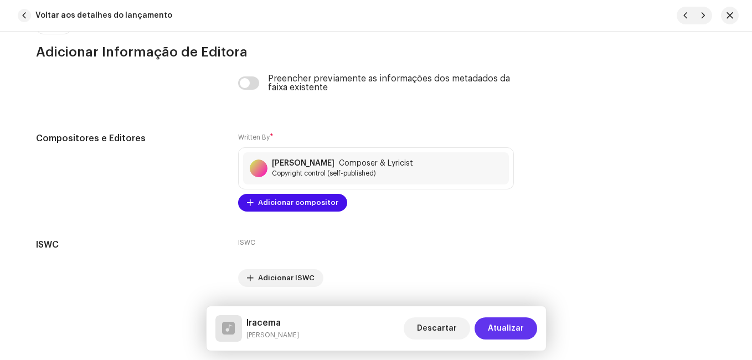
click at [499, 325] on span "Atualizar" at bounding box center [506, 328] width 36 height 22
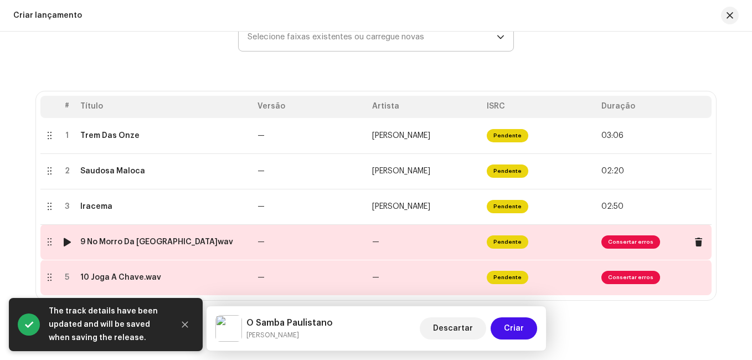
click at [411, 242] on td "—" at bounding box center [425, 241] width 115 height 35
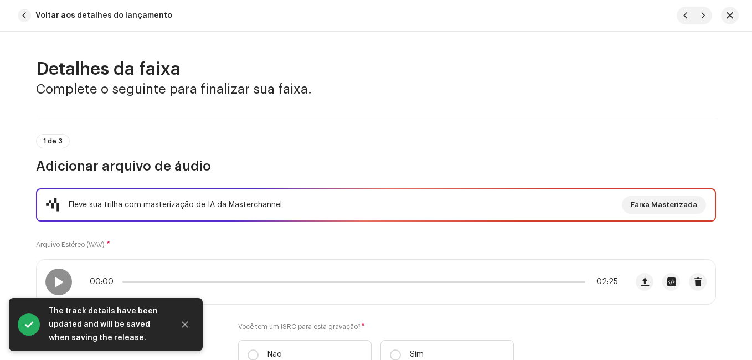
click at [411, 242] on div "Eleve sua trilha com masterização de IA da Masterchannel Faixa Masterizada Arqu…" at bounding box center [376, 285] width 680 height 194
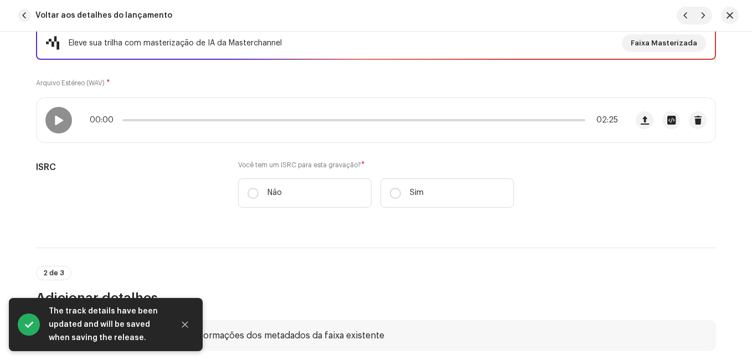
scroll to position [221, 0]
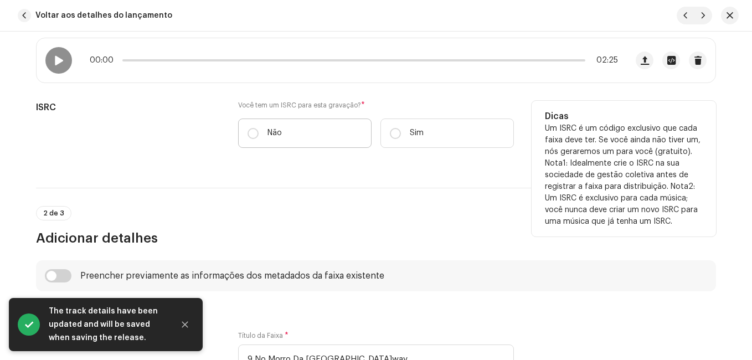
click at [270, 137] on p "Não" at bounding box center [274, 133] width 14 height 12
click at [259, 137] on input "Não" at bounding box center [253, 133] width 11 height 11
radio input "true"
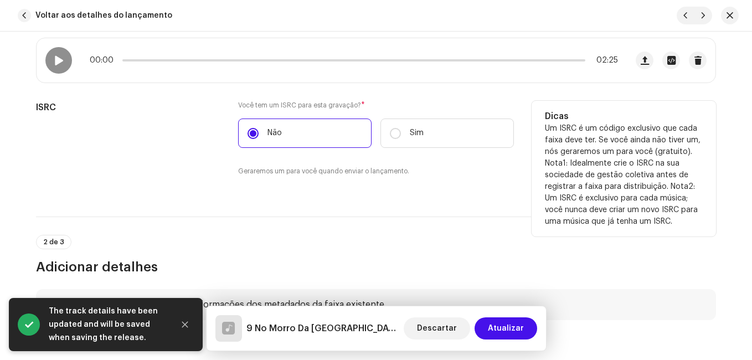
click at [156, 140] on div "ISRC" at bounding box center [128, 145] width 184 height 89
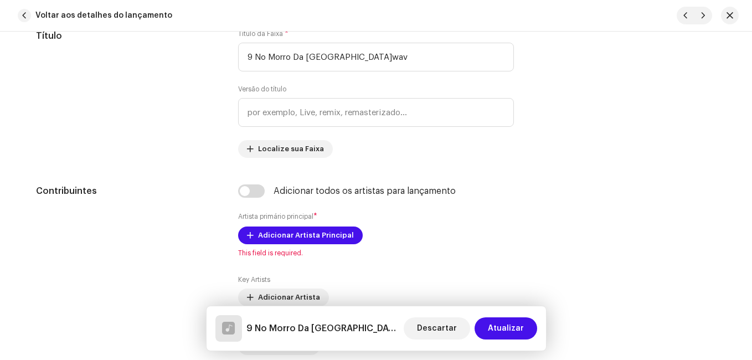
scroll to position [554, 0]
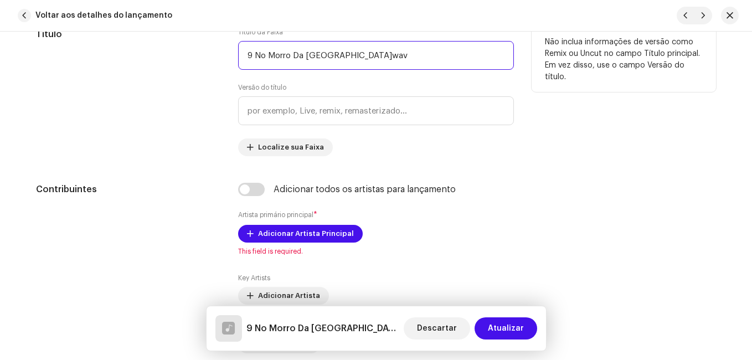
drag, startPoint x: 252, startPoint y: 54, endPoint x: 234, endPoint y: 55, distance: 17.8
click at [234, 55] on div "Título Título da Faixa * 9 No Morro Da Casa Verde.wav Versão do título Localize…" at bounding box center [376, 92] width 680 height 128
drag, startPoint x: 339, startPoint y: 54, endPoint x: 424, endPoint y: 47, distance: 85.0
click at [424, 47] on input "No Morro Da [GEOGRAPHIC_DATA]wav" at bounding box center [376, 55] width 276 height 29
type input "No [GEOGRAPHIC_DATA]"
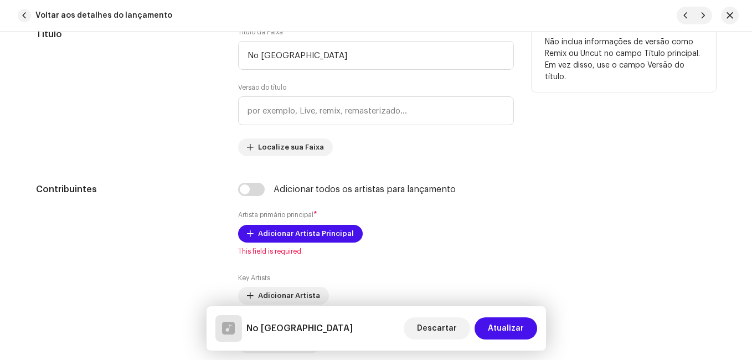
click at [183, 110] on div "Título" at bounding box center [128, 92] width 184 height 128
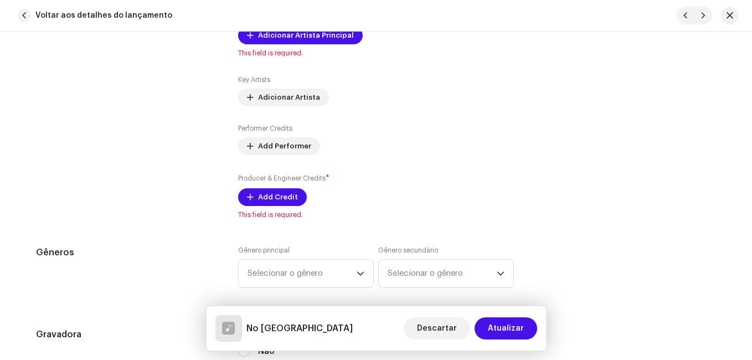
scroll to position [731, 0]
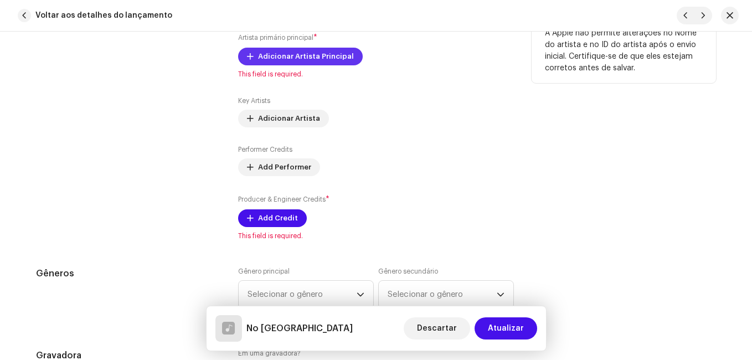
click at [302, 56] on span "Adicionar Artista Principal" at bounding box center [306, 56] width 96 height 22
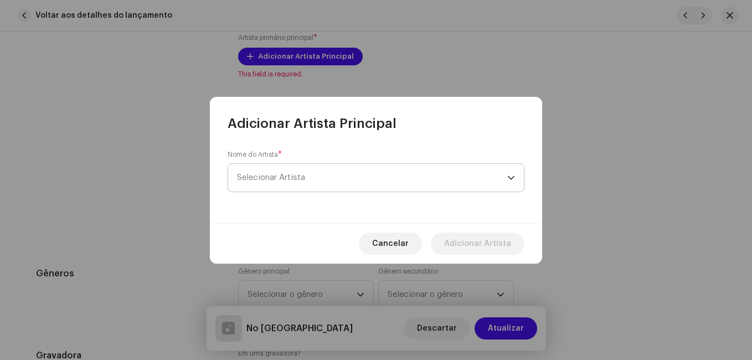
click at [266, 183] on span "Selecionar Artista" at bounding box center [372, 178] width 270 height 28
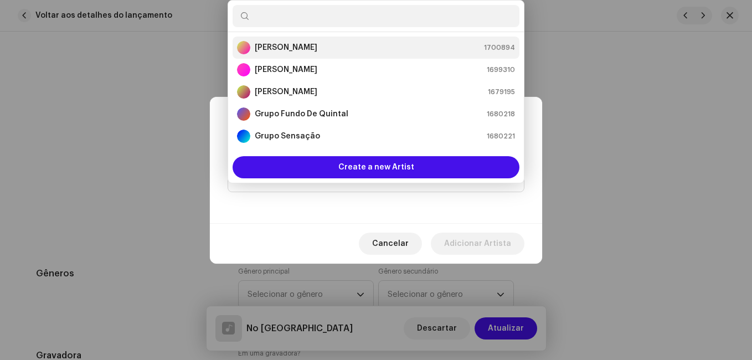
click at [281, 50] on strong "[PERSON_NAME]" at bounding box center [286, 47] width 63 height 11
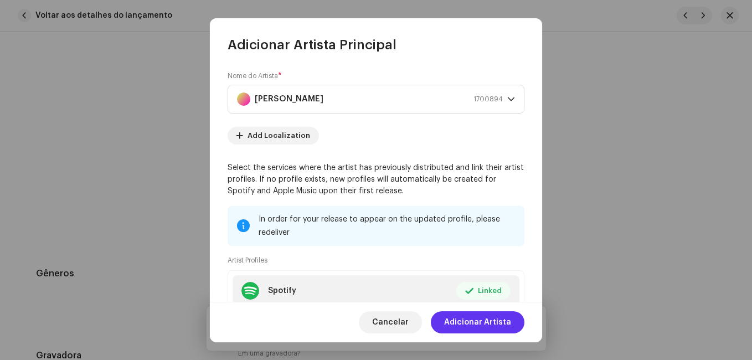
click at [486, 328] on span "Adicionar Artista" at bounding box center [477, 322] width 67 height 22
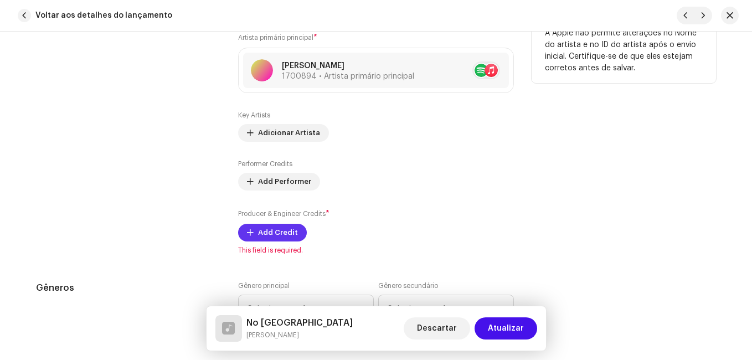
click at [268, 237] on span "Add Credit" at bounding box center [278, 232] width 40 height 22
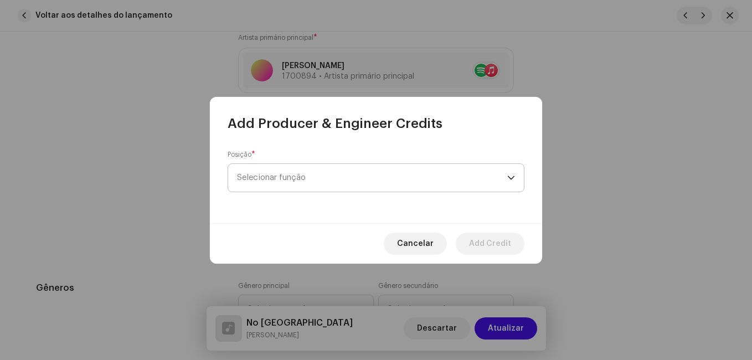
click at [362, 174] on span "Selecionar função" at bounding box center [372, 178] width 270 height 28
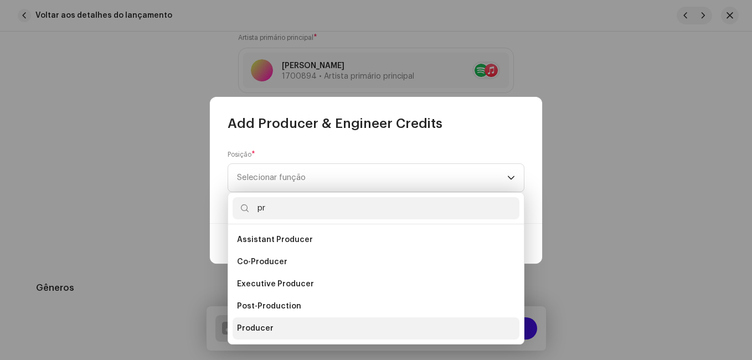
type input "pr"
click at [263, 329] on span "Producer" at bounding box center [255, 328] width 37 height 11
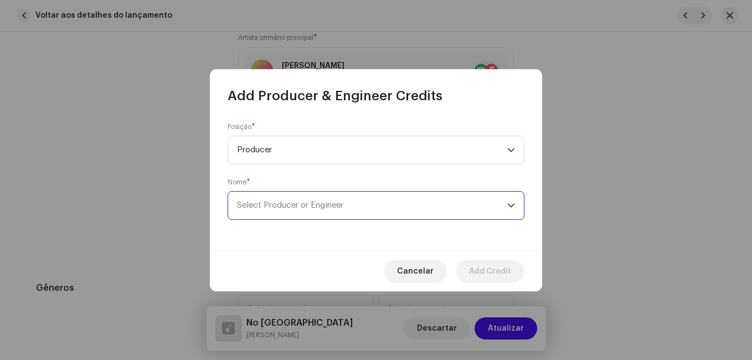
click at [432, 203] on span "Select Producer or Engineer" at bounding box center [372, 206] width 270 height 28
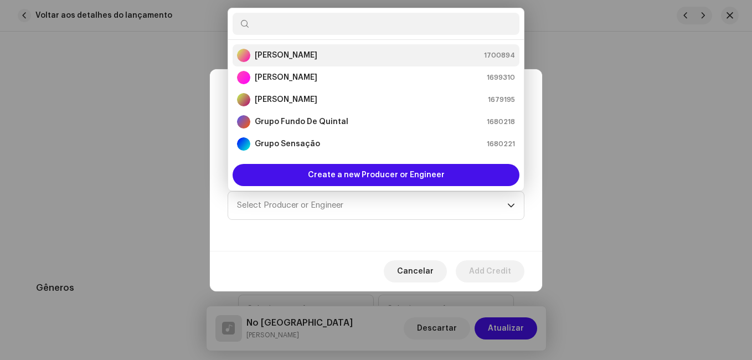
click at [379, 61] on div "[PERSON_NAME] 1700894" at bounding box center [376, 55] width 278 height 13
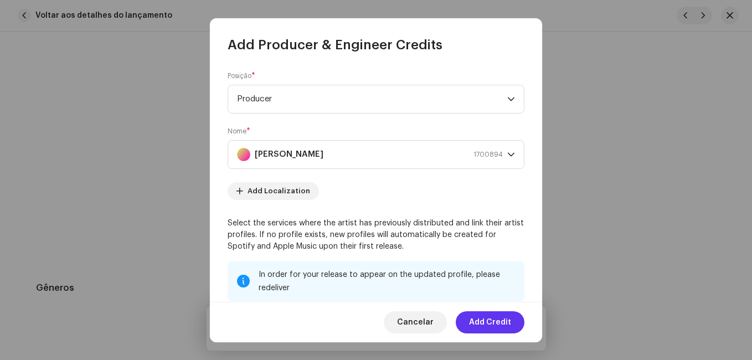
click at [491, 323] on span "Add Credit" at bounding box center [490, 322] width 42 height 22
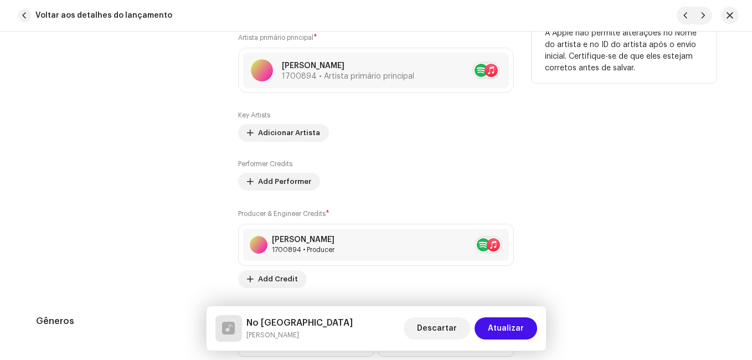
click at [209, 234] on div "Contribuintes" at bounding box center [128, 147] width 184 height 282
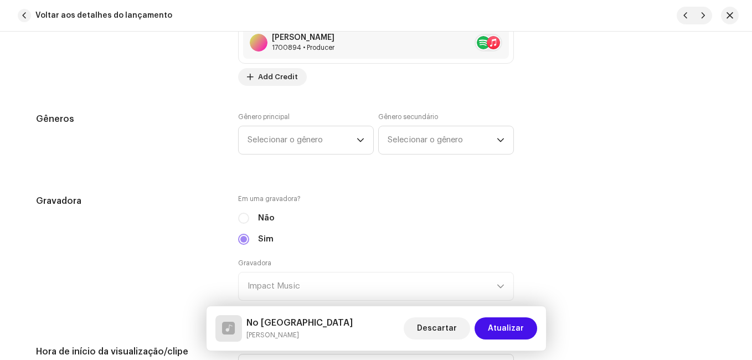
scroll to position [975, 0]
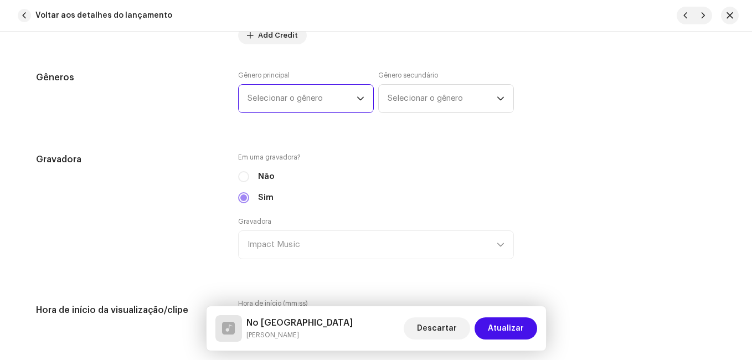
click at [325, 91] on span "Selecionar o gênero" at bounding box center [302, 99] width 109 height 28
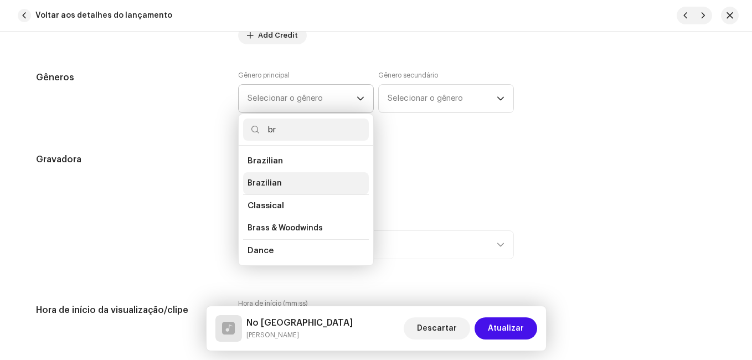
type input "br"
click at [267, 183] on span "Brazilian" at bounding box center [265, 183] width 34 height 11
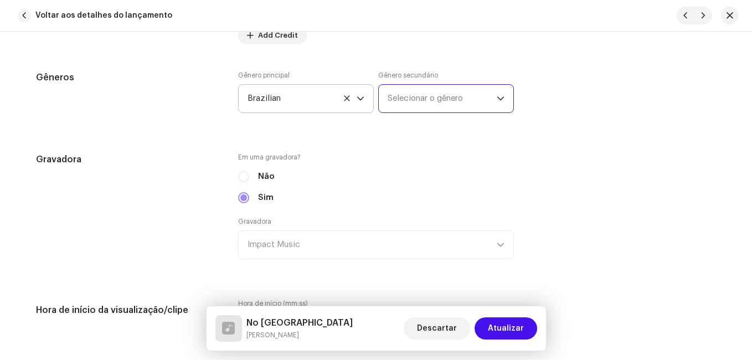
click at [473, 87] on span "Selecionar o gênero" at bounding box center [442, 99] width 109 height 28
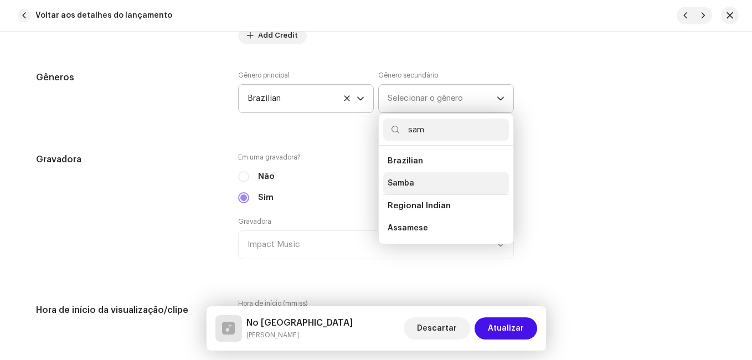
type input "sam"
click at [421, 182] on li "Samba" at bounding box center [446, 183] width 126 height 22
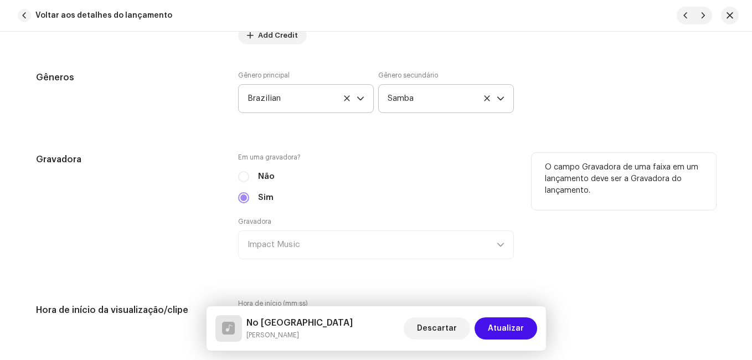
click at [168, 185] on div "Gravadora" at bounding box center [128, 213] width 184 height 120
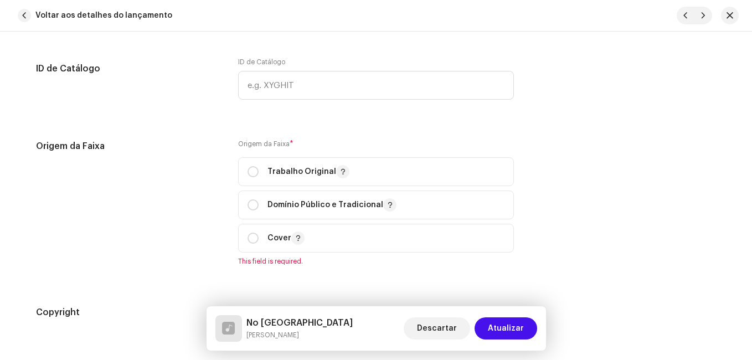
scroll to position [1307, 0]
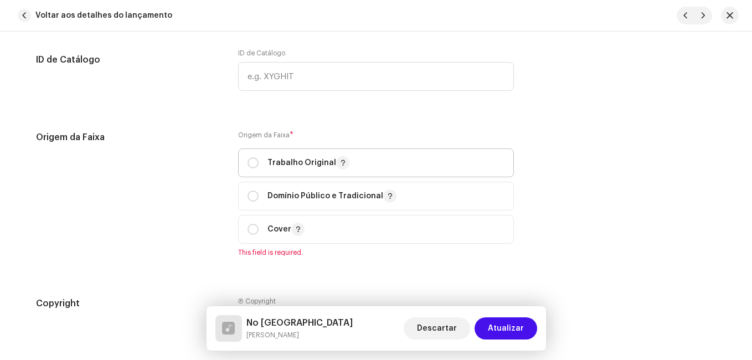
click at [265, 172] on span "Trabalho Original" at bounding box center [376, 163] width 257 height 28
radio input "true"
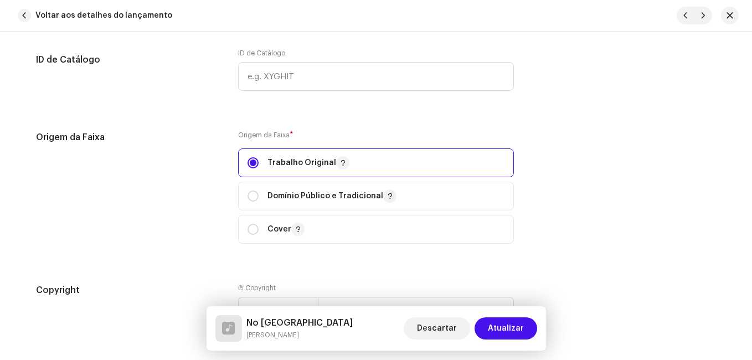
click at [205, 179] on div "Origem da Faixa" at bounding box center [128, 194] width 184 height 126
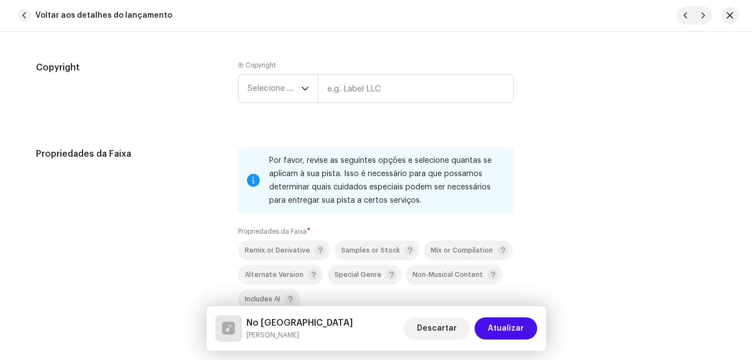
scroll to position [1528, 0]
click at [293, 90] on span "Selecione o ano" at bounding box center [275, 90] width 54 height 28
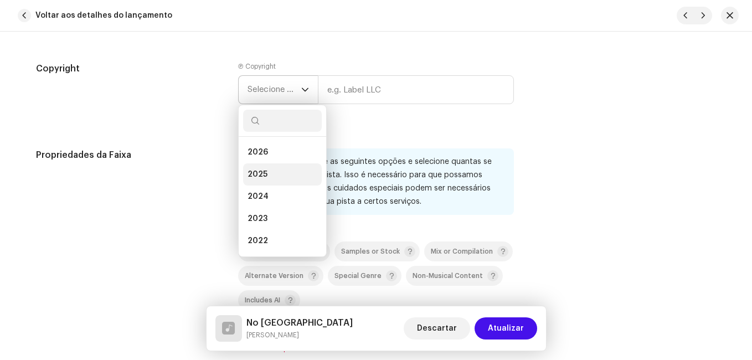
click at [260, 172] on span "2025" at bounding box center [258, 174] width 20 height 11
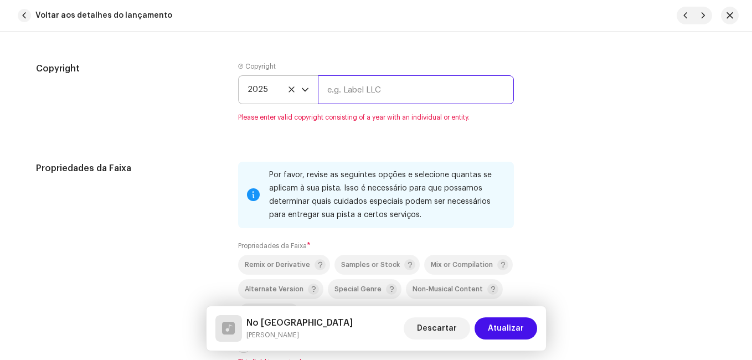
click at [426, 101] on input "text" at bounding box center [416, 89] width 196 height 29
type input "Impact Music"
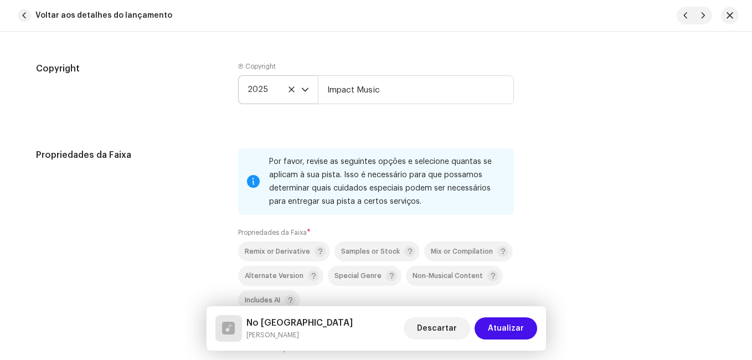
click at [200, 231] on div "Propriedades da Faixa" at bounding box center [128, 257] width 184 height 218
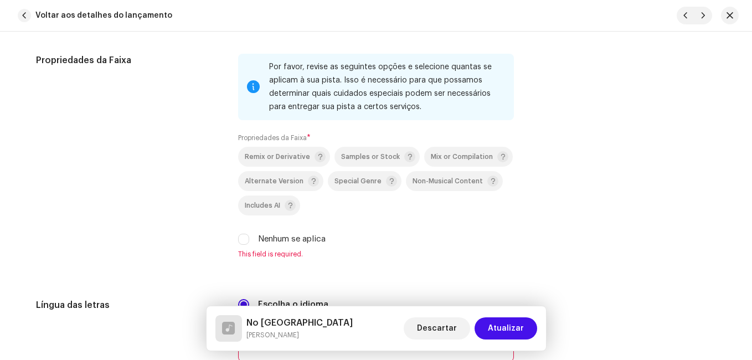
scroll to position [1683, 0]
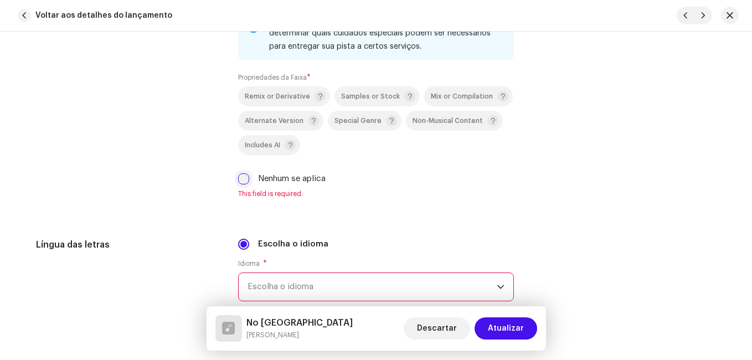
click at [241, 180] on input "Nenhum se aplica" at bounding box center [243, 178] width 11 height 11
checkbox input "true"
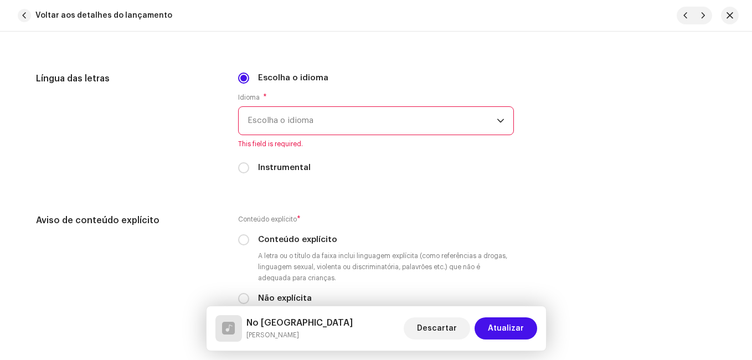
scroll to position [1838, 0]
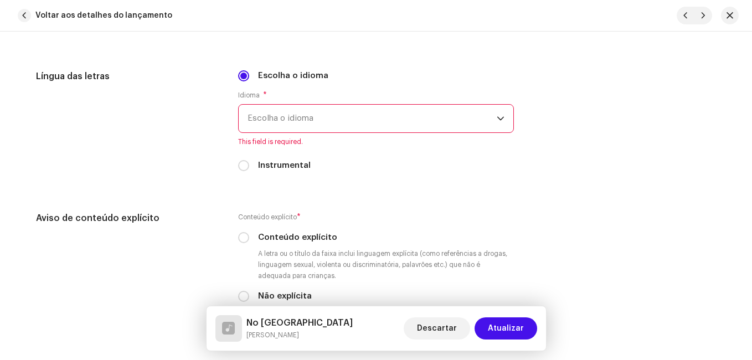
click at [381, 129] on span "Escolha o idioma" at bounding box center [372, 119] width 249 height 28
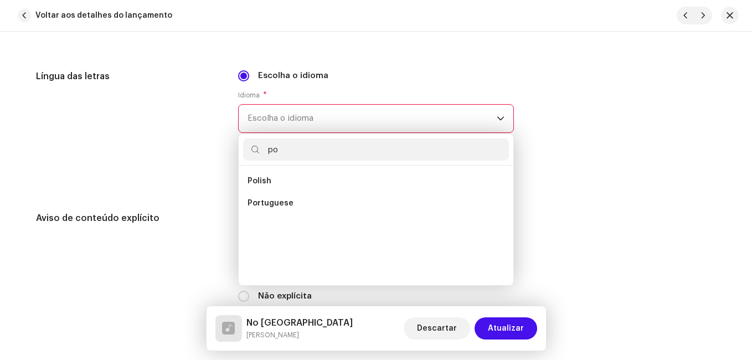
scroll to position [0, 0]
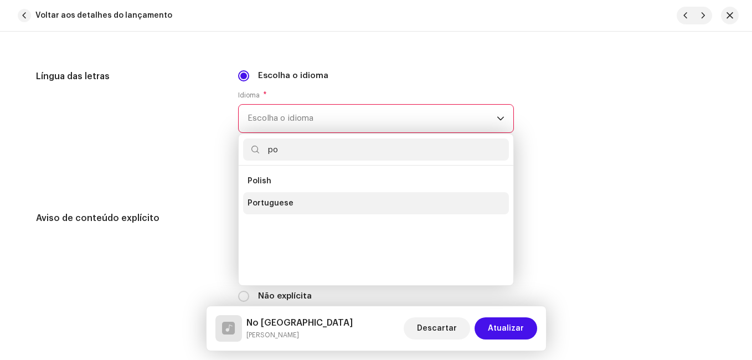
type input "po"
click at [295, 200] on li "Portuguese" at bounding box center [376, 203] width 266 height 22
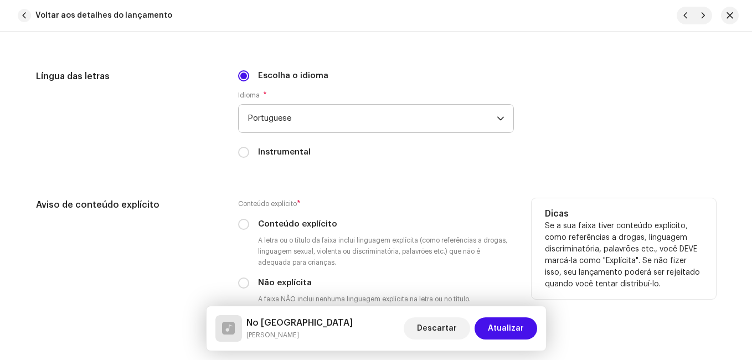
click at [199, 203] on h5 "Aviso de conteúdo explícito" at bounding box center [128, 204] width 184 height 13
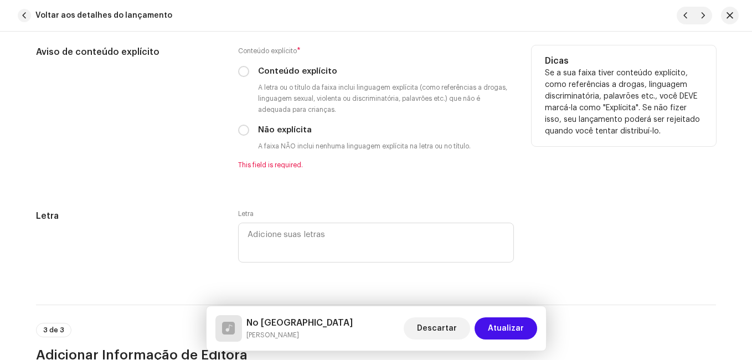
scroll to position [1993, 0]
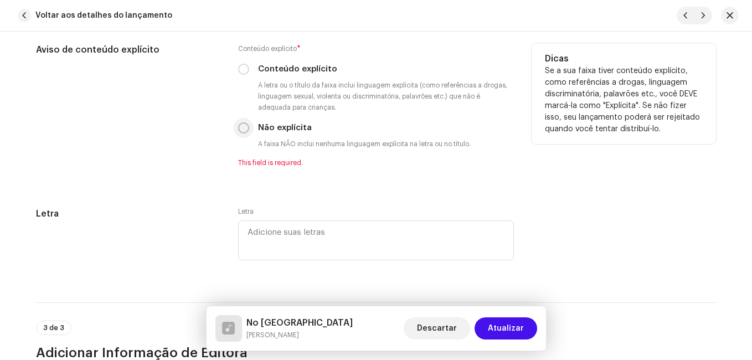
click at [242, 129] on input "Não explícita" at bounding box center [243, 127] width 11 height 11
radio input "true"
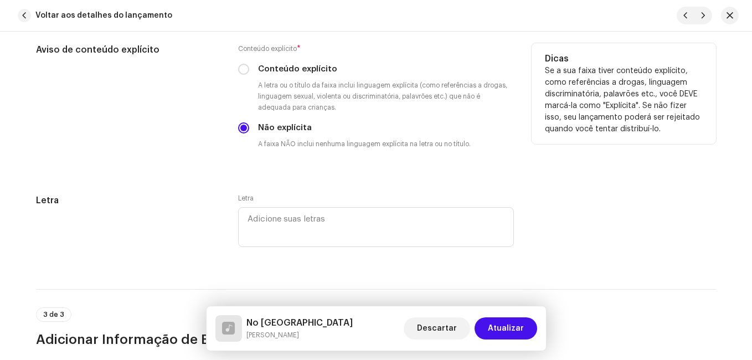
click at [197, 165] on div "Aviso de conteúdo explícito" at bounding box center [128, 105] width 184 height 124
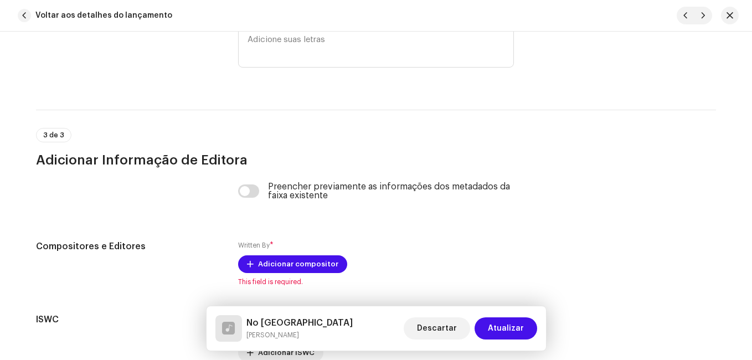
scroll to position [2281, 0]
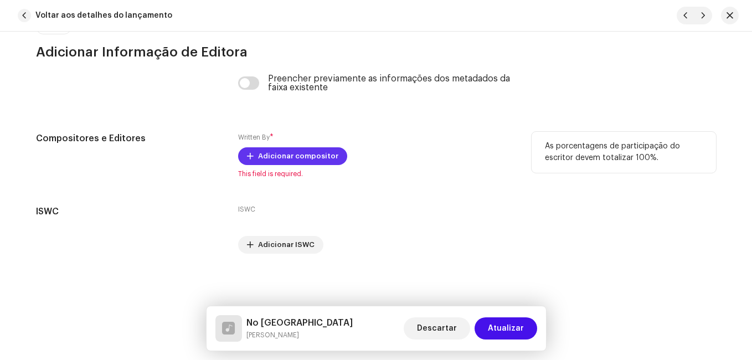
click at [311, 149] on span "Adicionar compositor" at bounding box center [298, 156] width 80 height 22
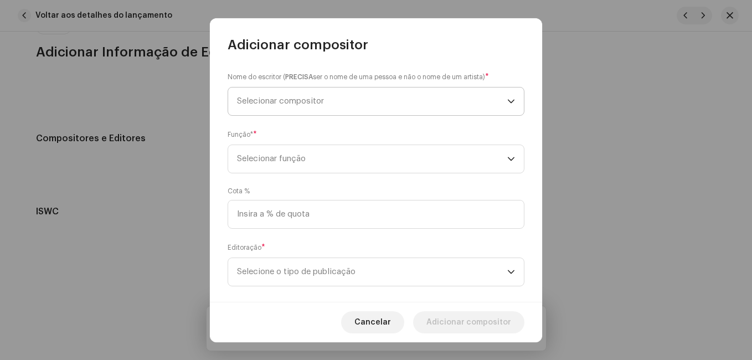
click at [331, 88] on span "Selecionar compositor" at bounding box center [372, 101] width 270 height 28
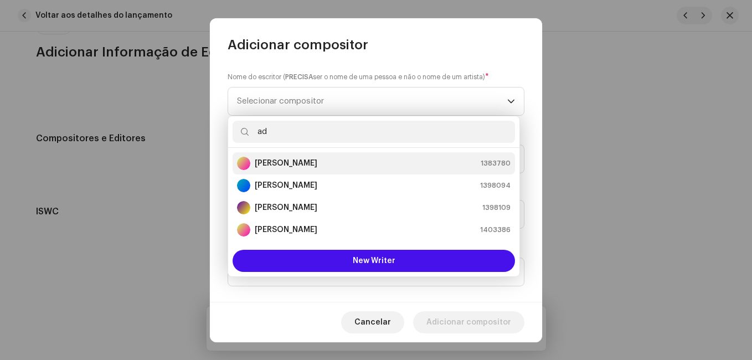
type input "ad"
click at [301, 159] on strong "[PERSON_NAME]" at bounding box center [286, 163] width 63 height 11
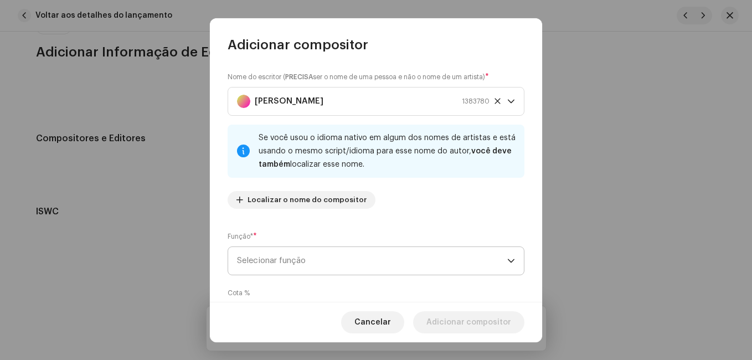
click at [434, 251] on span "Selecionar função" at bounding box center [372, 261] width 270 height 28
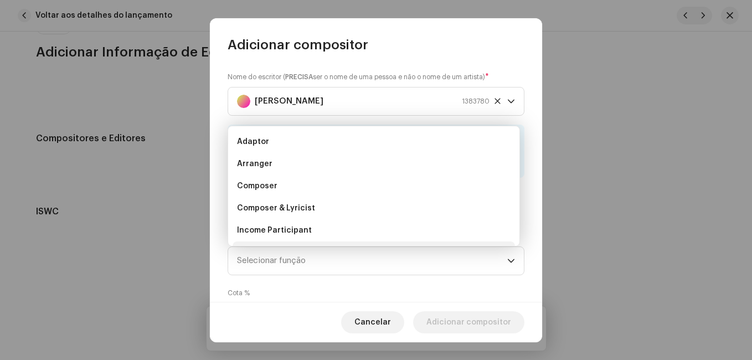
scroll to position [18, 0]
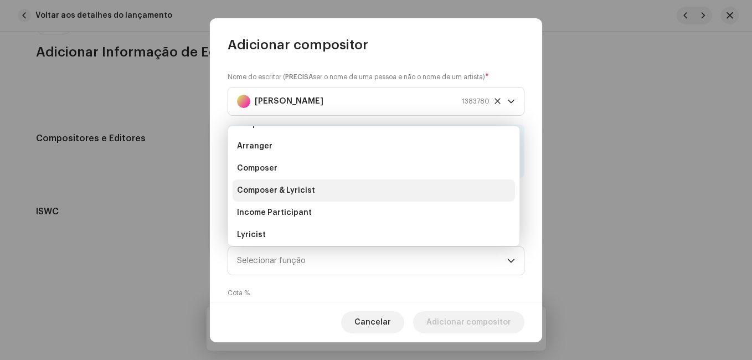
click at [368, 186] on li "Composer & Lyricist" at bounding box center [374, 190] width 282 height 22
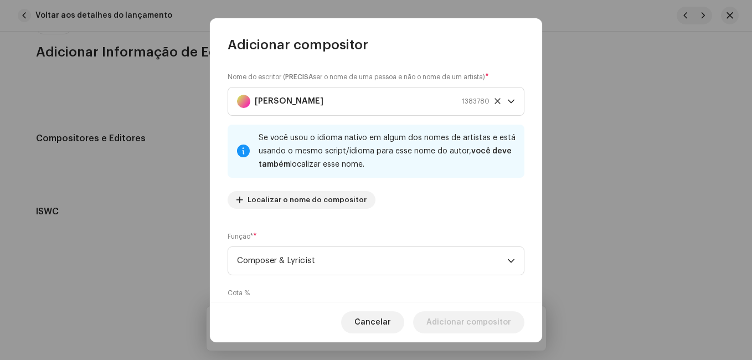
click at [449, 193] on div "Nome do escritor ( PRECISA ser o nome de uma pessoa e não o nome de um artista)…" at bounding box center [376, 144] width 297 height 146
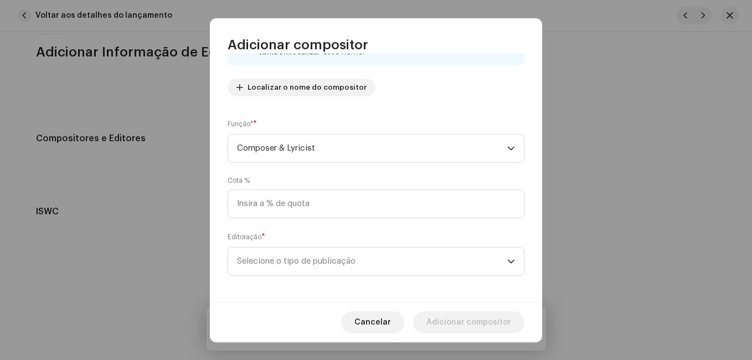
scroll to position [117, 0]
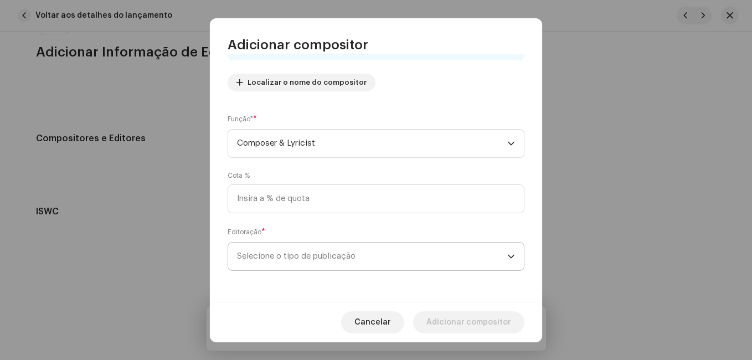
click at [349, 259] on span "Selecione o tipo de publicação" at bounding box center [372, 257] width 270 height 28
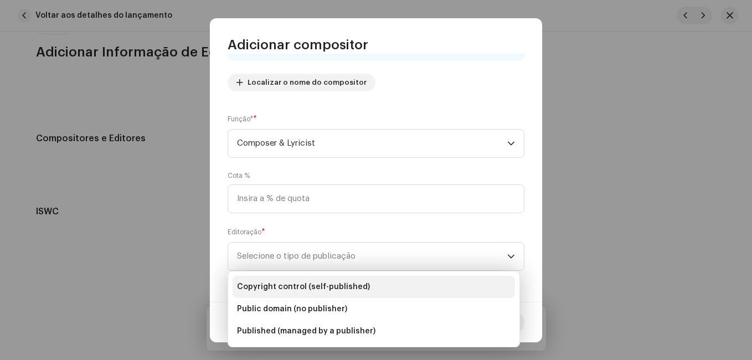
click at [322, 288] on span "Copyright control (self-published)" at bounding box center [303, 286] width 133 height 11
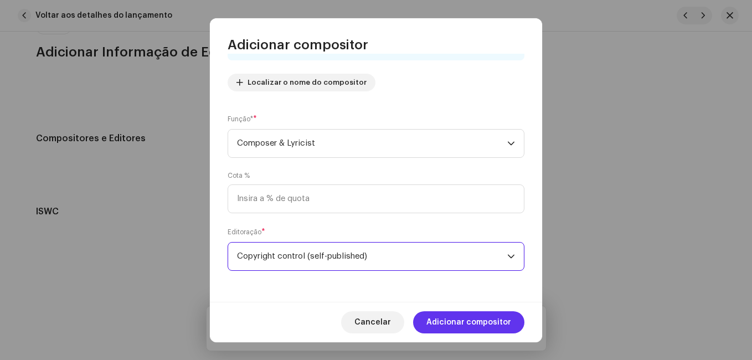
click at [460, 316] on span "Adicionar compositor" at bounding box center [468, 322] width 85 height 22
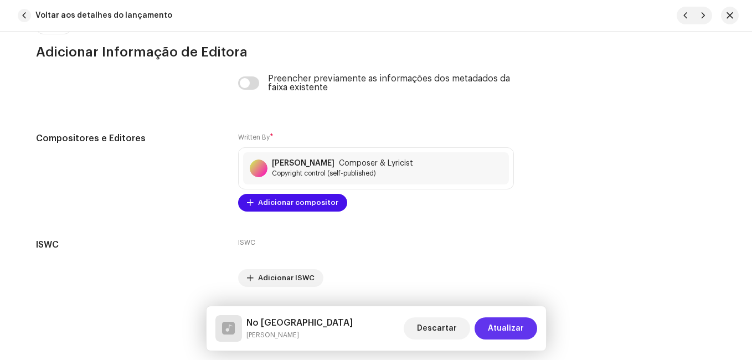
click at [506, 327] on span "Atualizar" at bounding box center [506, 328] width 36 height 22
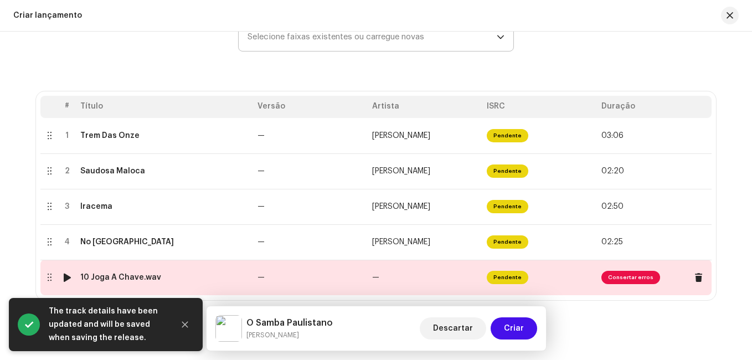
click at [326, 280] on td "—" at bounding box center [310, 277] width 115 height 35
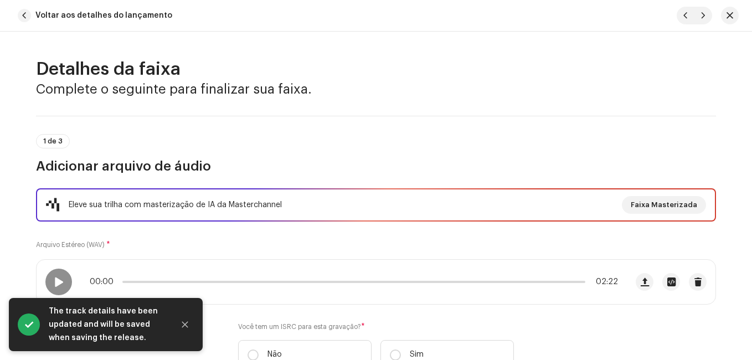
click at [308, 244] on div "Eleve sua trilha com masterização de IA da Masterchannel Faixa Masterizada Arqu…" at bounding box center [376, 285] width 680 height 194
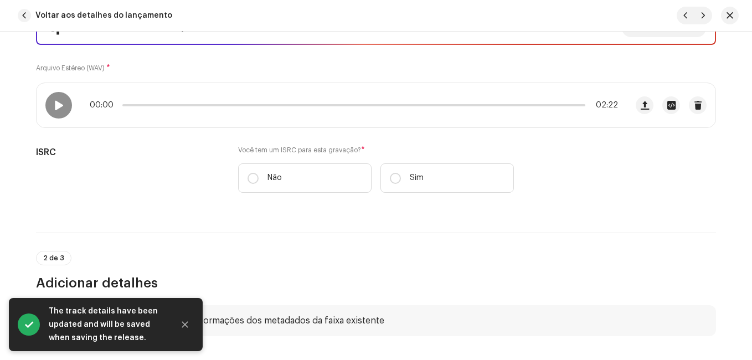
scroll to position [177, 0]
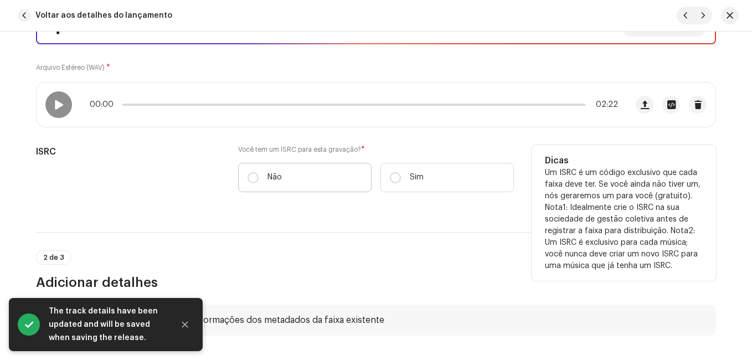
click at [258, 172] on label "Não" at bounding box center [304, 177] width 133 height 29
click at [258, 172] on input "Não" at bounding box center [253, 177] width 11 height 11
radio input "true"
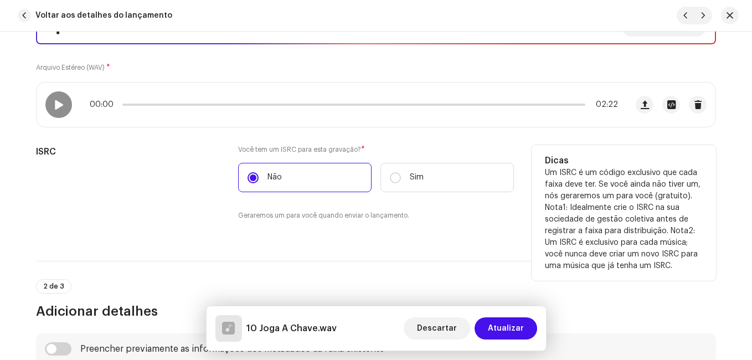
click at [187, 182] on div "ISRC" at bounding box center [128, 189] width 184 height 89
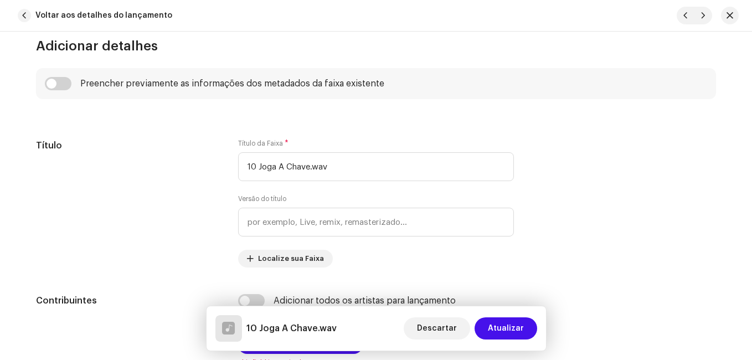
scroll to position [443, 0]
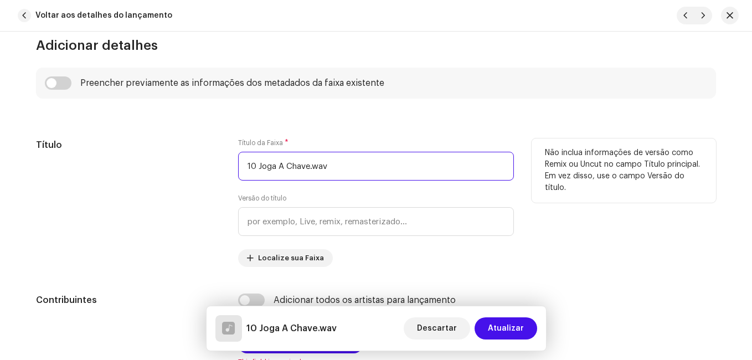
drag, startPoint x: 255, startPoint y: 170, endPoint x: 229, endPoint y: 172, distance: 26.6
click at [229, 172] on div "Título Título da Faixa * 10 Joga A Chave.wav Versão do título Localize sua Faix…" at bounding box center [376, 202] width 680 height 128
type input "Joga A Chave"
click at [172, 181] on div "Título" at bounding box center [128, 202] width 184 height 128
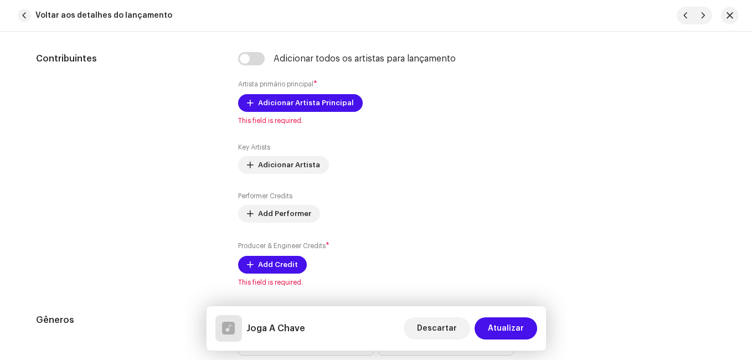
scroll to position [687, 0]
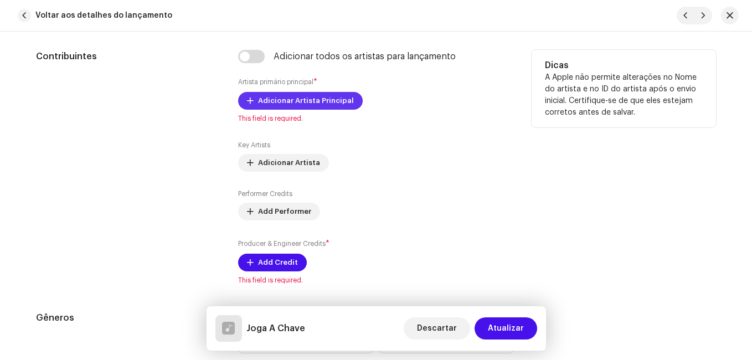
click at [299, 104] on span "Adicionar Artista Principal" at bounding box center [306, 101] width 96 height 22
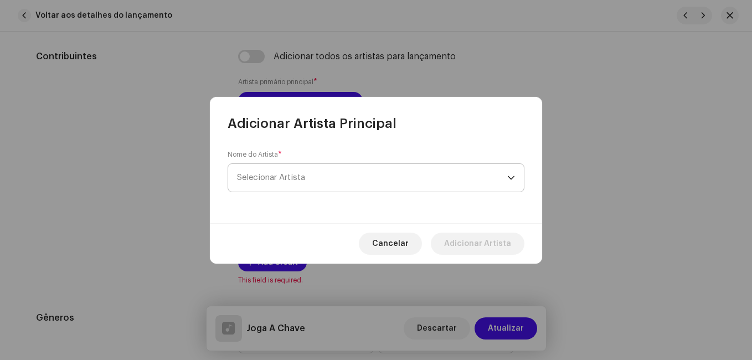
click at [272, 172] on span "Selecionar Artista" at bounding box center [372, 178] width 270 height 28
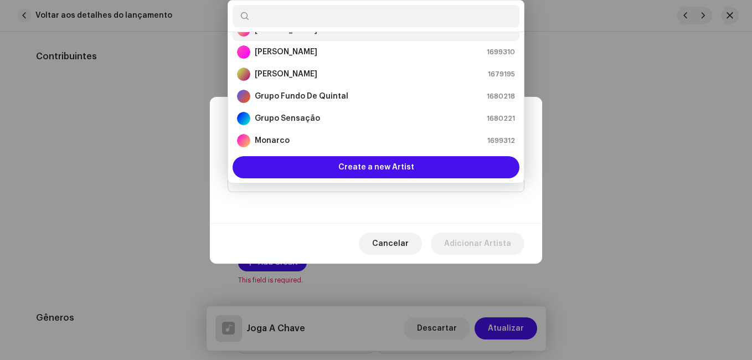
scroll to position [4, 0]
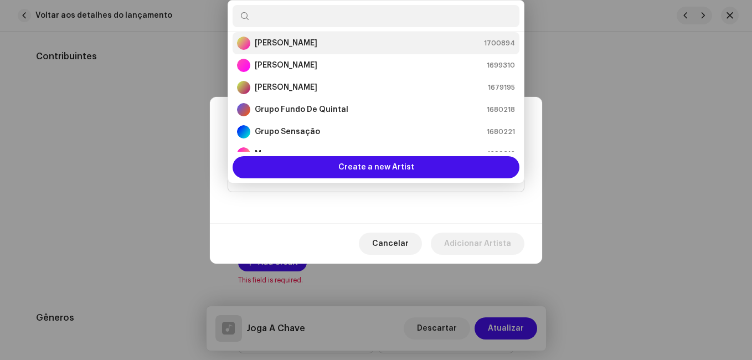
click at [313, 40] on strong "[PERSON_NAME]" at bounding box center [286, 43] width 63 height 11
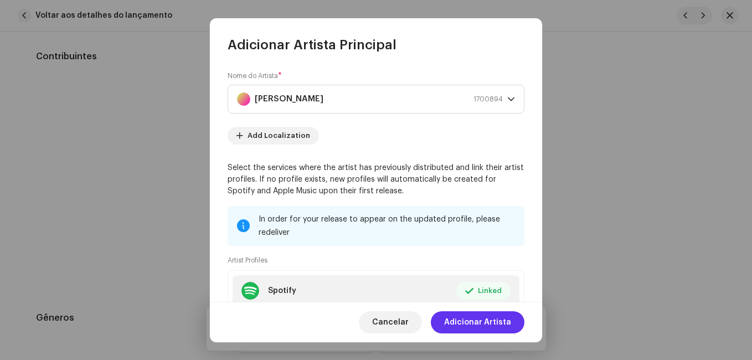
click at [492, 318] on span "Adicionar Artista" at bounding box center [477, 322] width 67 height 22
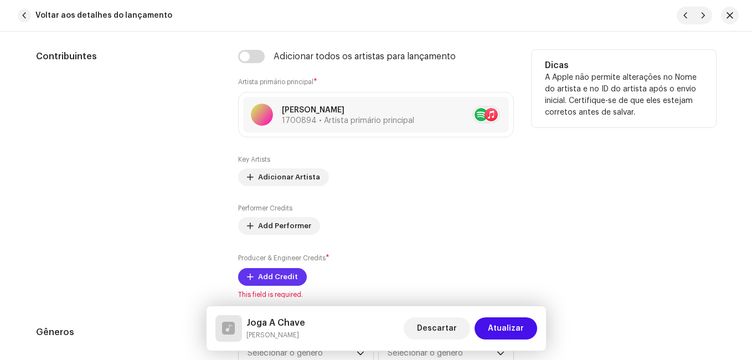
click at [282, 280] on span "Add Credit" at bounding box center [278, 277] width 40 height 22
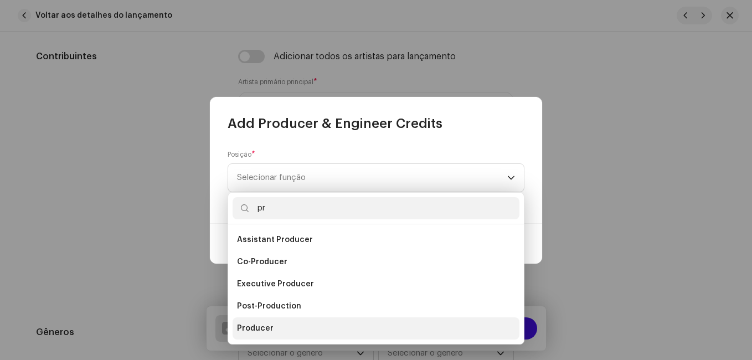
type input "pr"
click at [256, 326] on span "Producer" at bounding box center [255, 328] width 37 height 11
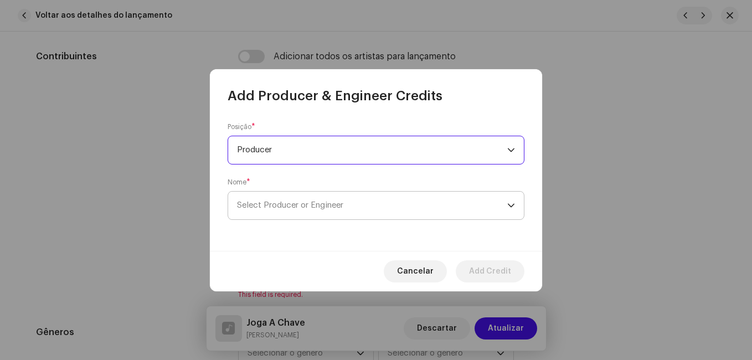
click at [425, 218] on span "Select Producer or Engineer" at bounding box center [372, 206] width 270 height 28
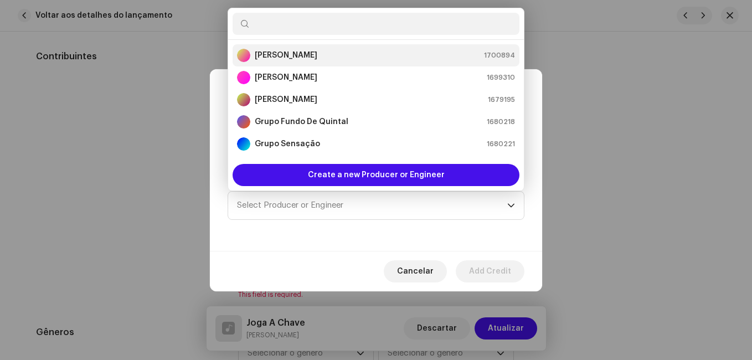
click at [334, 45] on li "[PERSON_NAME] 1700894" at bounding box center [376, 55] width 287 height 22
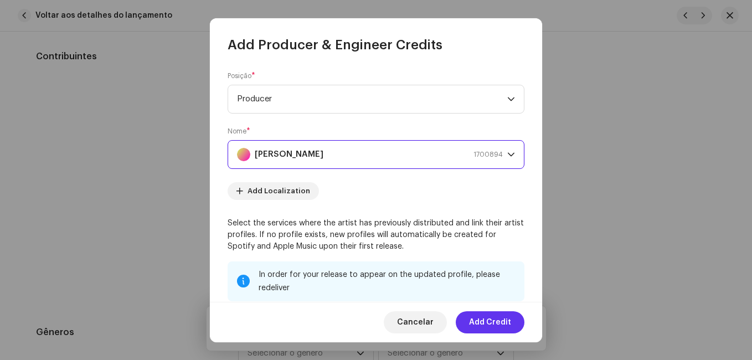
click at [501, 322] on span "Add Credit" at bounding box center [490, 322] width 42 height 22
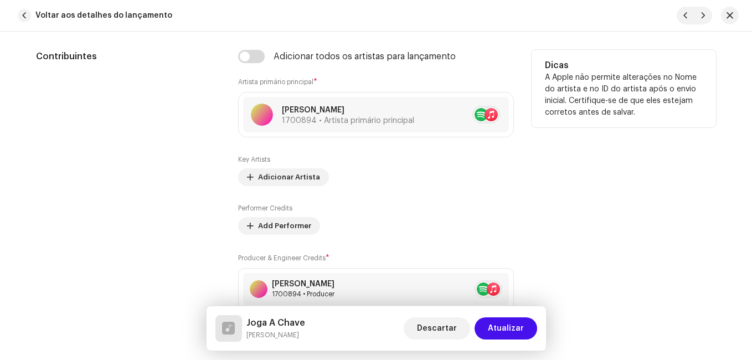
click at [464, 253] on div "Producer & Engineer Credits * [PERSON_NAME] 1700894 • Producer Add Credit" at bounding box center [376, 292] width 276 height 80
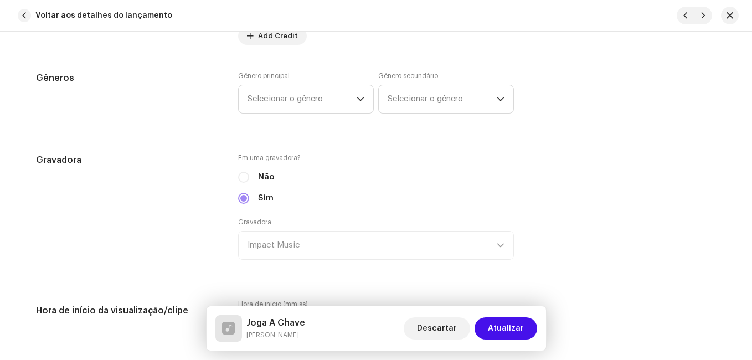
scroll to position [975, 0]
click at [341, 101] on span "Selecionar o gênero" at bounding box center [302, 99] width 109 height 28
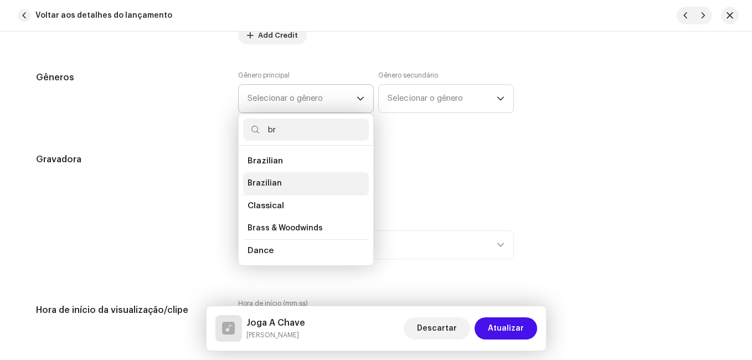
type input "br"
click at [276, 179] on span "Brazilian" at bounding box center [265, 183] width 34 height 11
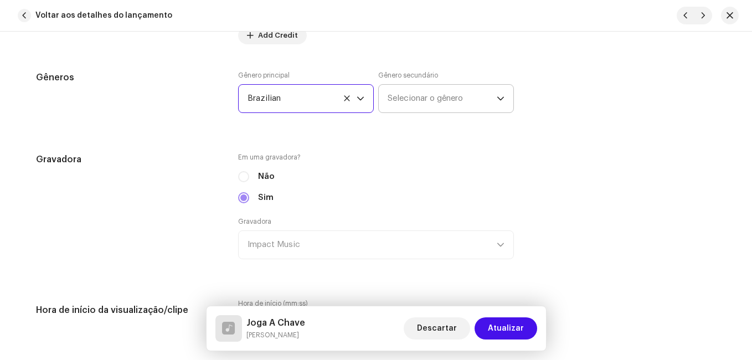
click at [409, 102] on span "Selecionar o gênero" at bounding box center [442, 99] width 109 height 28
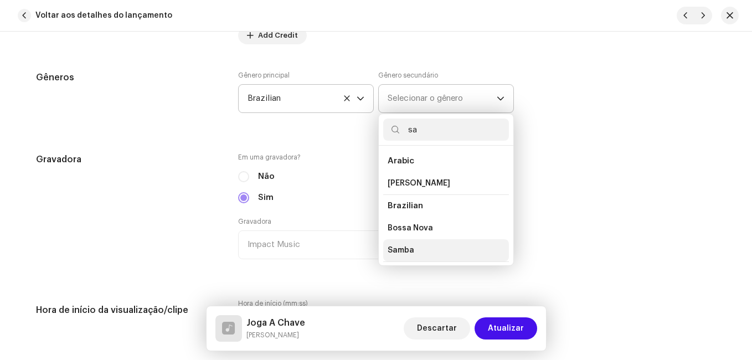
type input "sa"
click at [394, 251] on span "Samba" at bounding box center [401, 250] width 27 height 11
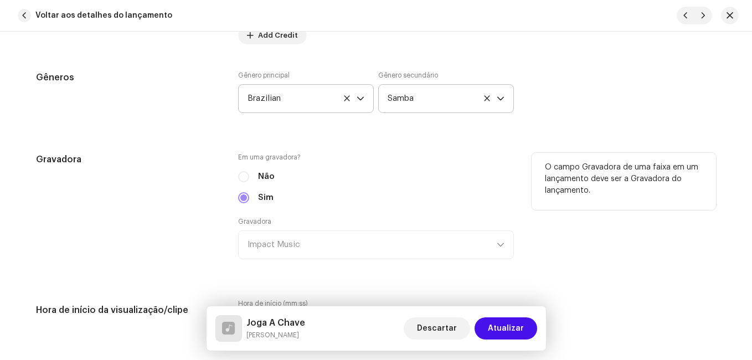
click at [329, 162] on div "Em uma gravadora? Não Sim Gravadora Impact Music" at bounding box center [376, 213] width 276 height 120
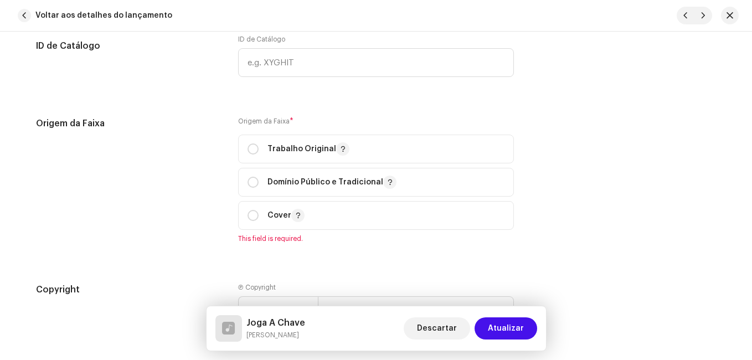
scroll to position [1329, 0]
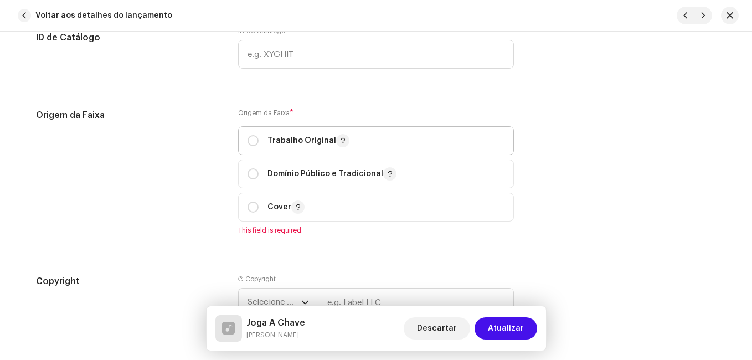
click at [315, 143] on p "Trabalho Original" at bounding box center [308, 140] width 82 height 13
radio input "true"
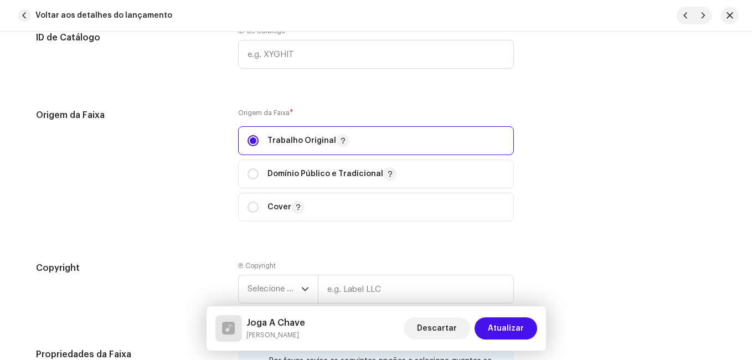
click at [189, 149] on div "Origem da Faixa" at bounding box center [128, 172] width 184 height 126
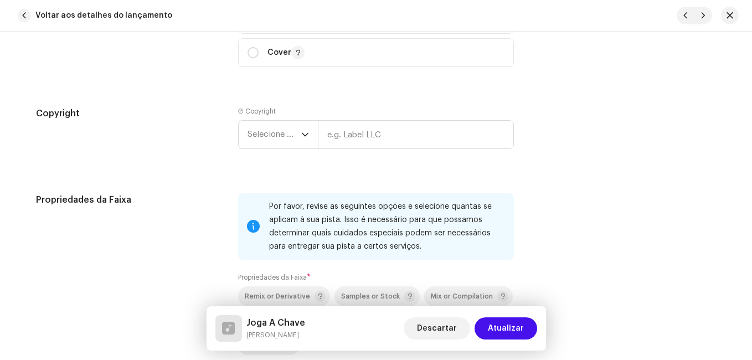
scroll to position [1484, 0]
click at [276, 127] on span "Selecione o ano" at bounding box center [275, 134] width 54 height 28
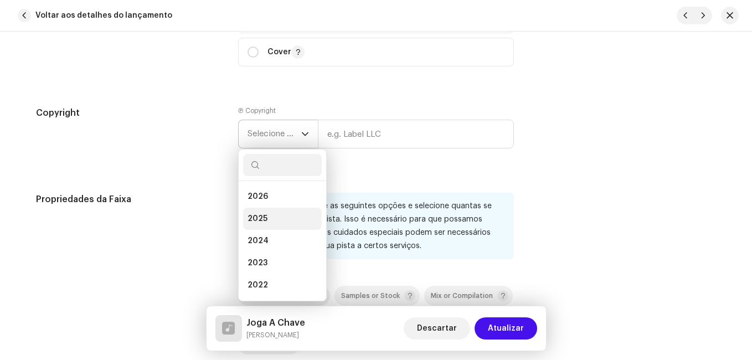
click at [274, 223] on li "2025" at bounding box center [282, 219] width 79 height 22
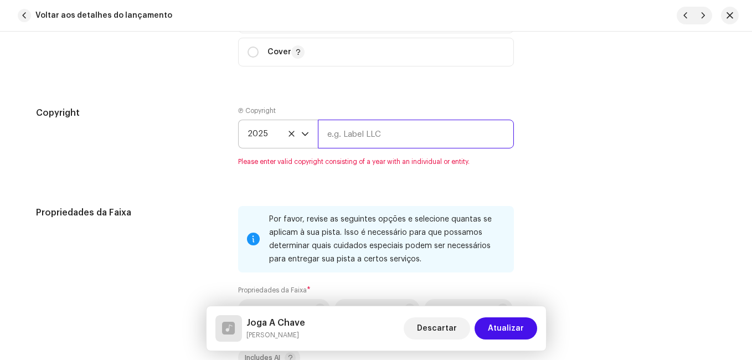
click at [436, 127] on input "text" at bounding box center [416, 134] width 196 height 29
type input "Impact Music"
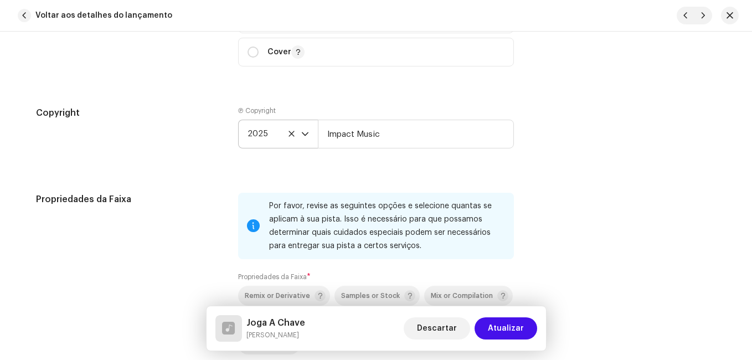
click at [144, 206] on div "Propriedades da Faixa" at bounding box center [128, 302] width 184 height 218
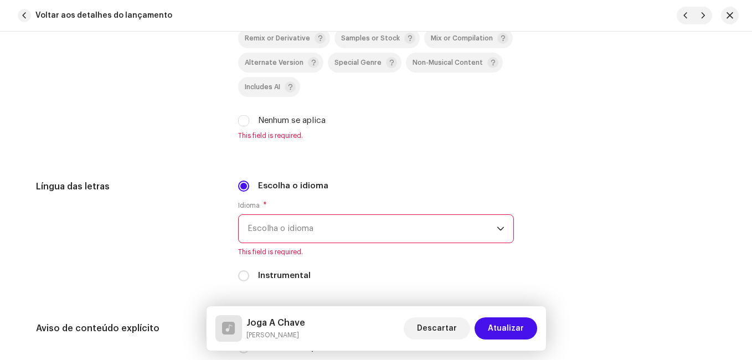
scroll to position [1750, 0]
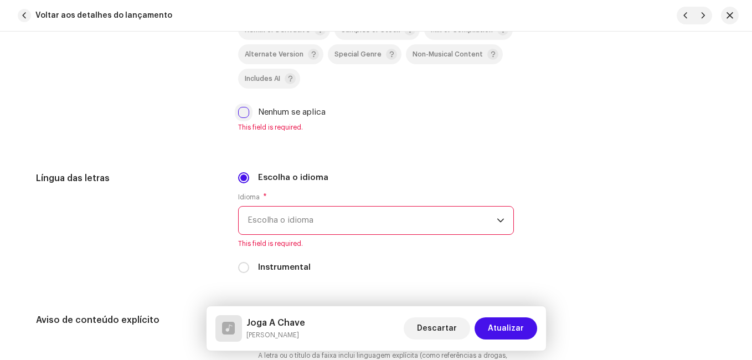
click at [241, 112] on input "Nenhum se aplica" at bounding box center [243, 112] width 11 height 11
checkbox input "true"
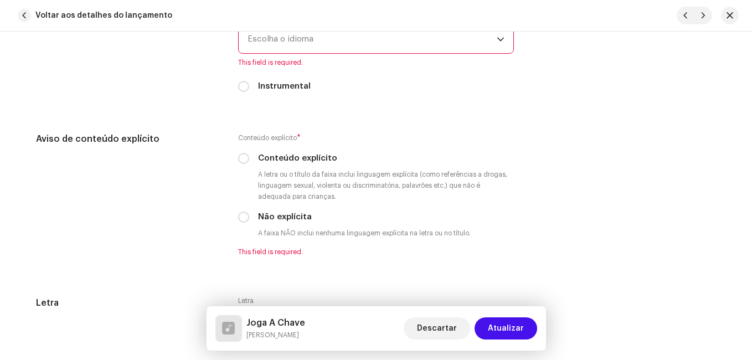
scroll to position [1927, 0]
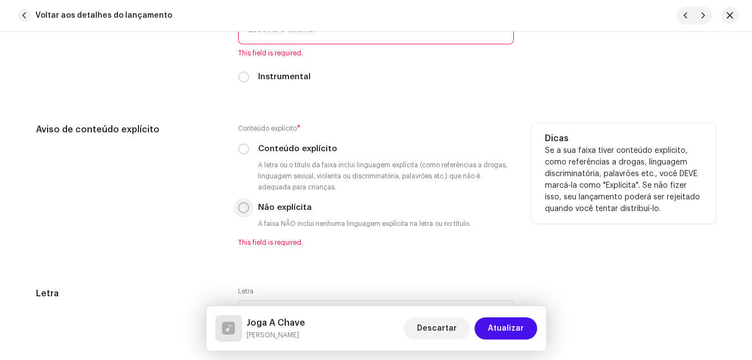
click at [240, 206] on input "Não explícita" at bounding box center [243, 207] width 11 height 11
radio input "true"
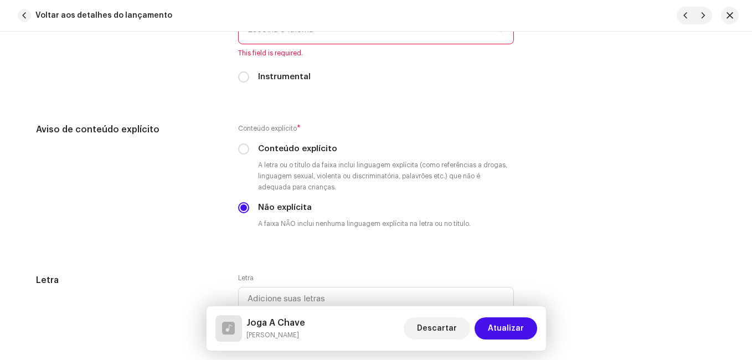
click at [318, 39] on span "Escolha o idioma" at bounding box center [372, 30] width 249 height 28
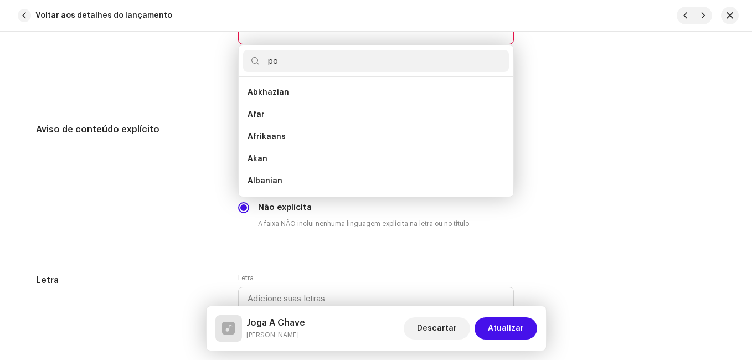
scroll to position [0, 0]
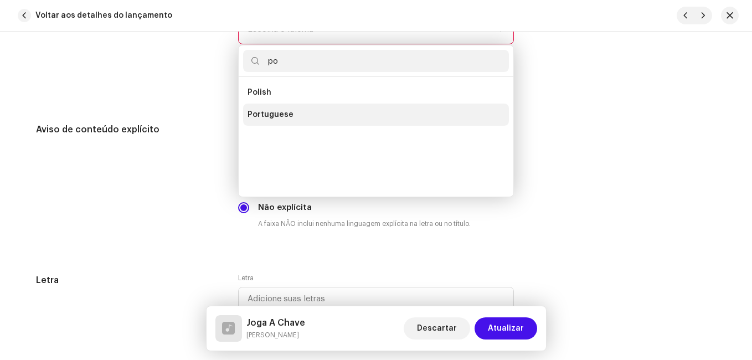
type input "po"
click at [272, 107] on li "Portuguese" at bounding box center [376, 115] width 266 height 22
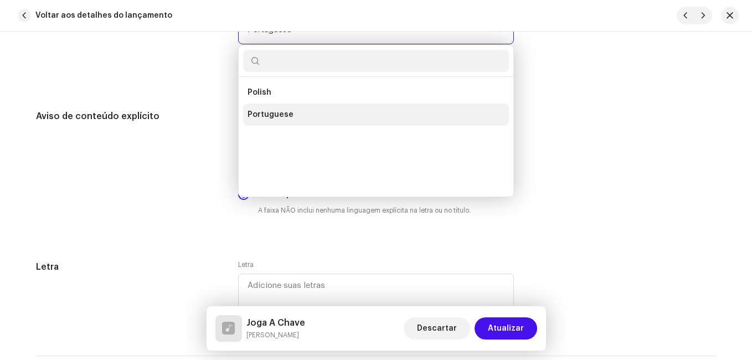
scroll to position [1911, 0]
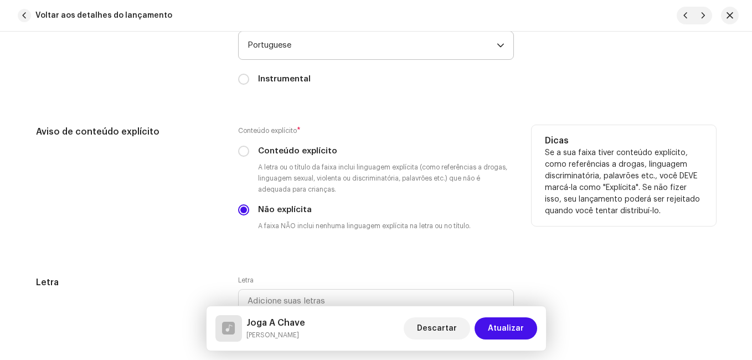
click at [189, 143] on div "Aviso de conteúdo explícito" at bounding box center [128, 187] width 184 height 124
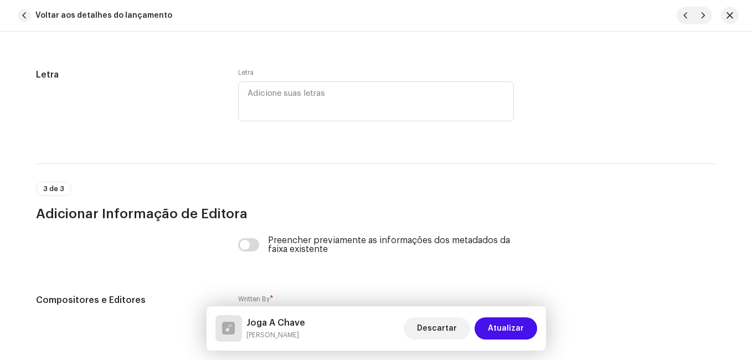
scroll to position [2281, 0]
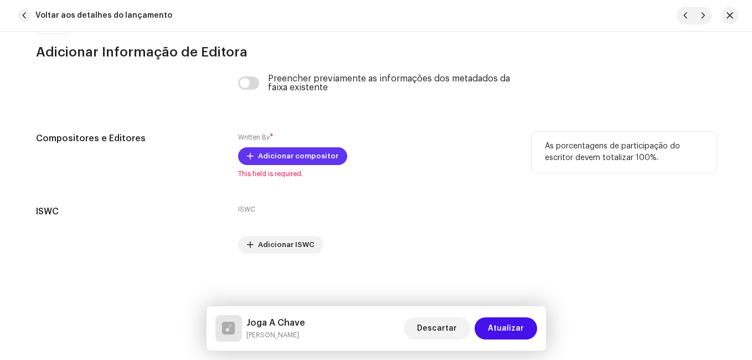
click at [302, 149] on span "Adicionar compositor" at bounding box center [298, 156] width 80 height 22
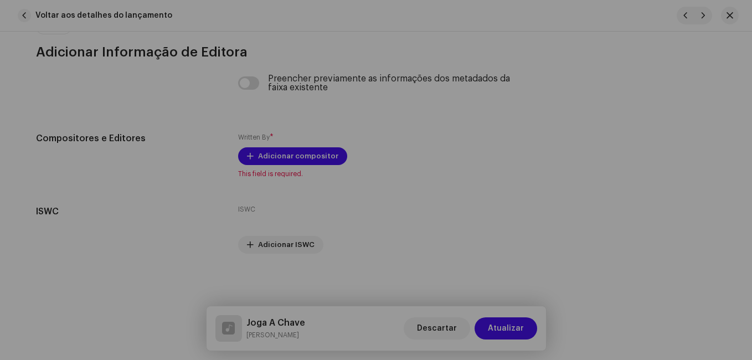
click at [171, 272] on div "Adicionar compositor Nome do escritor ( PRECISA ser o nome de uma pessoa e não …" at bounding box center [376, 180] width 752 height 360
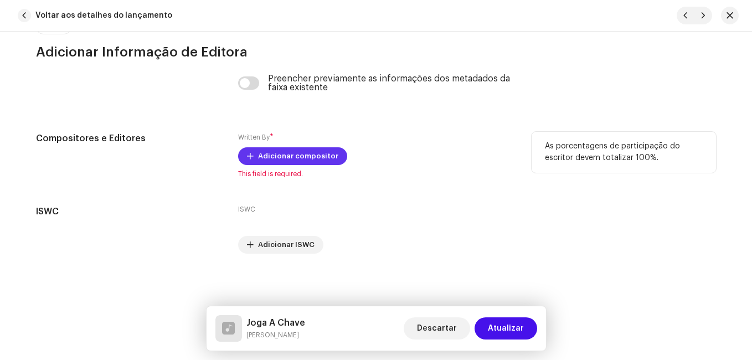
click at [301, 154] on span "Adicionar compositor" at bounding box center [298, 156] width 80 height 22
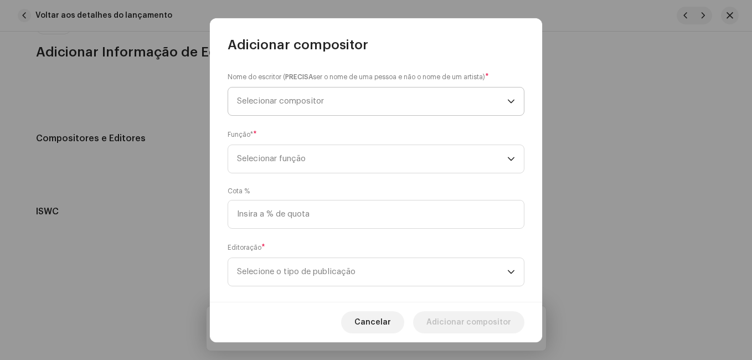
click at [339, 110] on span "Selecionar compositor" at bounding box center [372, 101] width 270 height 28
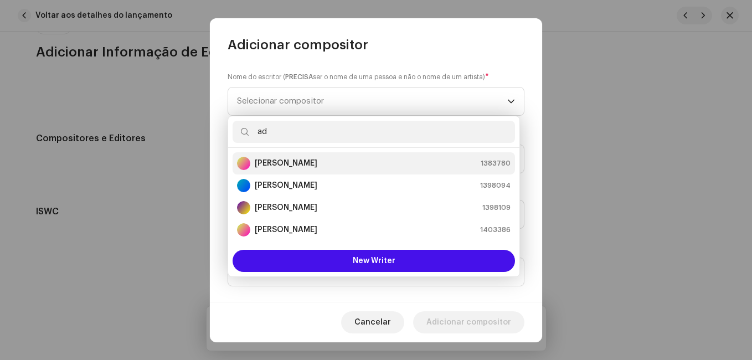
type input "ad"
click at [314, 160] on strong "[PERSON_NAME]" at bounding box center [286, 163] width 63 height 11
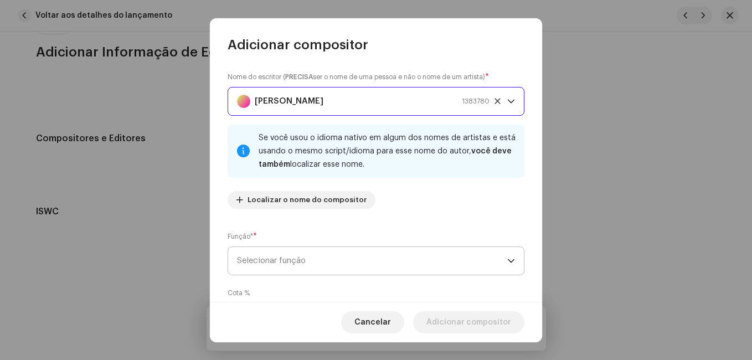
click at [354, 269] on span "Selecionar função" at bounding box center [372, 261] width 270 height 28
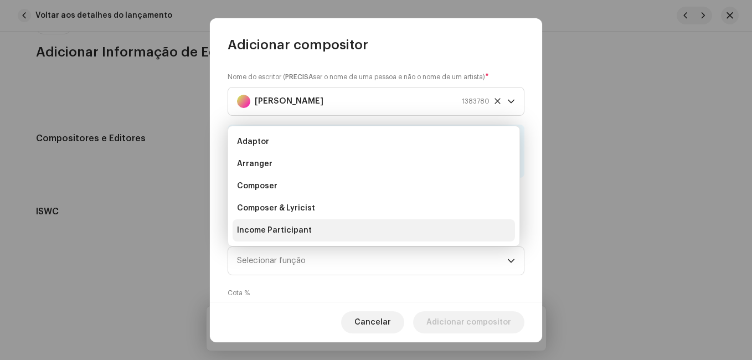
scroll to position [18, 0]
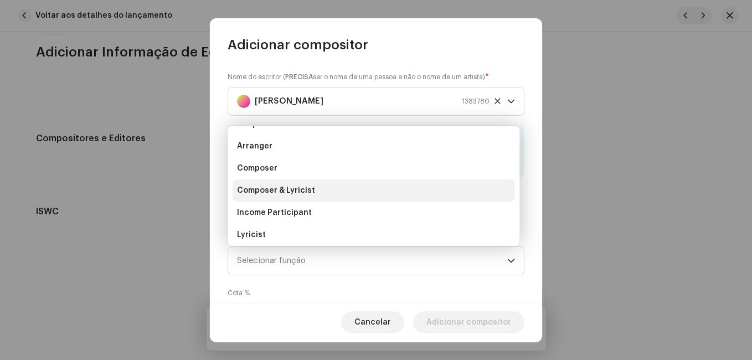
click at [362, 200] on li "Composer & Lyricist" at bounding box center [374, 190] width 282 height 22
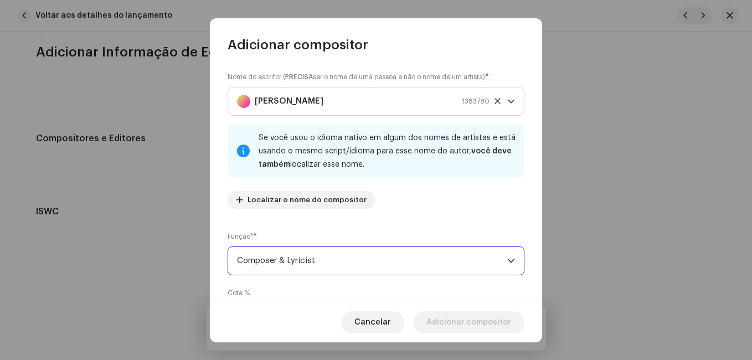
click at [427, 207] on div "Nome do escritor ( PRECISA ser o nome de uma pessoa e não o nome de um artista)…" at bounding box center [376, 144] width 297 height 146
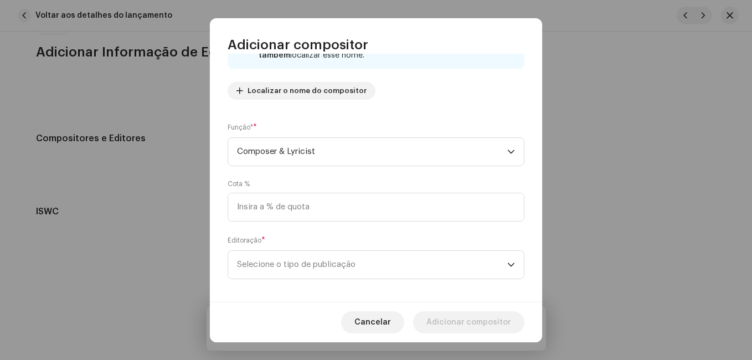
scroll to position [117, 0]
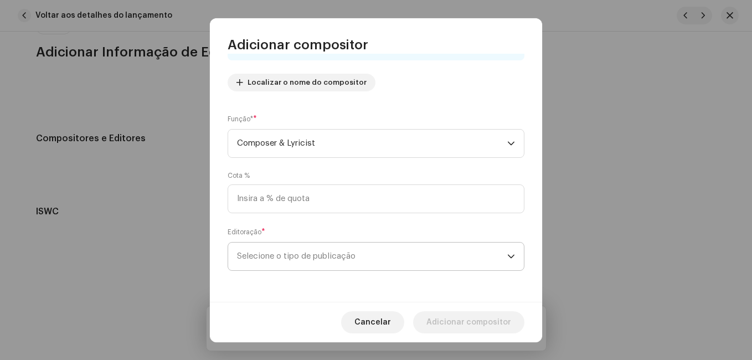
click at [366, 248] on span "Selecione o tipo de publicação" at bounding box center [372, 257] width 270 height 28
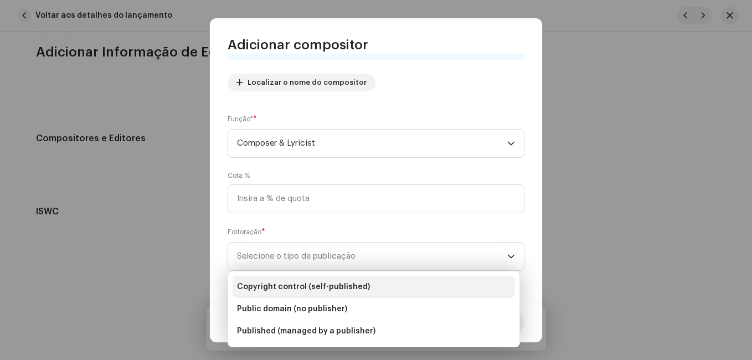
click at [343, 288] on span "Copyright control (self-published)" at bounding box center [303, 286] width 133 height 11
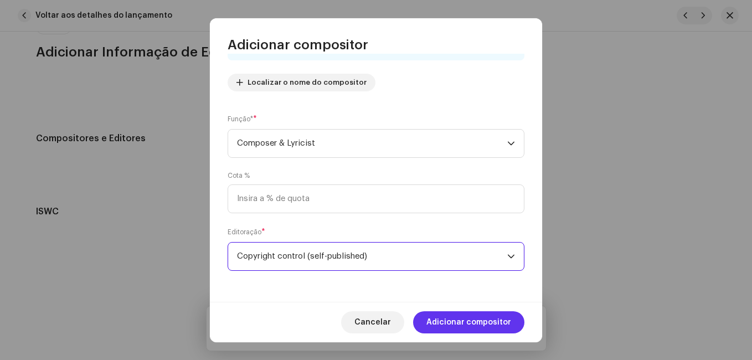
click at [507, 324] on span "Adicionar compositor" at bounding box center [468, 322] width 85 height 22
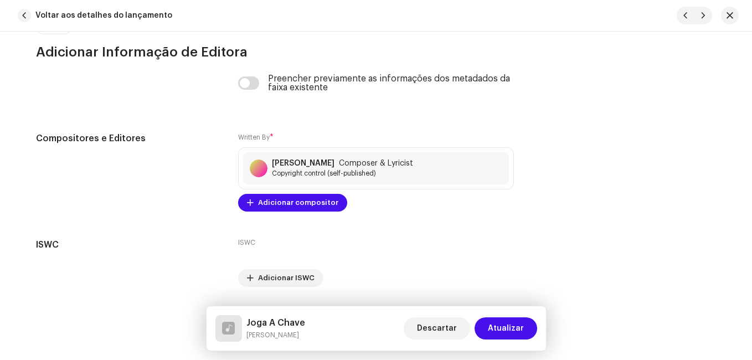
click at [507, 324] on span "Atualizar" at bounding box center [506, 328] width 36 height 22
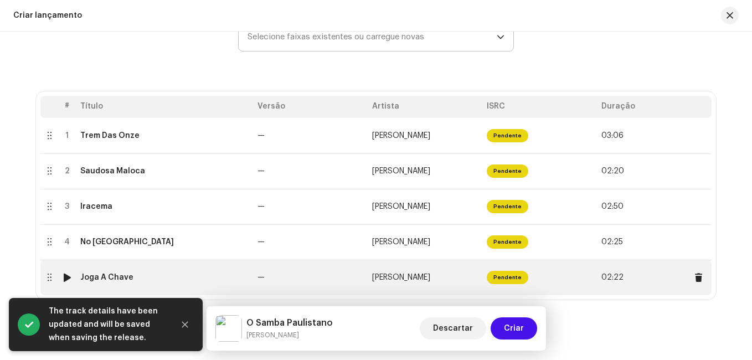
click at [407, 277] on span "[PERSON_NAME]" at bounding box center [401, 278] width 58 height 8
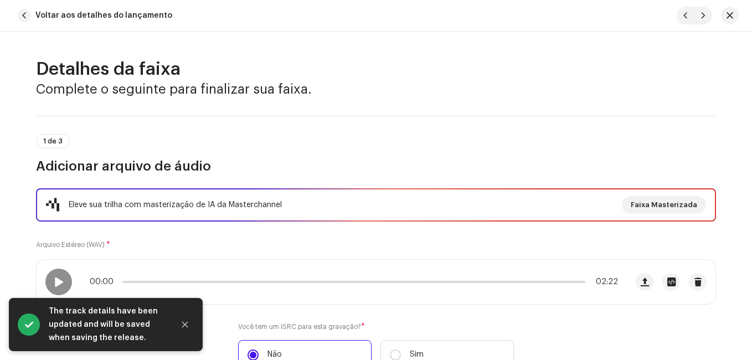
click at [382, 244] on div "Eleve sua trilha com masterização de IA da Masterchannel Faixa Masterizada Arqu…" at bounding box center [376, 299] width 680 height 223
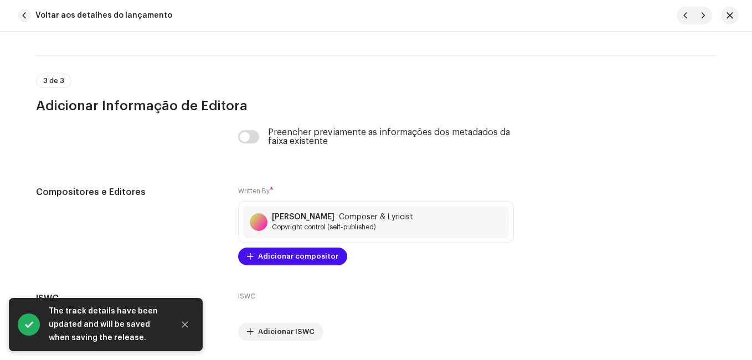
scroll to position [2314, 0]
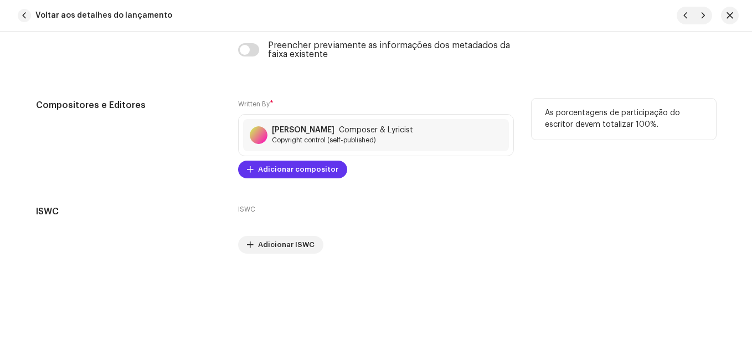
click at [269, 168] on span "Adicionar compositor" at bounding box center [298, 169] width 80 height 22
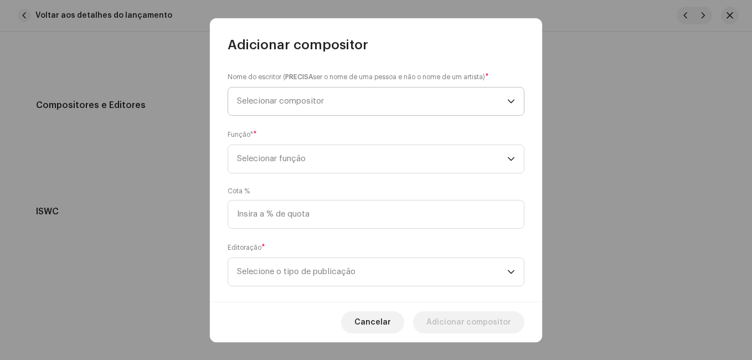
click at [401, 109] on span "Selecionar compositor" at bounding box center [372, 101] width 270 height 28
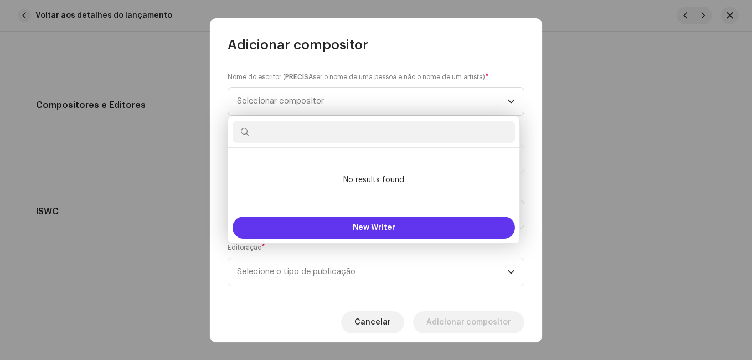
click at [351, 229] on button "New Writer" at bounding box center [374, 228] width 282 height 22
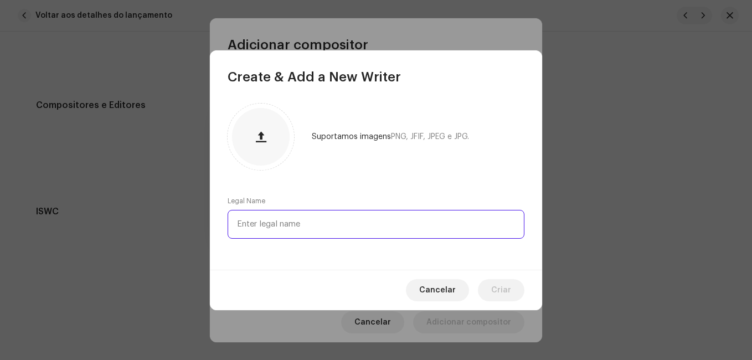
click at [351, 229] on input "text" at bounding box center [376, 224] width 297 height 29
paste input "[PERSON_NAME]"
type input "[PERSON_NAME]"
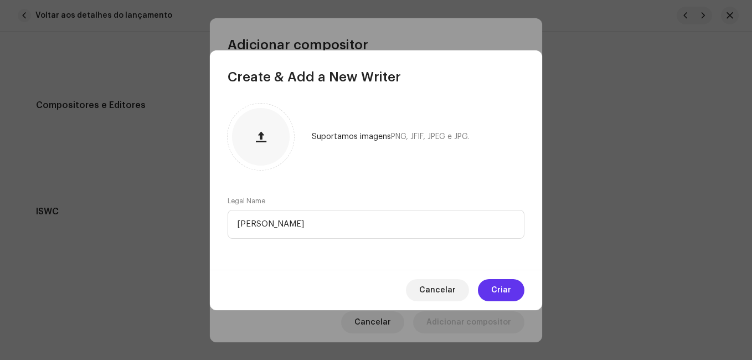
click at [516, 288] on button "Criar" at bounding box center [501, 290] width 47 height 22
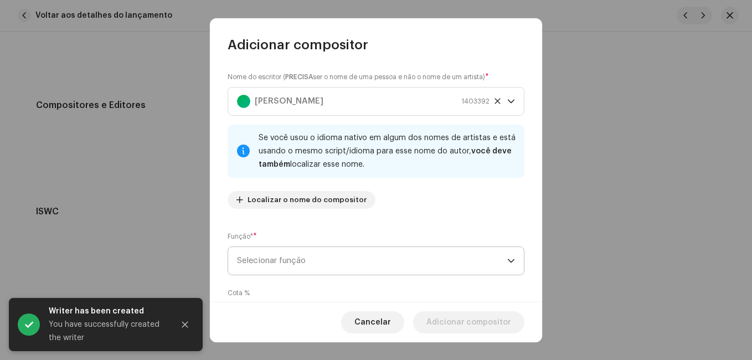
click at [461, 254] on span "Selecionar função" at bounding box center [372, 261] width 270 height 28
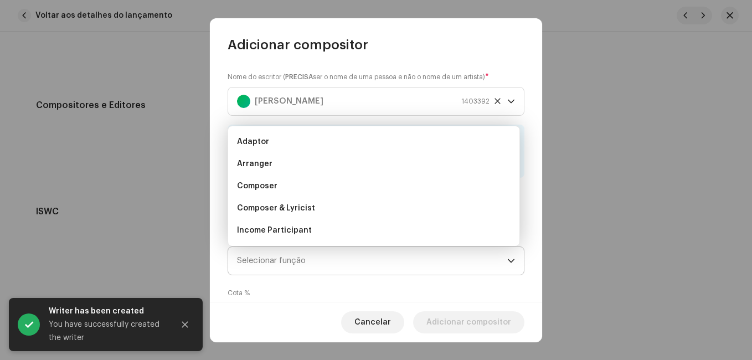
scroll to position [18, 0]
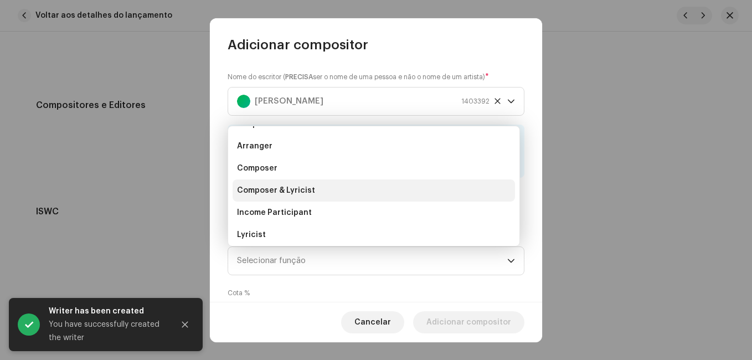
click at [413, 187] on li "Composer & Lyricist" at bounding box center [374, 190] width 282 height 22
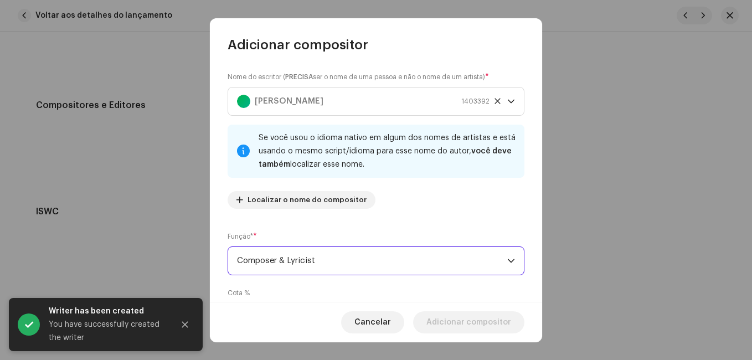
click at [480, 209] on div "Nome do escritor ( PRECISA ser o nome de uma pessoa e não o nome de um artista)…" at bounding box center [376, 144] width 297 height 146
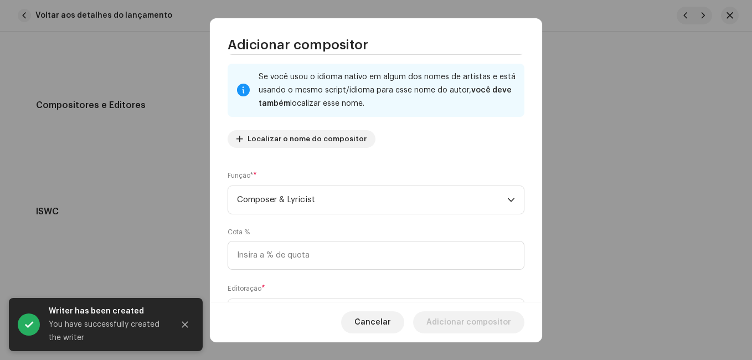
scroll to position [117, 0]
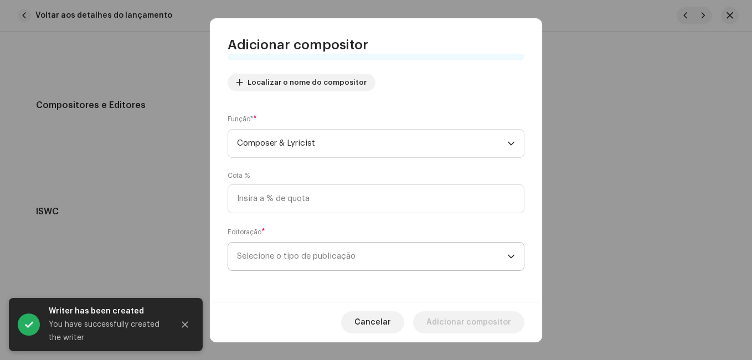
click at [398, 255] on span "Selecione o tipo de publicação" at bounding box center [372, 257] width 270 height 28
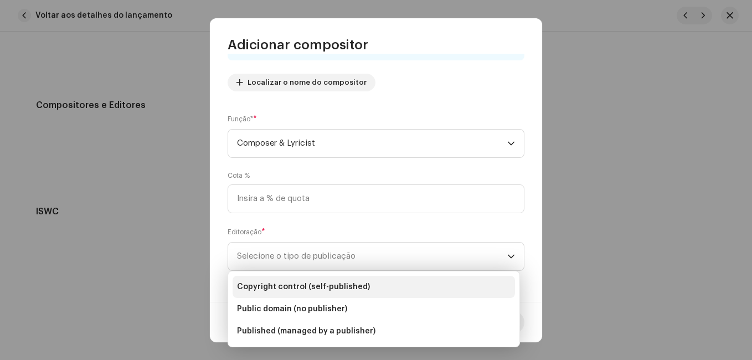
click at [362, 288] on span "Copyright control (self-published)" at bounding box center [303, 286] width 133 height 11
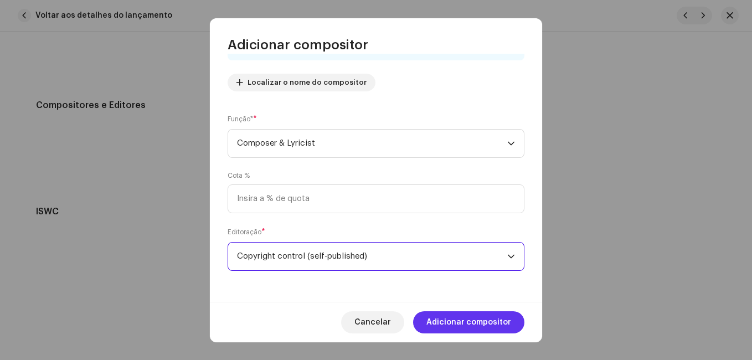
click at [483, 318] on span "Adicionar compositor" at bounding box center [468, 322] width 85 height 22
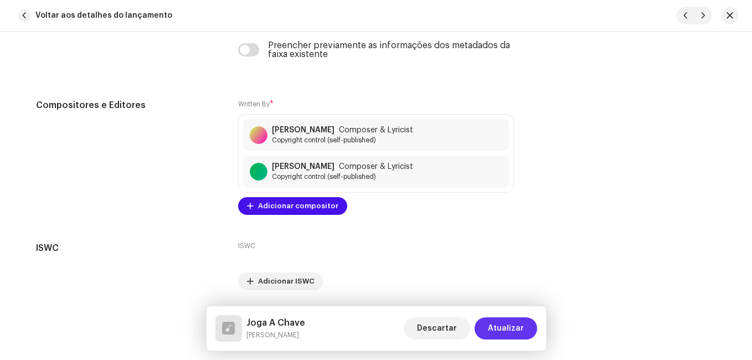
click at [507, 327] on span "Atualizar" at bounding box center [506, 328] width 36 height 22
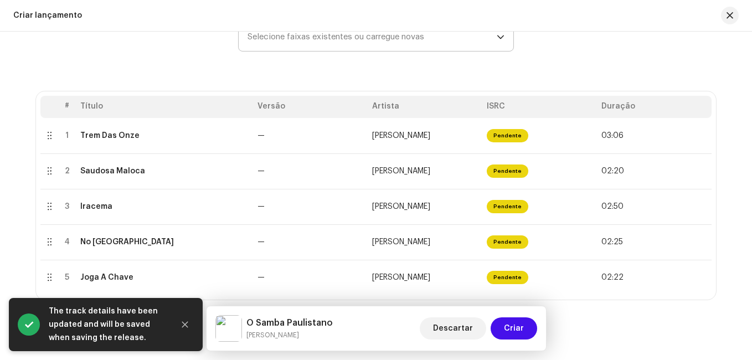
click at [507, 327] on span "Criar" at bounding box center [514, 328] width 20 height 22
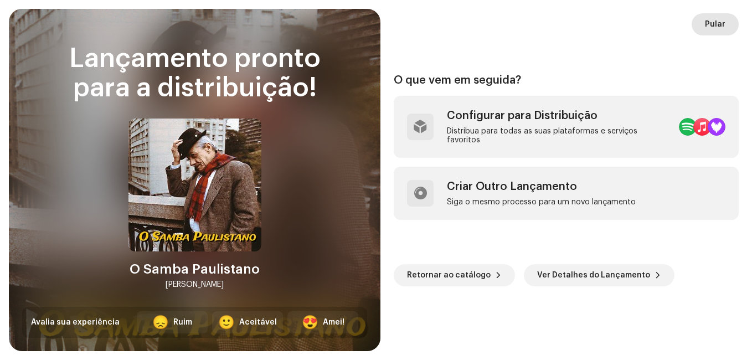
click at [714, 30] on span "Pular" at bounding box center [715, 24] width 20 height 22
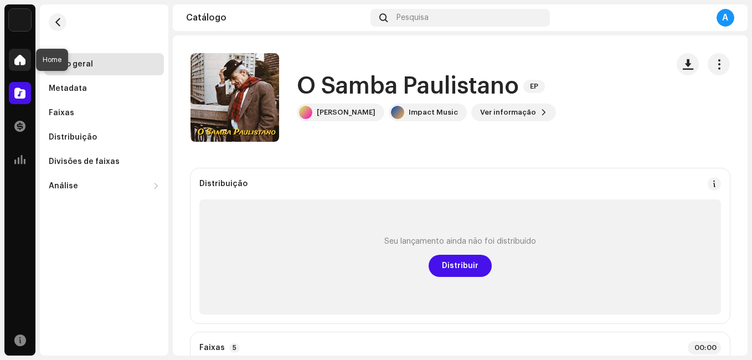
click at [22, 59] on span at bounding box center [19, 59] width 11 height 9
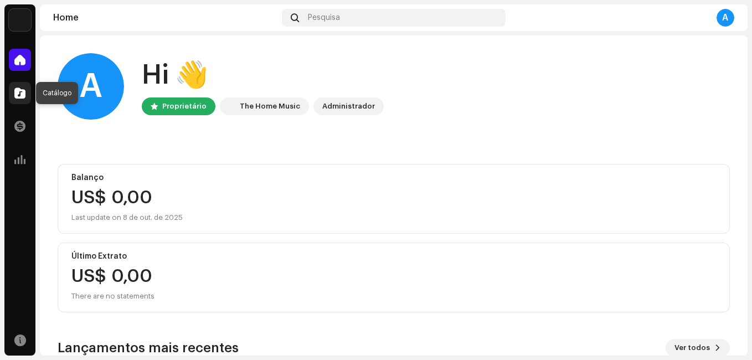
click at [21, 91] on span at bounding box center [19, 93] width 11 height 9
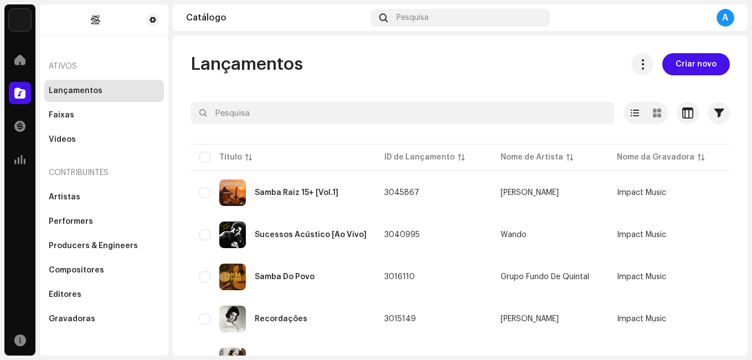
click at [174, 195] on div "Lançamentos Criar novo Selecionado 0 Opções Filtros Status de distribuição Nunc…" at bounding box center [460, 231] width 575 height 357
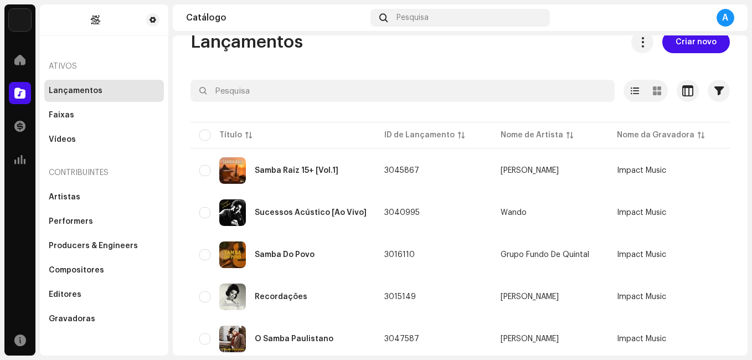
scroll to position [44, 0]
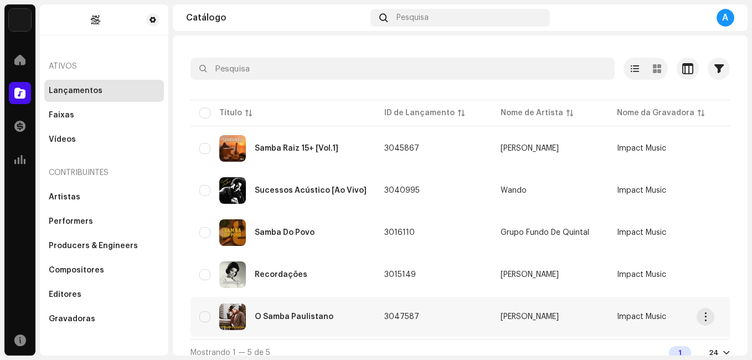
click at [306, 312] on div "O Samba Paulistano" at bounding box center [282, 316] width 167 height 27
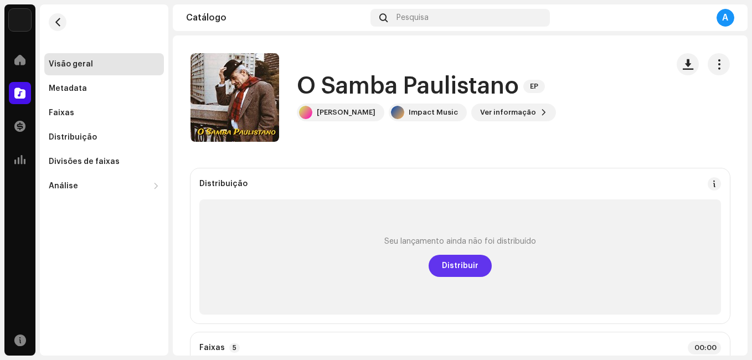
click at [454, 273] on span "Distribuir" at bounding box center [460, 266] width 37 height 22
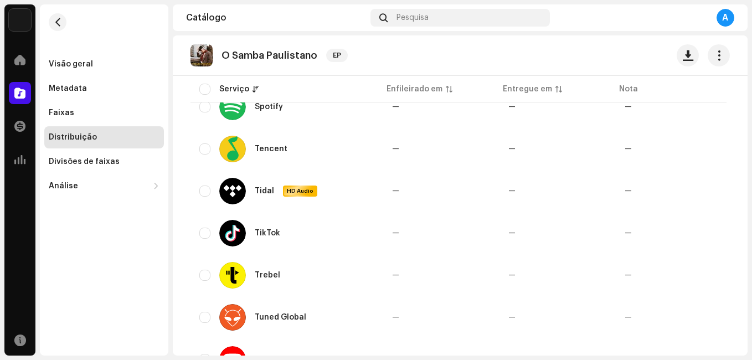
scroll to position [1362, 0]
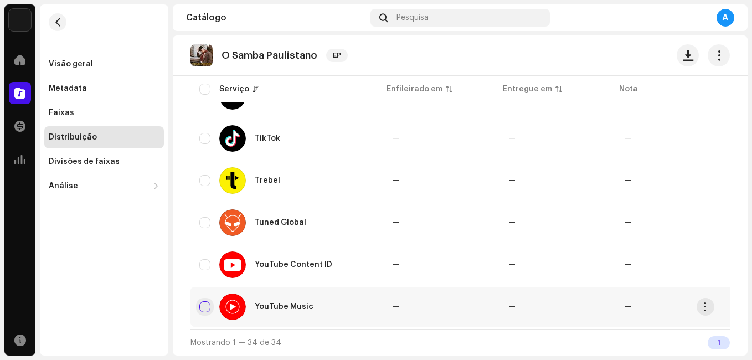
click at [207, 301] on input "checkbox" at bounding box center [204, 306] width 11 height 11
checkbox input "true"
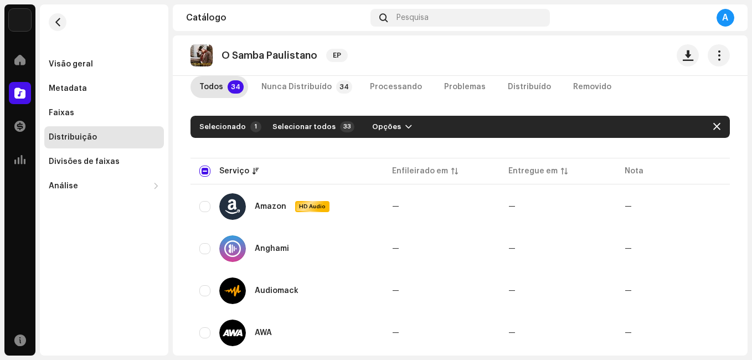
scroll to position [0, 0]
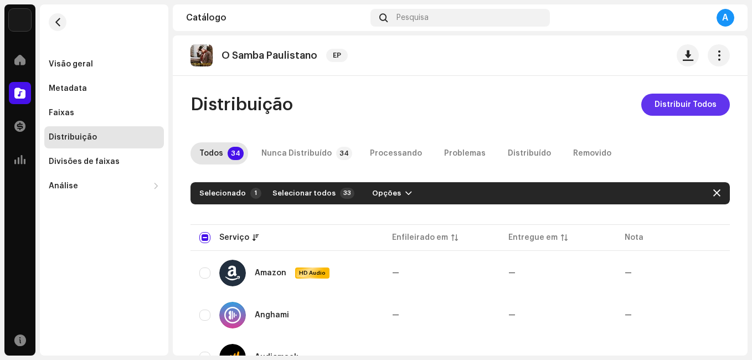
click at [680, 110] on span "Distribuir Todos" at bounding box center [685, 105] width 62 height 22
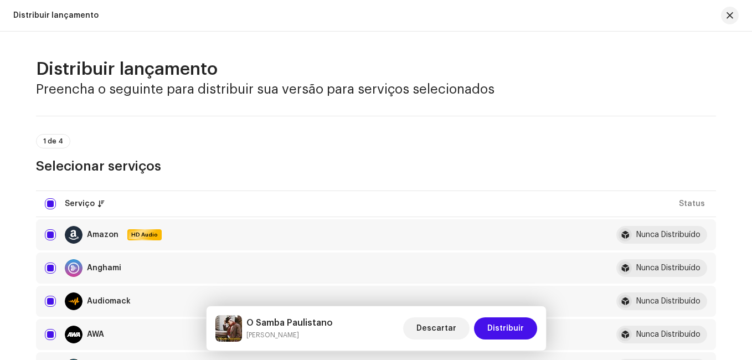
click at [0, 190] on html "[PERSON_NAME] Home Catálogo Transações Análise Recursos Visão geral Metadata Fa…" at bounding box center [376, 180] width 752 height 360
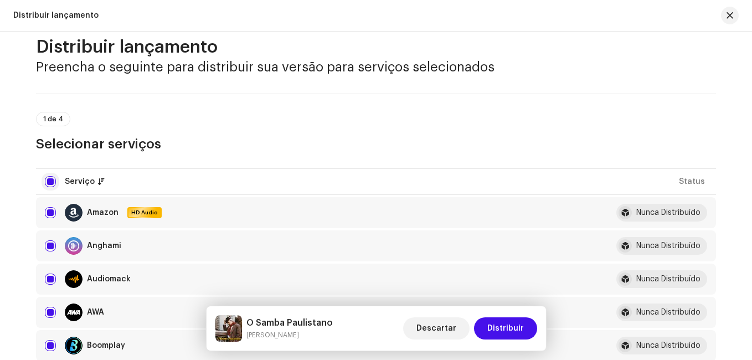
click at [49, 179] on input "checkbox" at bounding box center [50, 181] width 11 height 11
checkbox input "false"
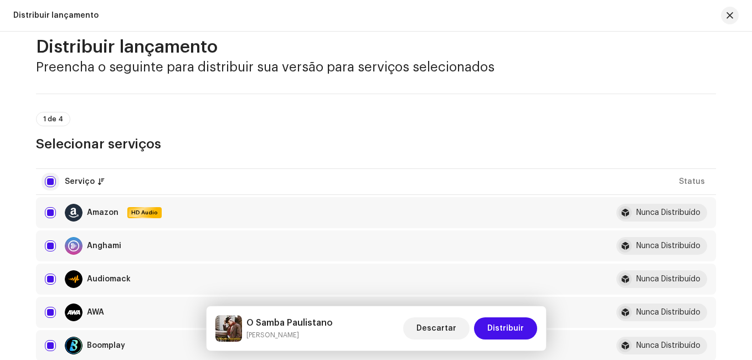
checkbox input "false"
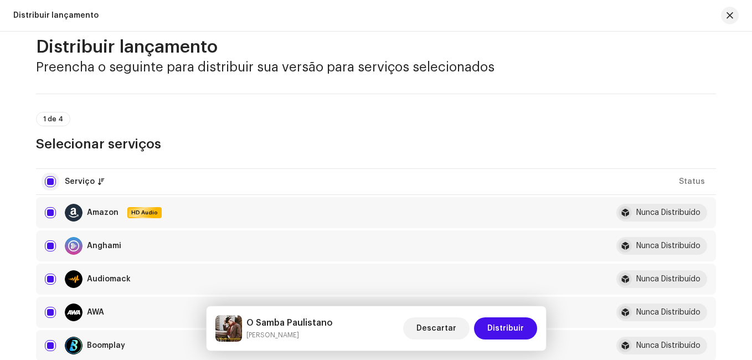
checkbox input "false"
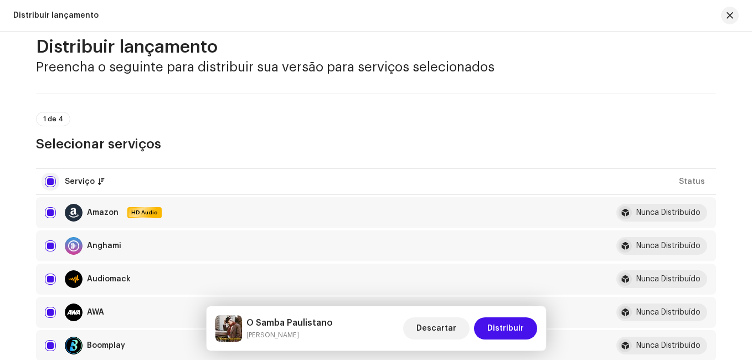
checkbox input "false"
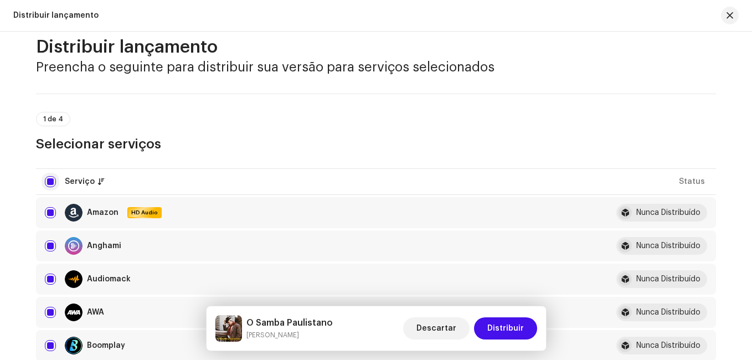
checkbox input "false"
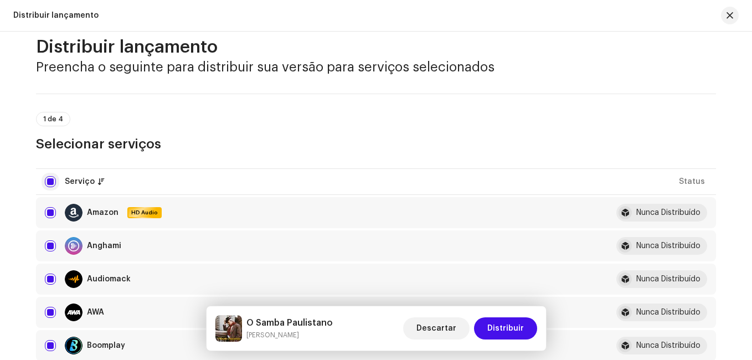
checkbox input "false"
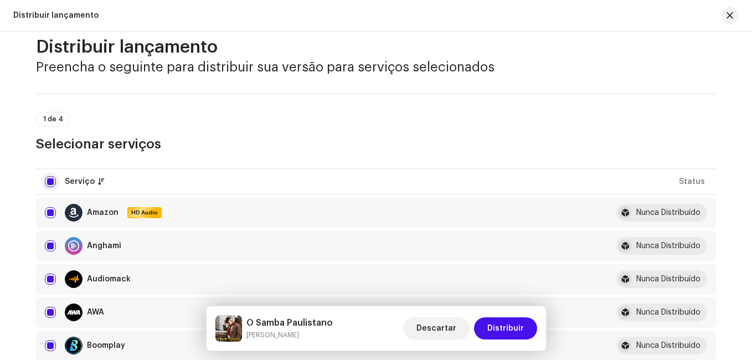
checkbox input "false"
click at [13, 198] on div "Distribuir lançamento Preencha o seguinte para distribuir sua versão para servi…" at bounding box center [376, 196] width 752 height 328
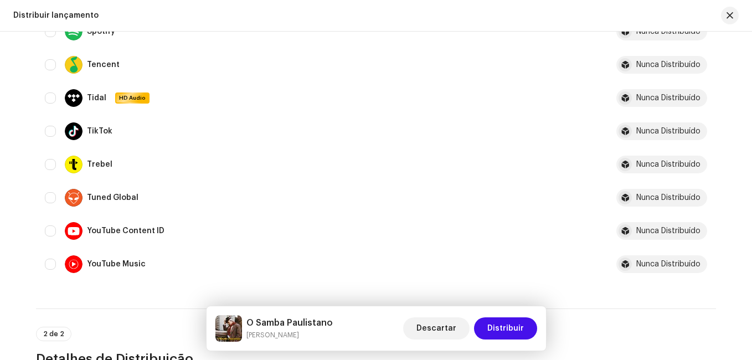
scroll to position [1085, 0]
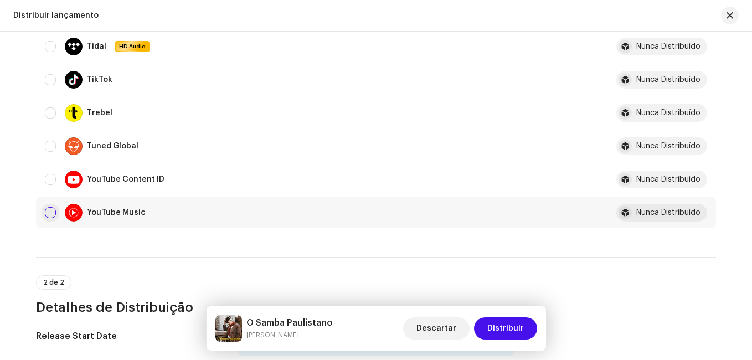
click at [49, 209] on input "Row Unselected" at bounding box center [50, 212] width 11 height 11
checkbox input "true"
click at [513, 331] on span "Distribuir" at bounding box center [505, 328] width 37 height 22
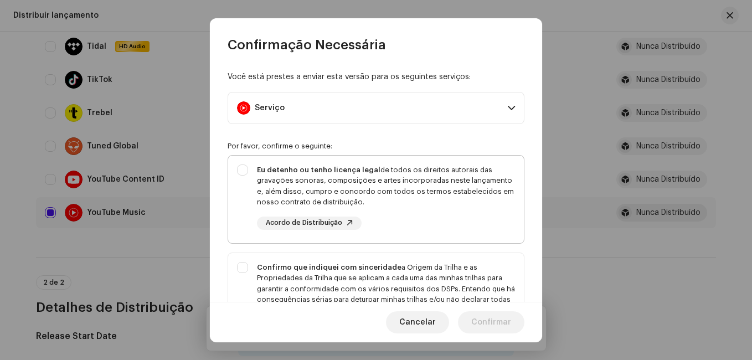
click at [457, 227] on div "Eu detenho ou tenho licença legal de todos os direitos autorais das gravações s…" at bounding box center [386, 196] width 258 height 65
checkbox input "true"
click at [394, 297] on div "Confirmo que indiquei com sinceridade a Origem da Trilha e as Propriedades da T…" at bounding box center [386, 289] width 258 height 54
checkbox input "true"
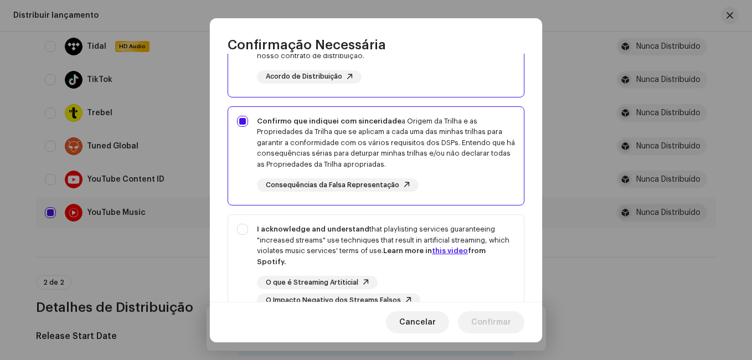
scroll to position [150, 0]
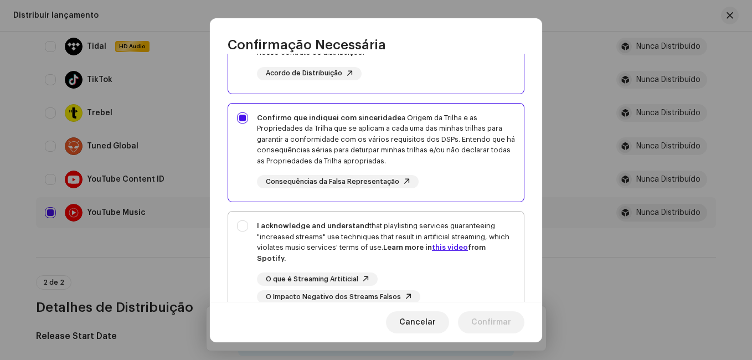
click at [254, 228] on div "I acknowledge and understand that playlisting services guaranteeing "increased …" at bounding box center [376, 262] width 296 height 101
checkbox input "true"
click at [497, 320] on span "Confirmar" at bounding box center [491, 322] width 40 height 22
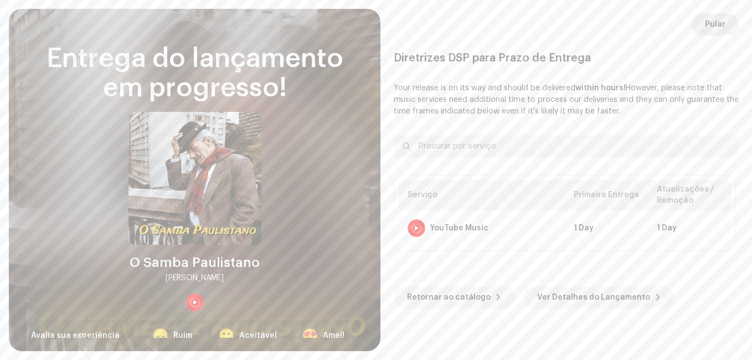
click at [720, 24] on span "Pular" at bounding box center [715, 24] width 20 height 22
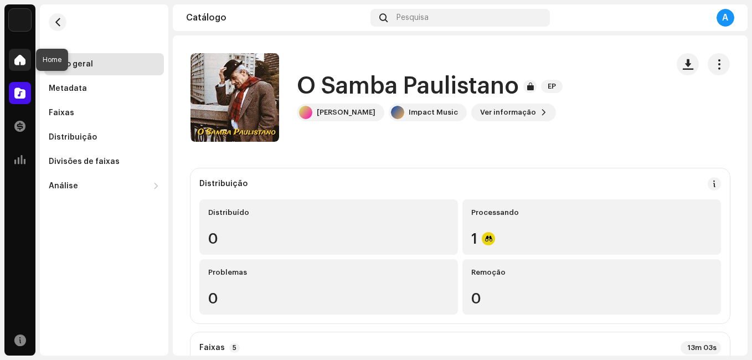
click at [14, 57] on div at bounding box center [20, 60] width 22 height 22
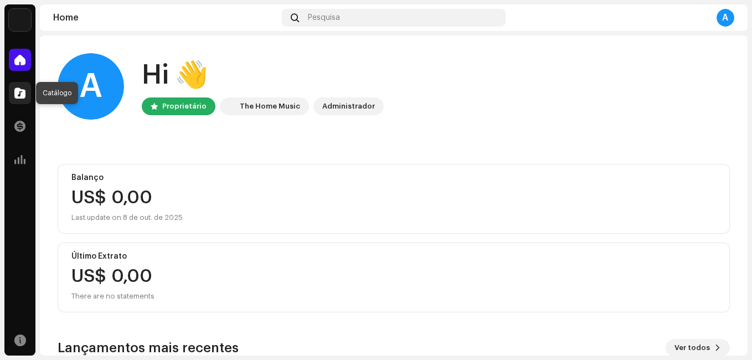
click at [19, 100] on div at bounding box center [20, 93] width 22 height 22
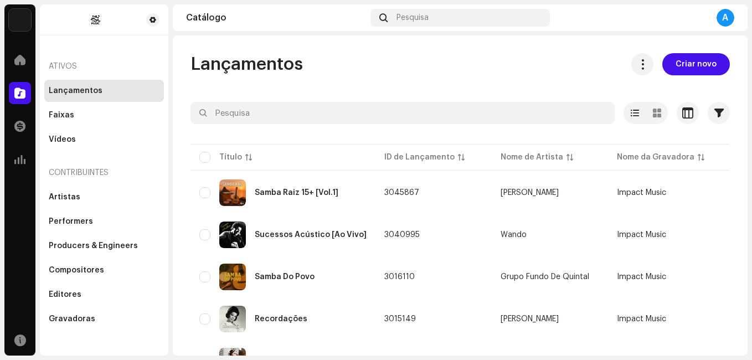
click at [187, 173] on div "Lançamentos Criar novo Selecionado 0 Opções Filtros Status de distribuição Nunc…" at bounding box center [460, 231] width 575 height 357
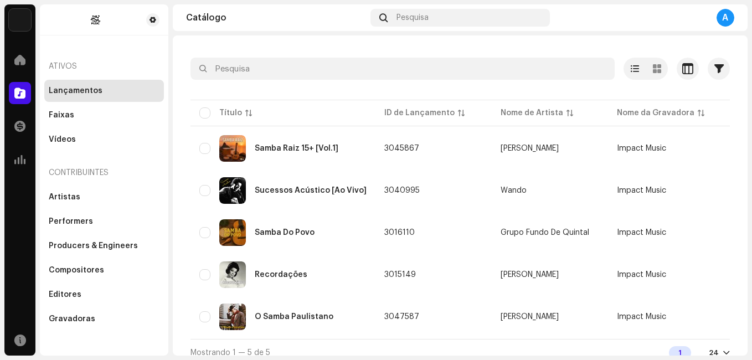
scroll to position [59, 0]
